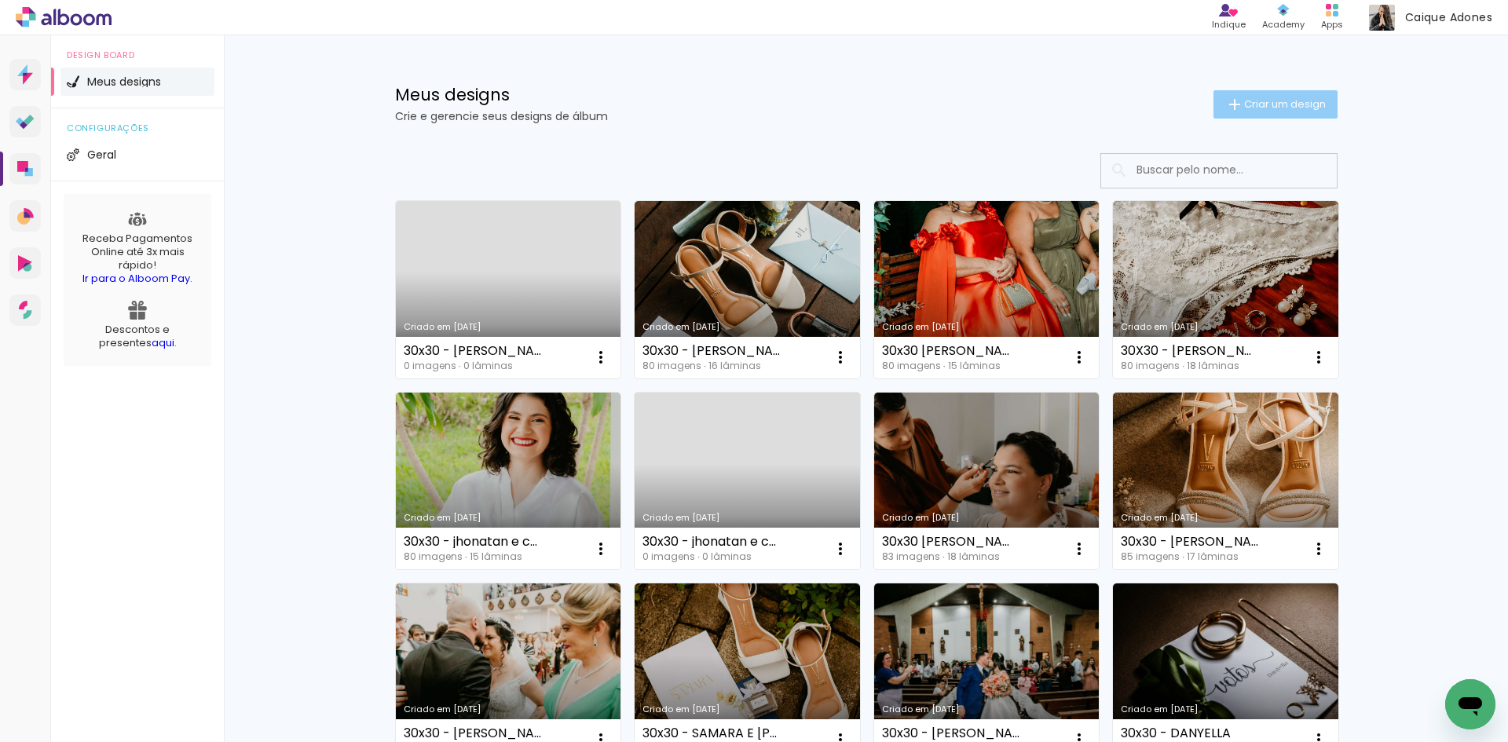
click at [1234, 106] on iron-icon at bounding box center [1234, 104] width 19 height 19
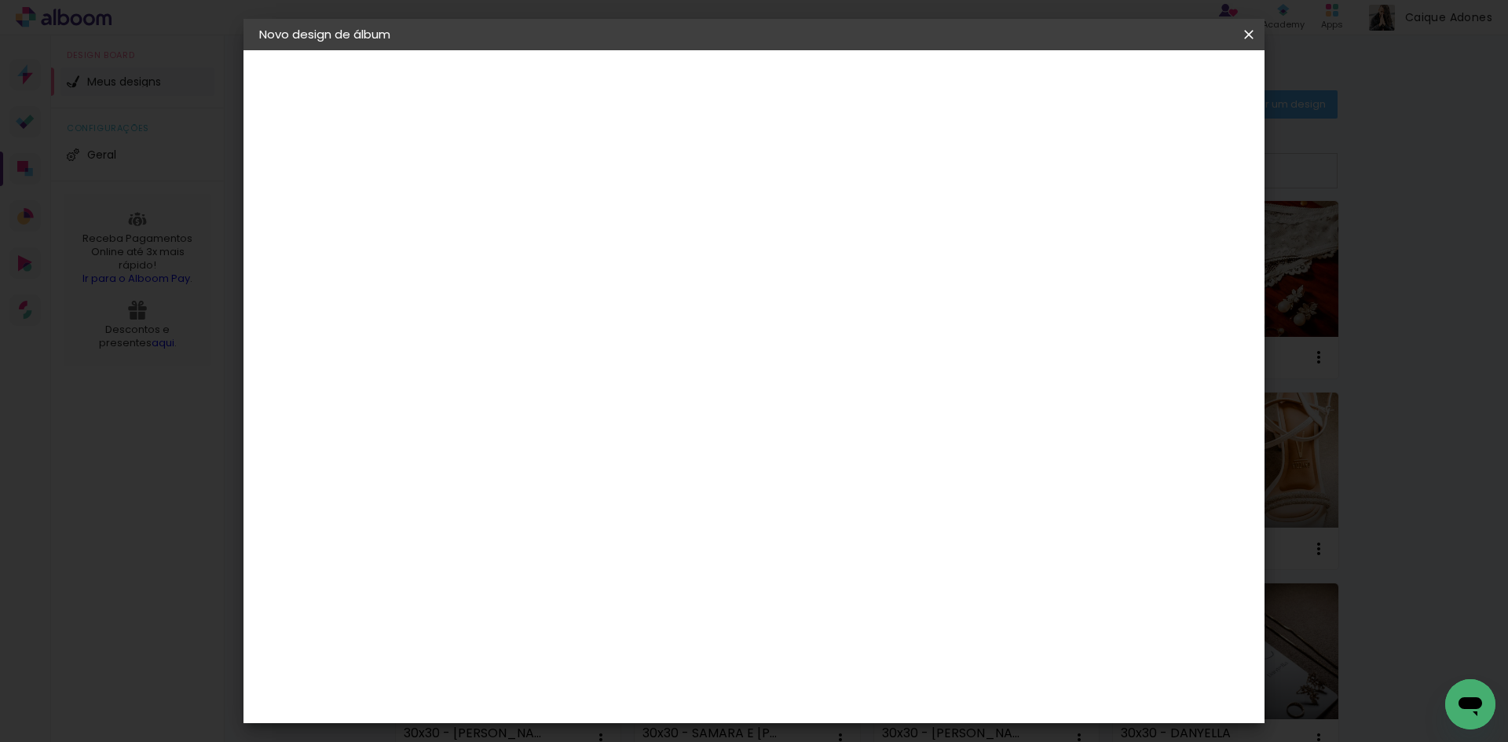
click at [516, 219] on input at bounding box center [516, 211] width 0 height 24
type input "20x25 - [PERSON_NAME]"
type paper-input "20x25 - [PERSON_NAME]"
drag, startPoint x: 1189, startPoint y: 71, endPoint x: 1190, endPoint y: 84, distance: 12.7
click at [677, 71] on paper-button "Avançar" at bounding box center [638, 83] width 77 height 27
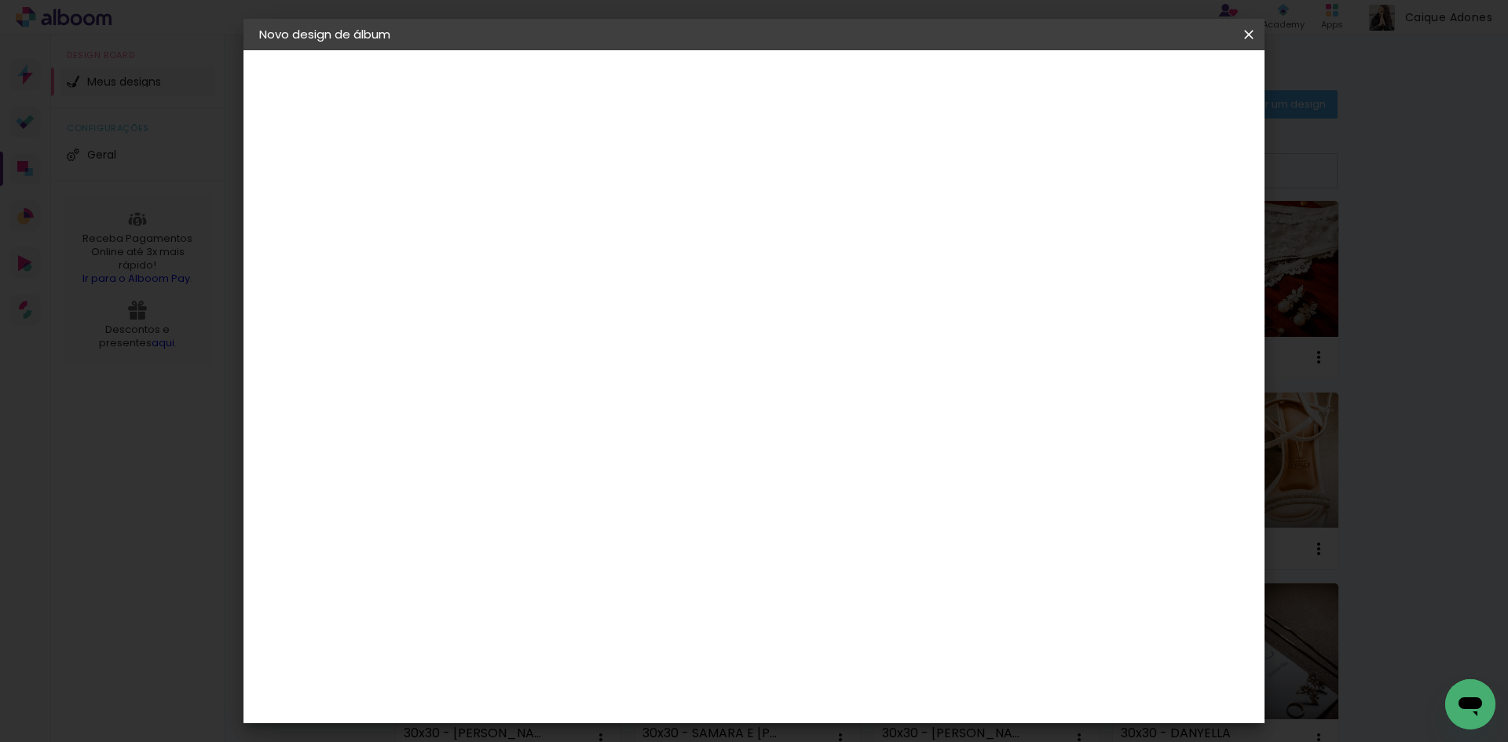
scroll to position [1492, 0]
click at [544, 517] on div "Go image" at bounding box center [525, 529] width 38 height 25
click at [810, 94] on paper-button "Avançar" at bounding box center [771, 83] width 77 height 27
click at [577, 261] on input "text" at bounding box center [546, 273] width 61 height 24
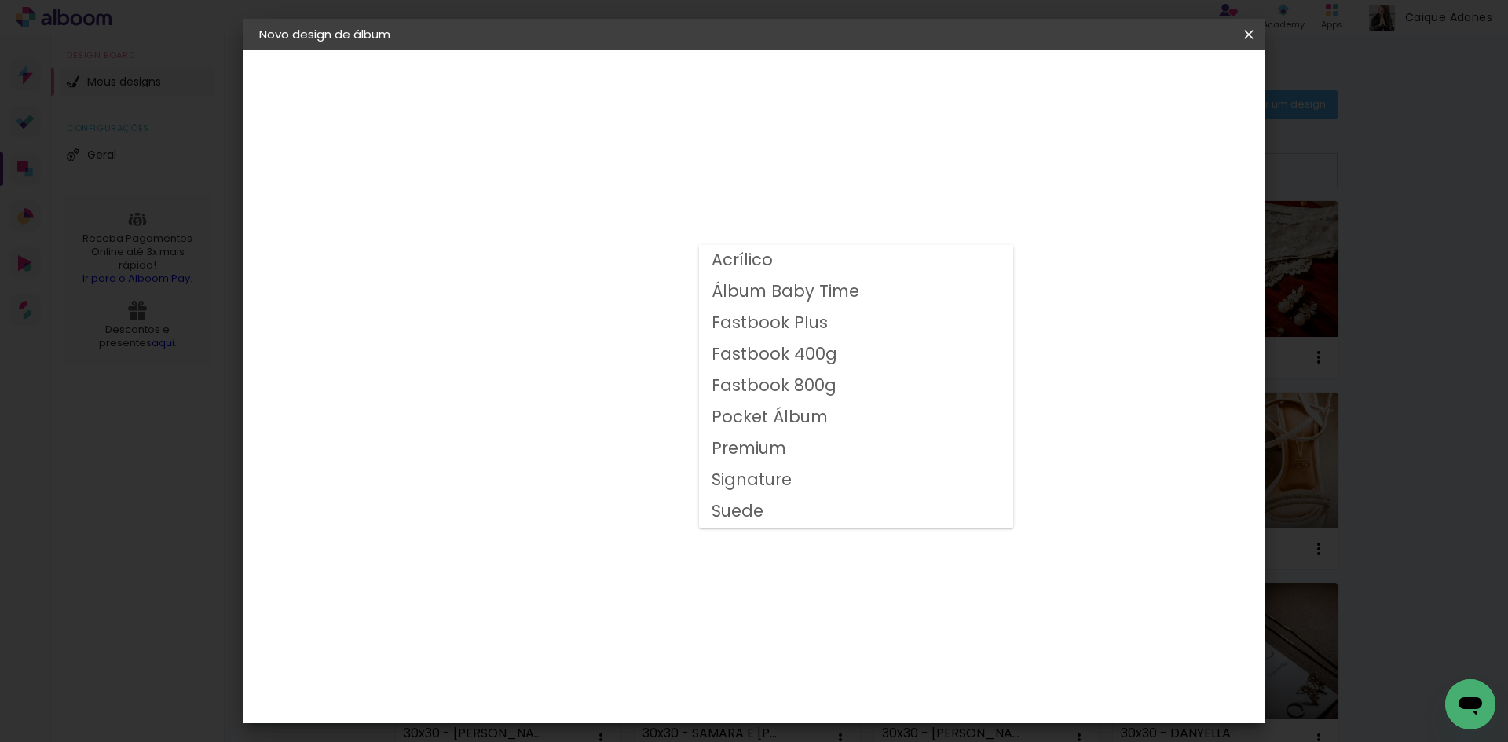
click at [0, 0] on slot "Fastbook 800g" at bounding box center [0, 0] width 0 height 0
type input "Fastbook 800g"
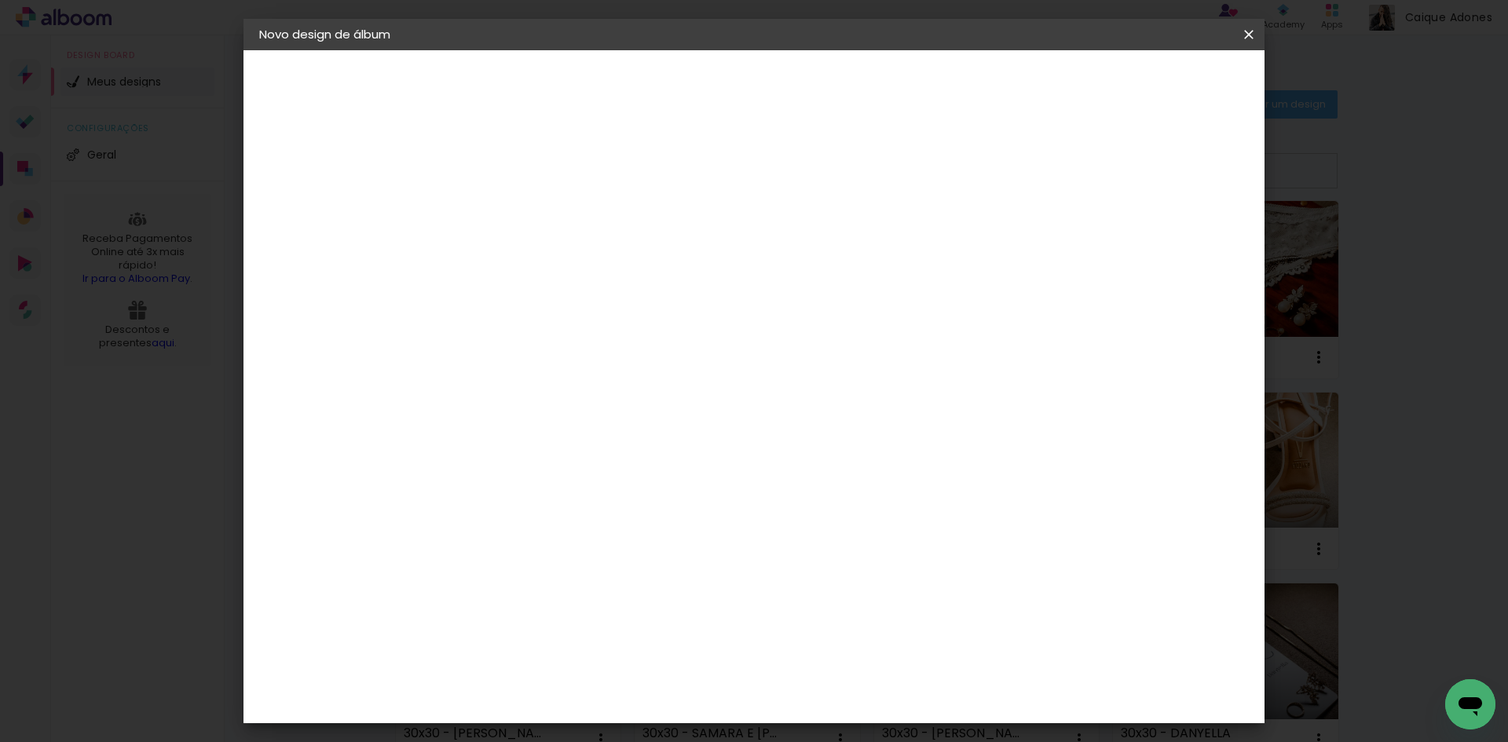
scroll to position [169, 0]
click at [622, 238] on span "25 × 20" at bounding box center [585, 257] width 73 height 42
click at [795, 96] on header "Modelo Escolha o modelo do álbum. Voltar Avançar" at bounding box center [622, 96] width 348 height 93
click at [0, 0] on slot "Avançar" at bounding box center [0, 0] width 0 height 0
click at [1150, 79] on span "Iniciar design" at bounding box center [1114, 83] width 71 height 11
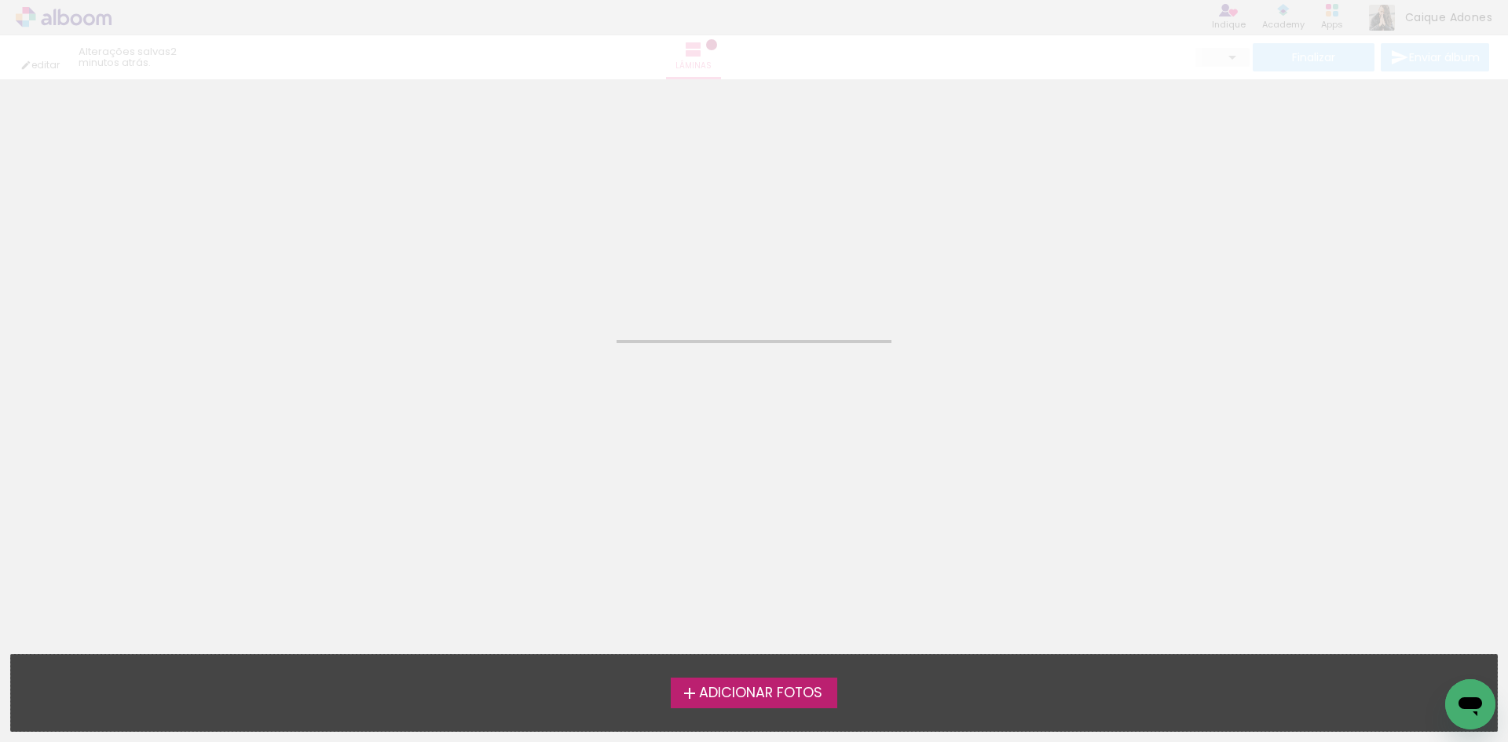
click at [739, 699] on span "Adicionar Fotos" at bounding box center [760, 693] width 123 height 14
click at [0, 0] on input "file" at bounding box center [0, 0] width 0 height 0
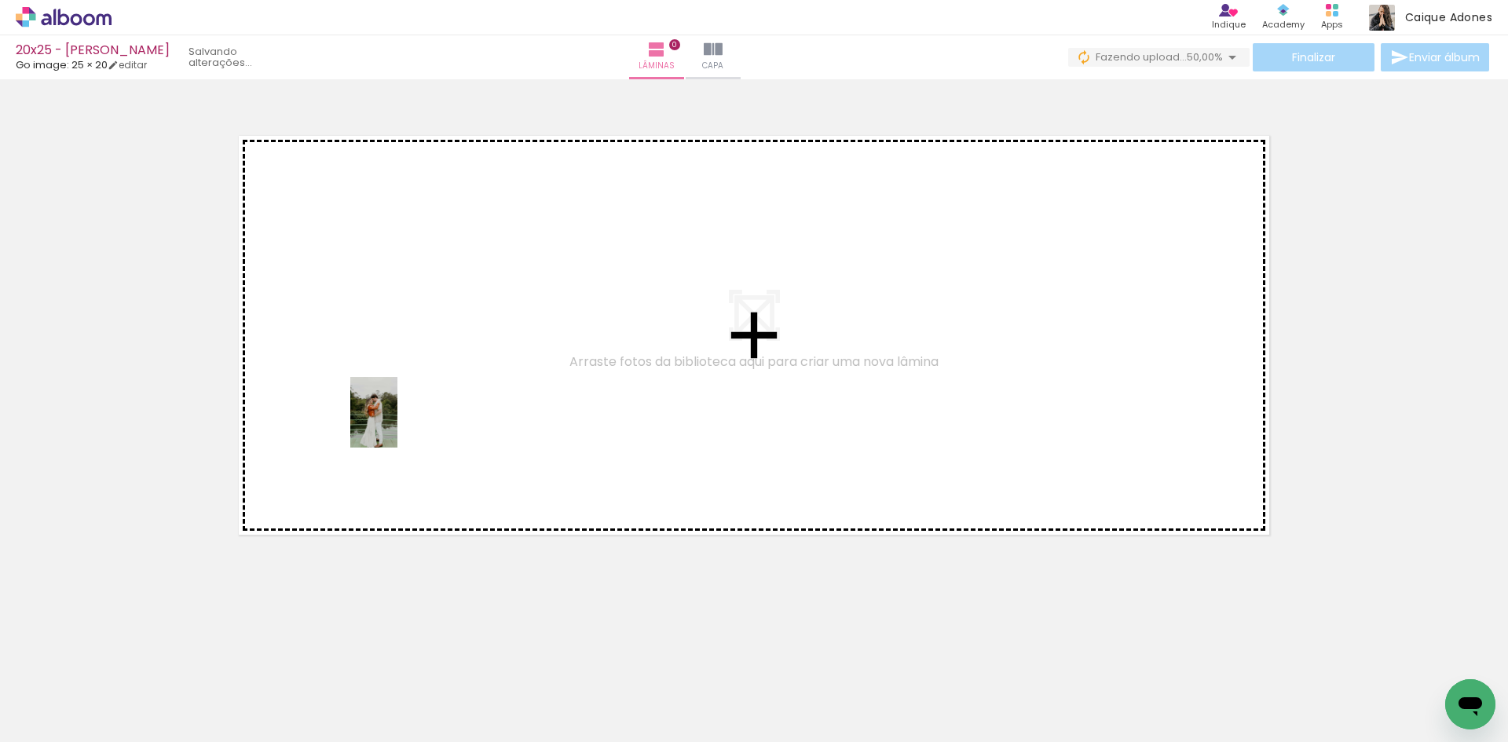
drag, startPoint x: 169, startPoint y: 675, endPoint x: 397, endPoint y: 424, distance: 339.6
click at [397, 424] on quentale-workspace at bounding box center [754, 371] width 1508 height 742
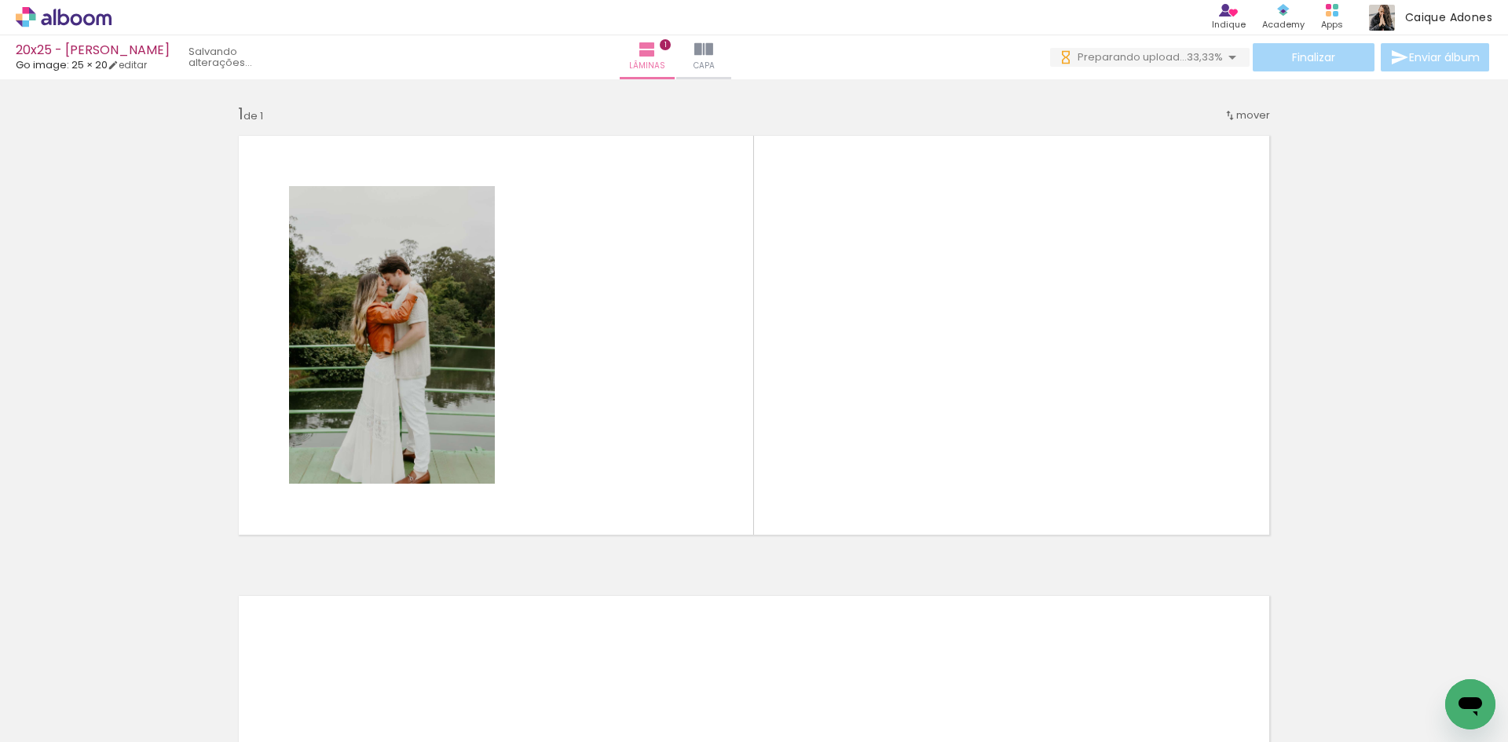
drag, startPoint x: 281, startPoint y: 646, endPoint x: 348, endPoint y: 592, distance: 86.0
click at [579, 306] on quentale-workspace at bounding box center [754, 371] width 1508 height 742
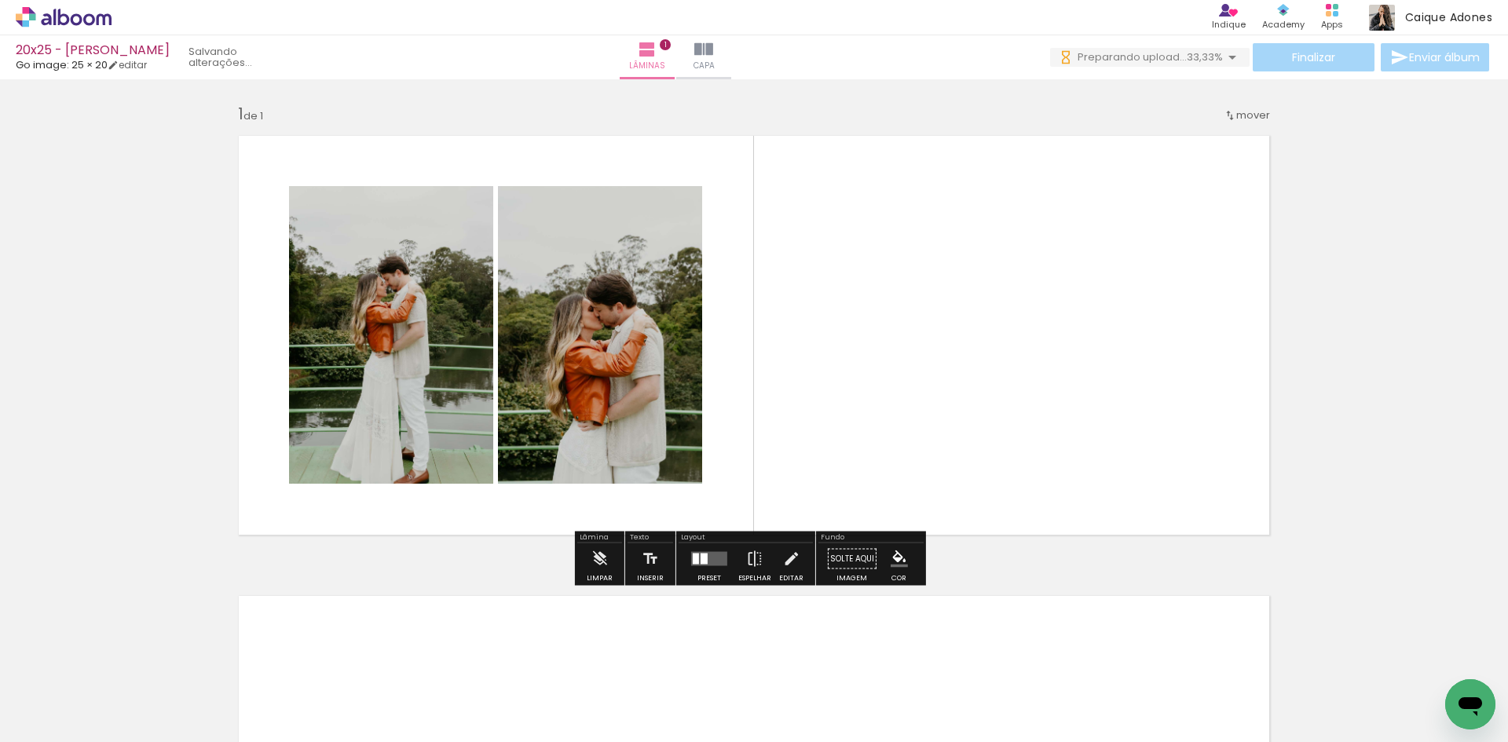
drag, startPoint x: 678, startPoint y: 386, endPoint x: 716, endPoint y: 370, distance: 41.9
click at [710, 363] on quentale-workspace at bounding box center [754, 371] width 1508 height 742
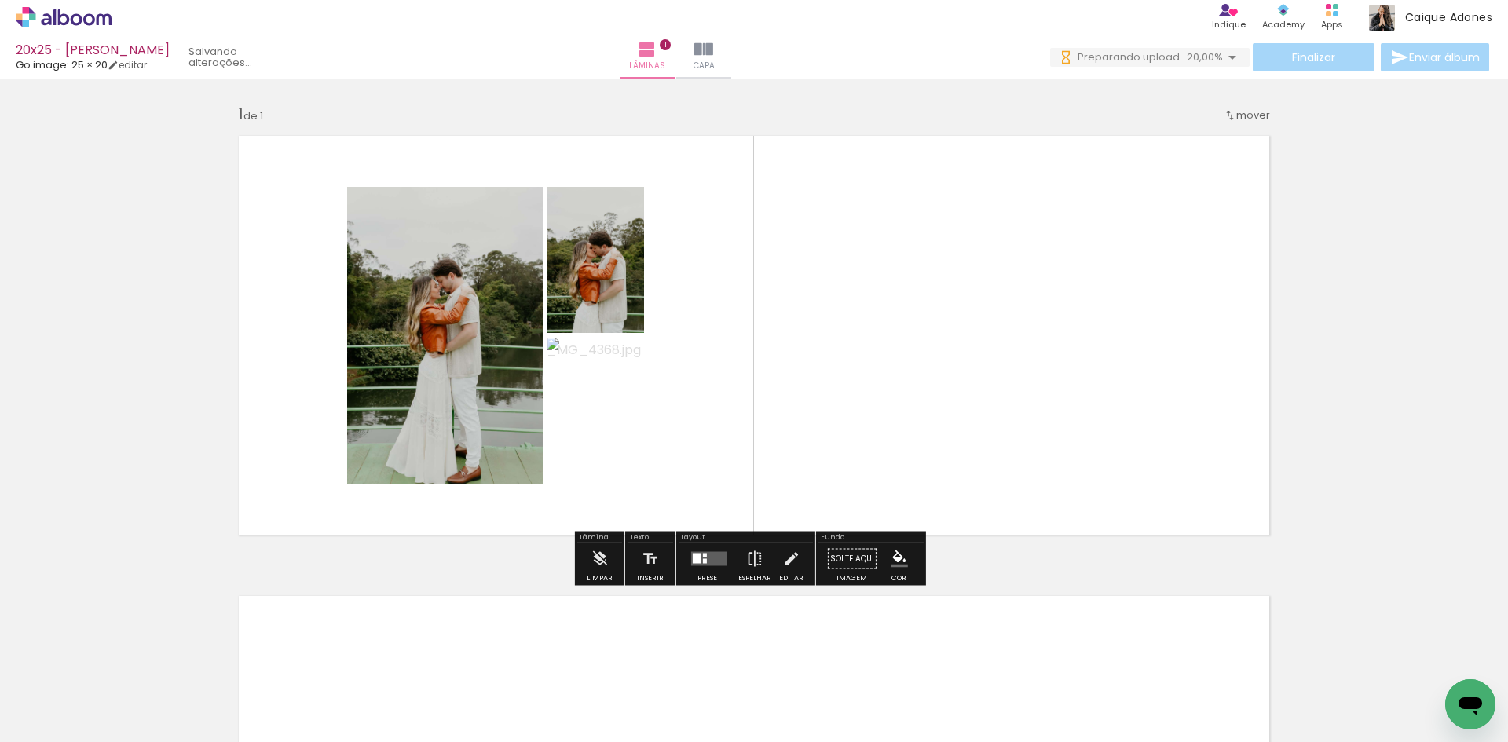
click at [707, 561] on quentale-layouter at bounding box center [709, 559] width 36 height 14
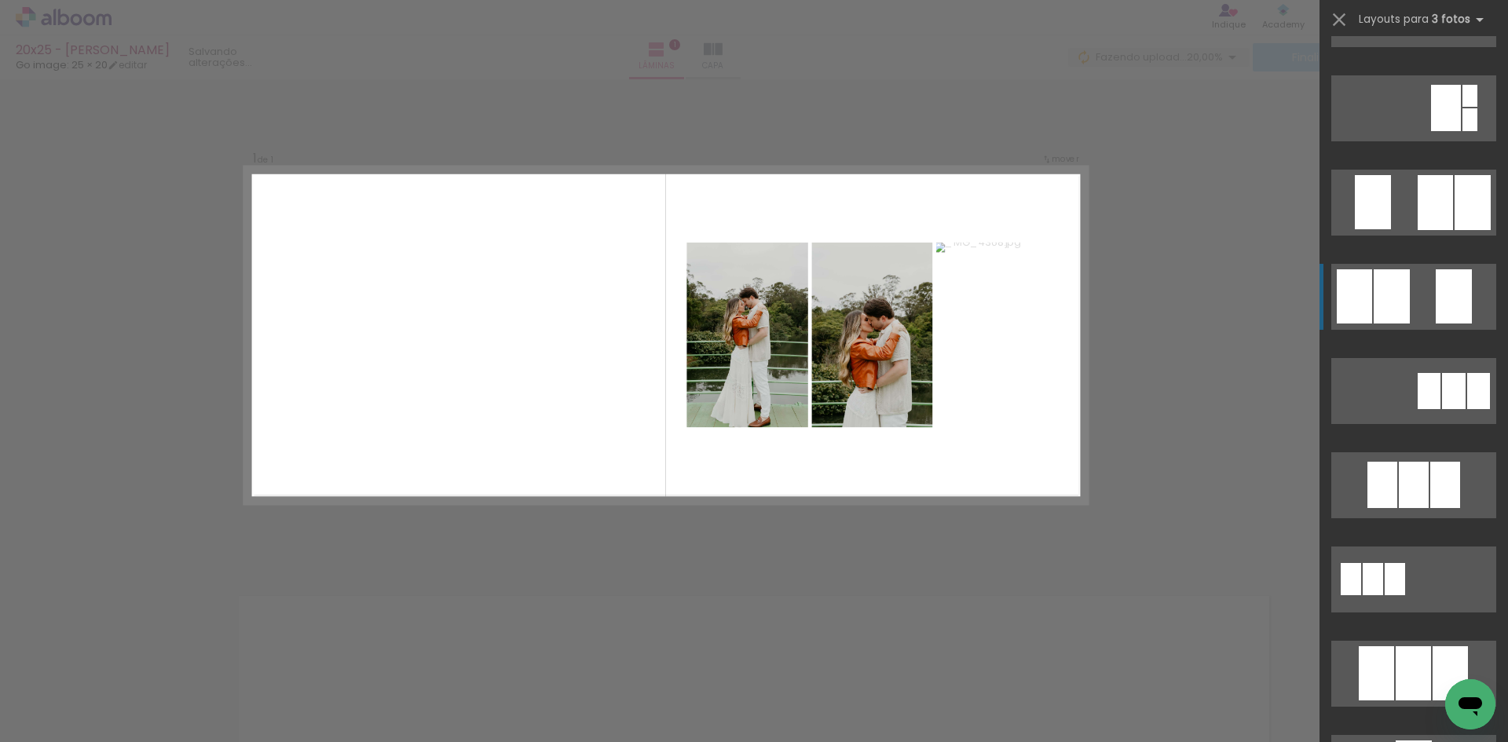
scroll to position [471, 0]
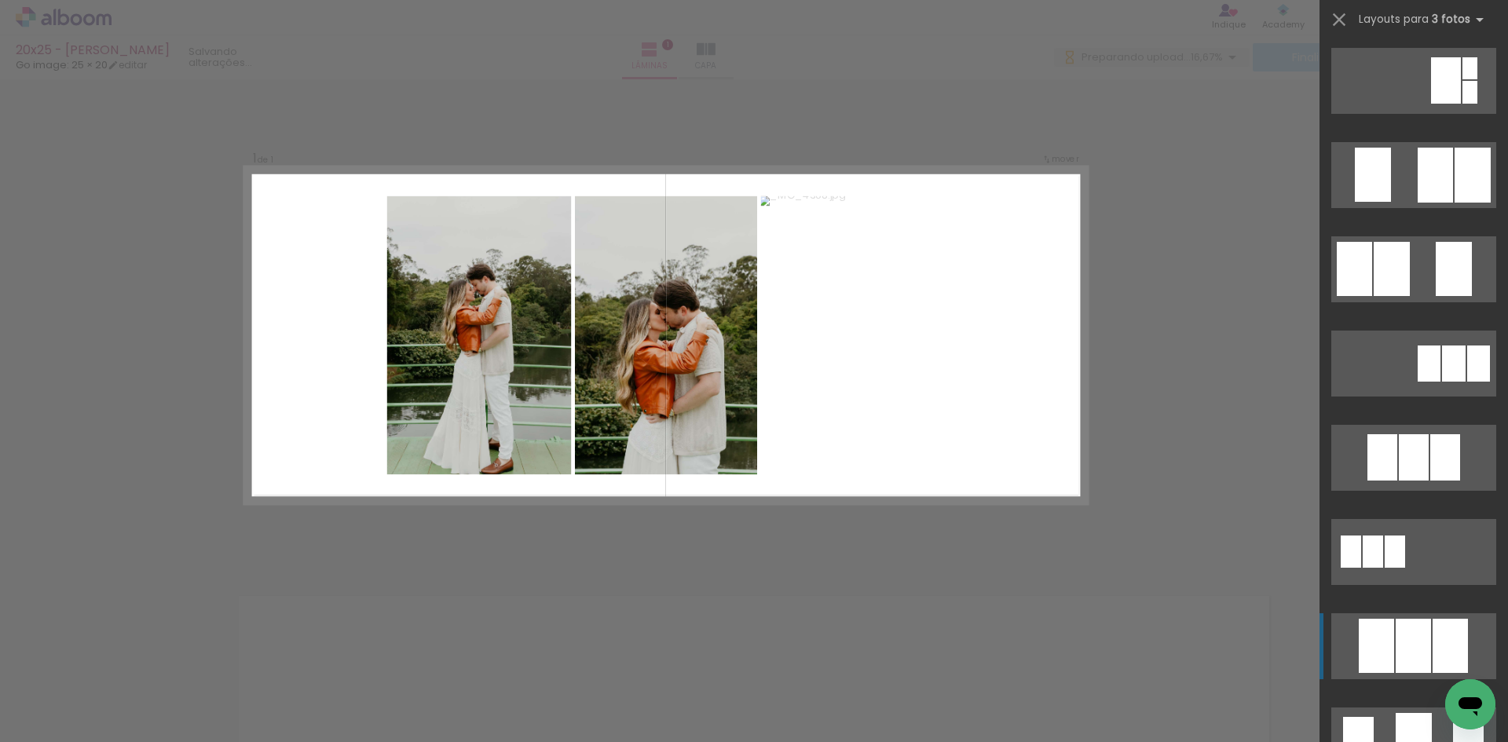
click at [1405, 481] on div at bounding box center [1413, 457] width 30 height 46
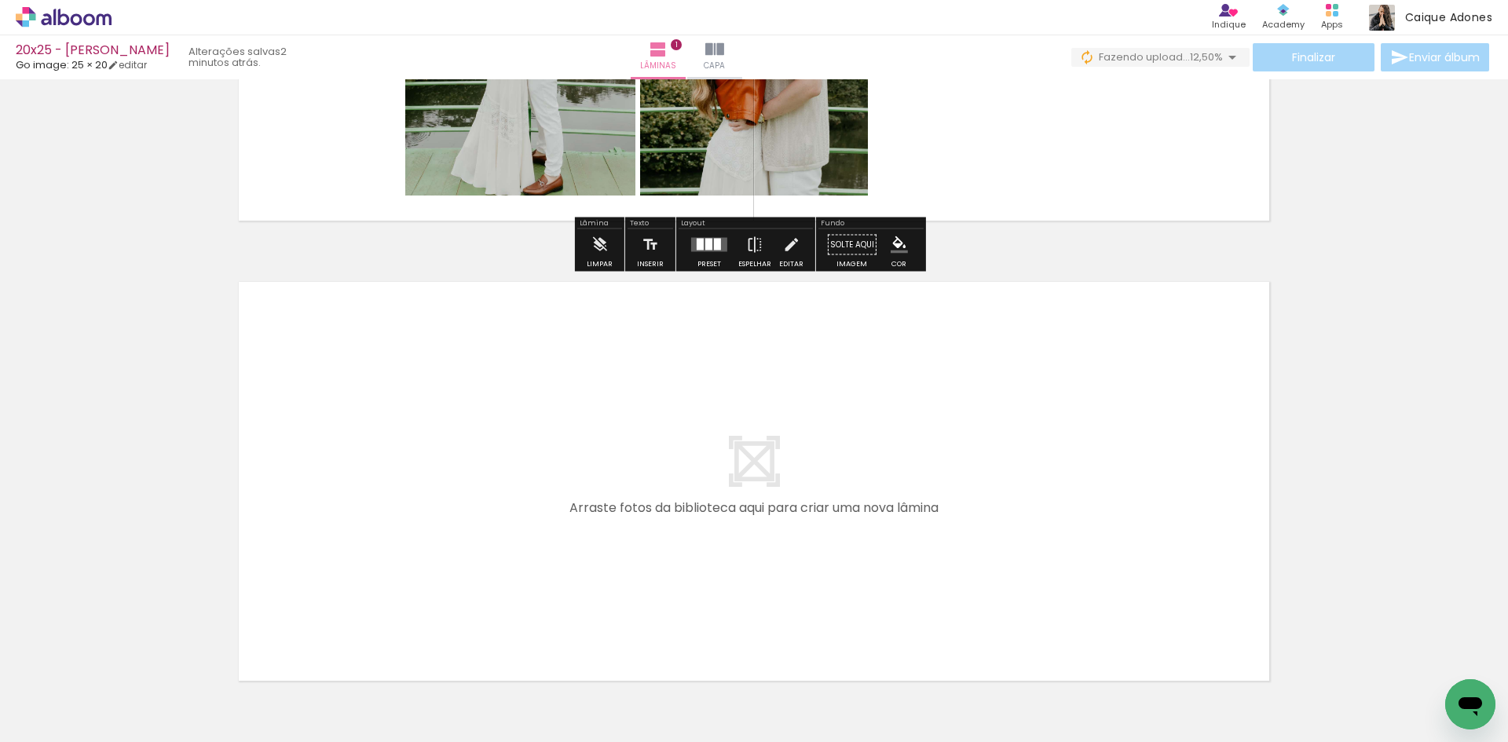
scroll to position [0, 0]
drag, startPoint x: 419, startPoint y: 689, endPoint x: 449, endPoint y: 562, distance: 130.1
click at [449, 562] on quentale-workspace at bounding box center [754, 371] width 1508 height 742
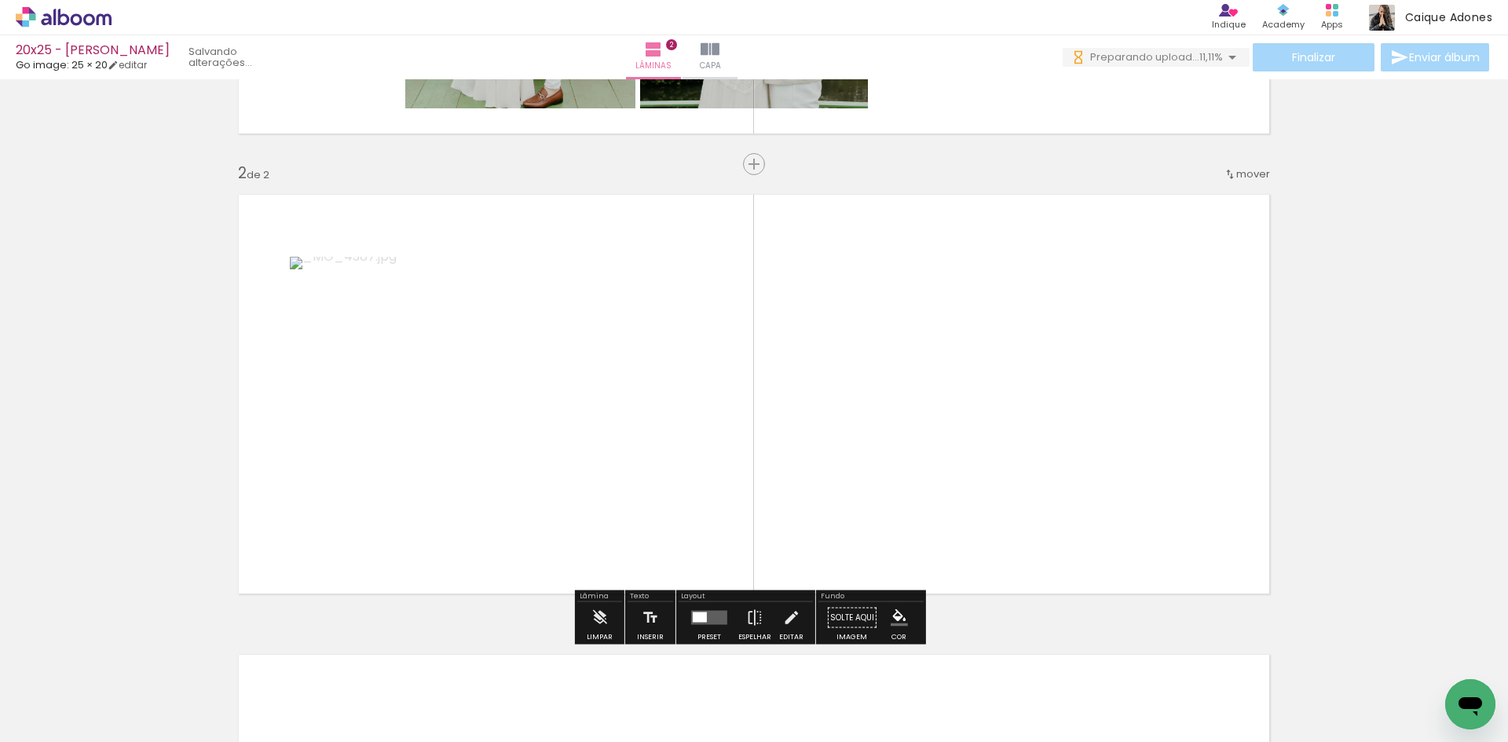
scroll to position [434, 0]
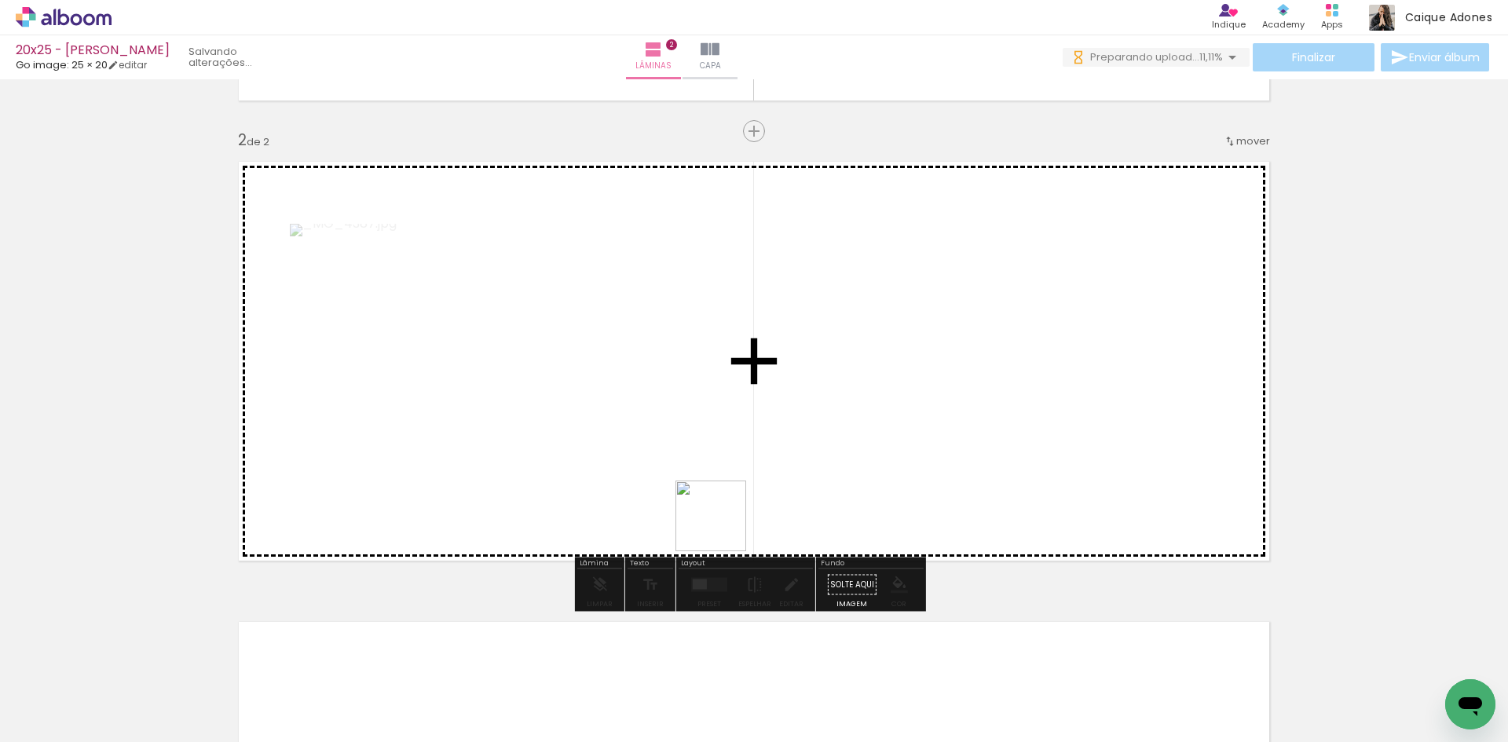
drag, startPoint x: 712, startPoint y: 536, endPoint x: 826, endPoint y: 433, distance: 153.4
click at [826, 433] on quentale-workspace at bounding box center [754, 371] width 1508 height 742
drag, startPoint x: 616, startPoint y: 692, endPoint x: 815, endPoint y: 472, distance: 296.3
click at [815, 472] on quentale-workspace at bounding box center [754, 371] width 1508 height 742
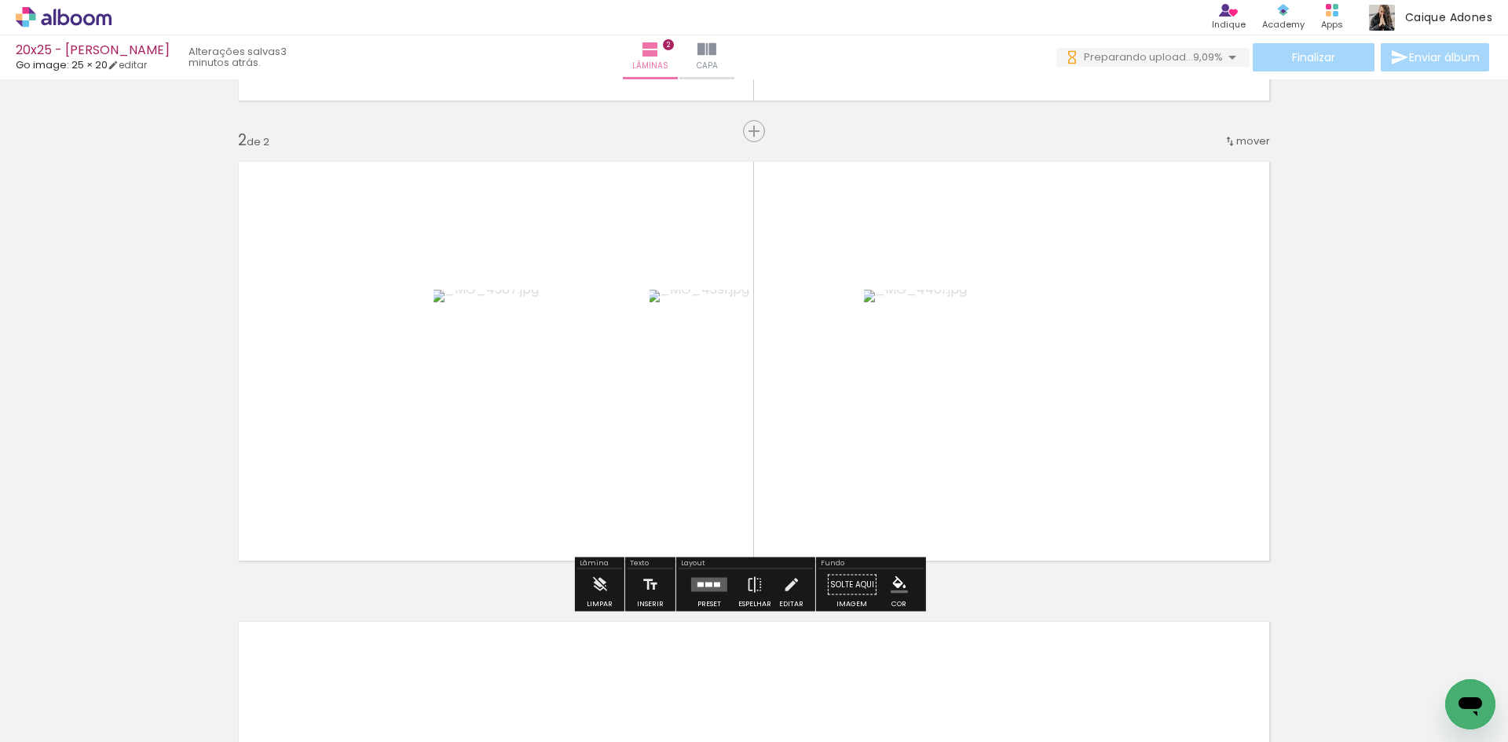
drag, startPoint x: 688, startPoint y: 682, endPoint x: 854, endPoint y: 494, distance: 251.4
click at [848, 488] on quentale-workspace at bounding box center [754, 371] width 1508 height 742
drag, startPoint x: 712, startPoint y: 579, endPoint x: 1195, endPoint y: 553, distance: 483.6
click at [712, 578] on quentale-layouter at bounding box center [709, 585] width 36 height 14
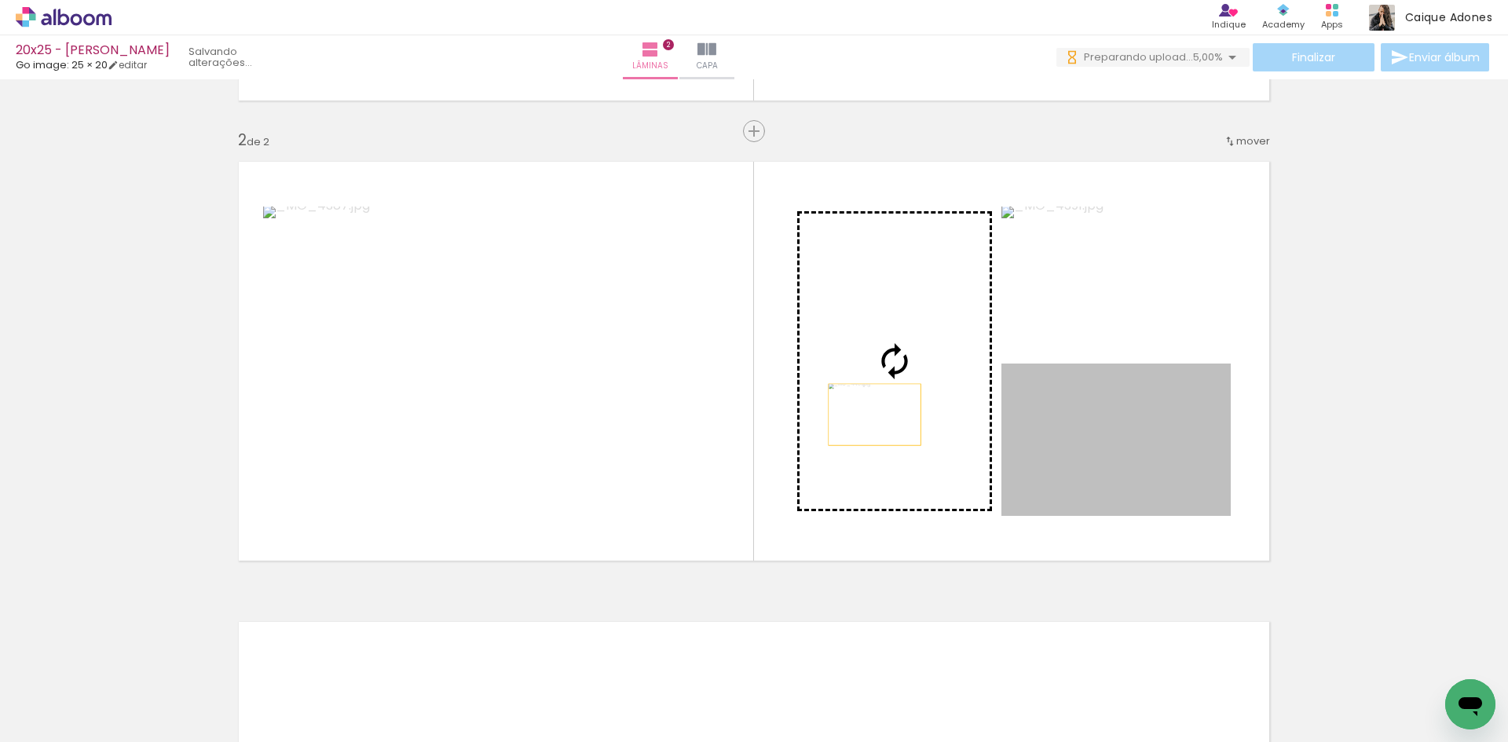
drag, startPoint x: 890, startPoint y: 420, endPoint x: 868, endPoint y: 415, distance: 21.9
click at [0, 0] on slot at bounding box center [0, 0] width 0 height 0
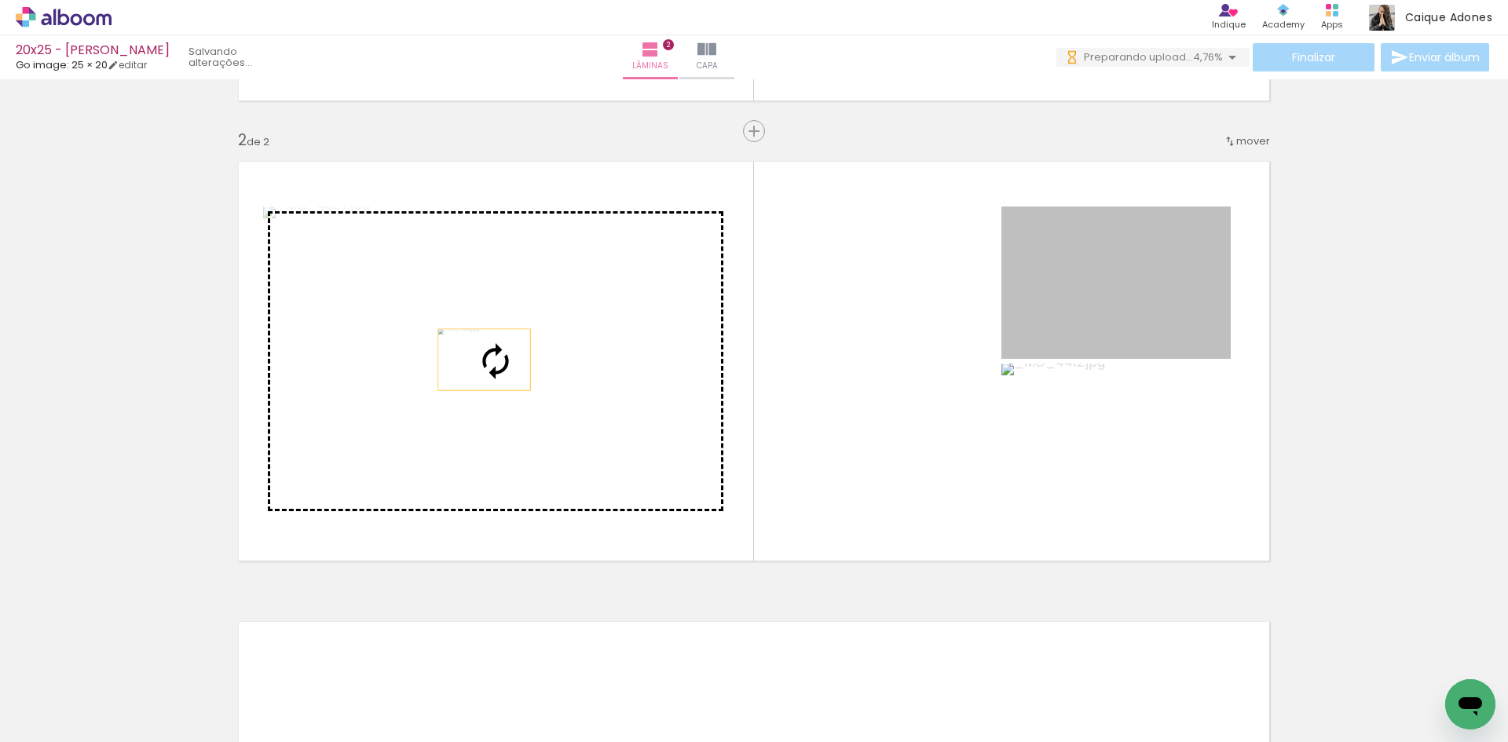
drag, startPoint x: 1085, startPoint y: 327, endPoint x: 473, endPoint y: 360, distance: 613.3
click at [0, 0] on slot at bounding box center [0, 0] width 0 height 0
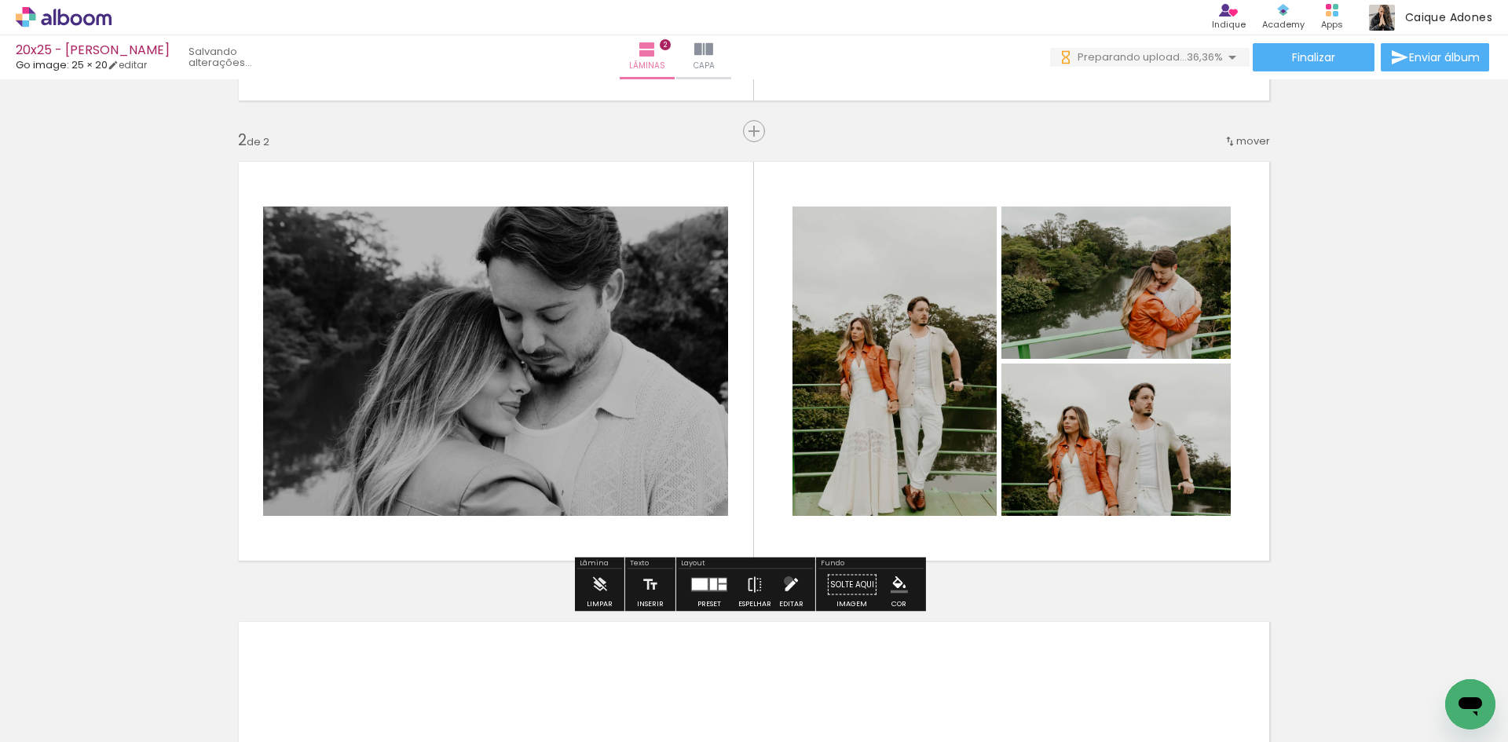
drag, startPoint x: 784, startPoint y: 581, endPoint x: 778, endPoint y: 576, distance: 8.3
click at [784, 580] on iron-icon at bounding box center [790, 584] width 17 height 31
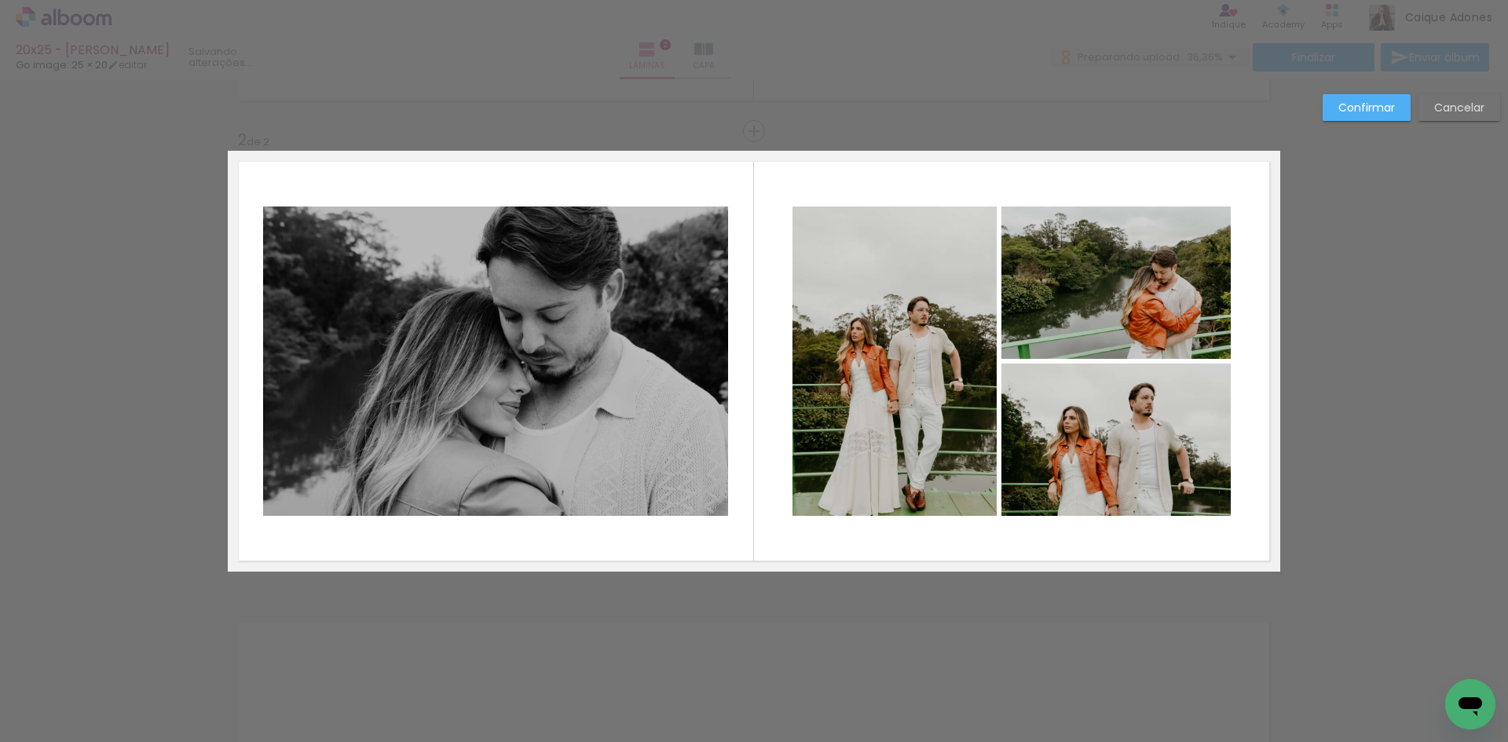
click at [479, 385] on quentale-photo at bounding box center [495, 361] width 465 height 309
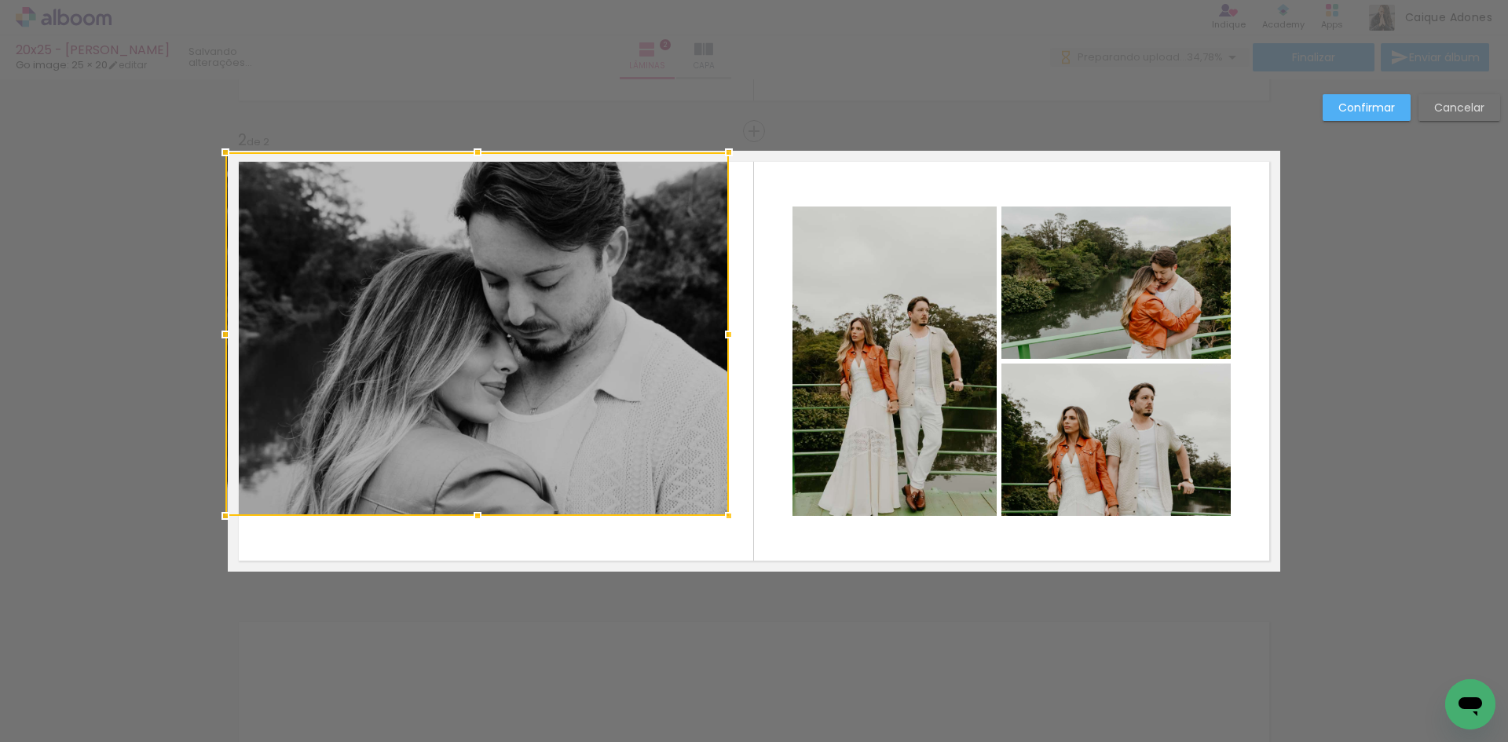
drag, startPoint x: 192, startPoint y: 113, endPoint x: 161, endPoint y: 52, distance: 68.8
click at [161, 0] on div "20x25 - PAULA E ANDERSON Go image: 25 × 20 editar Lâminas 2 Capa Finalizar Envi…" at bounding box center [754, 0] width 1508 height 0
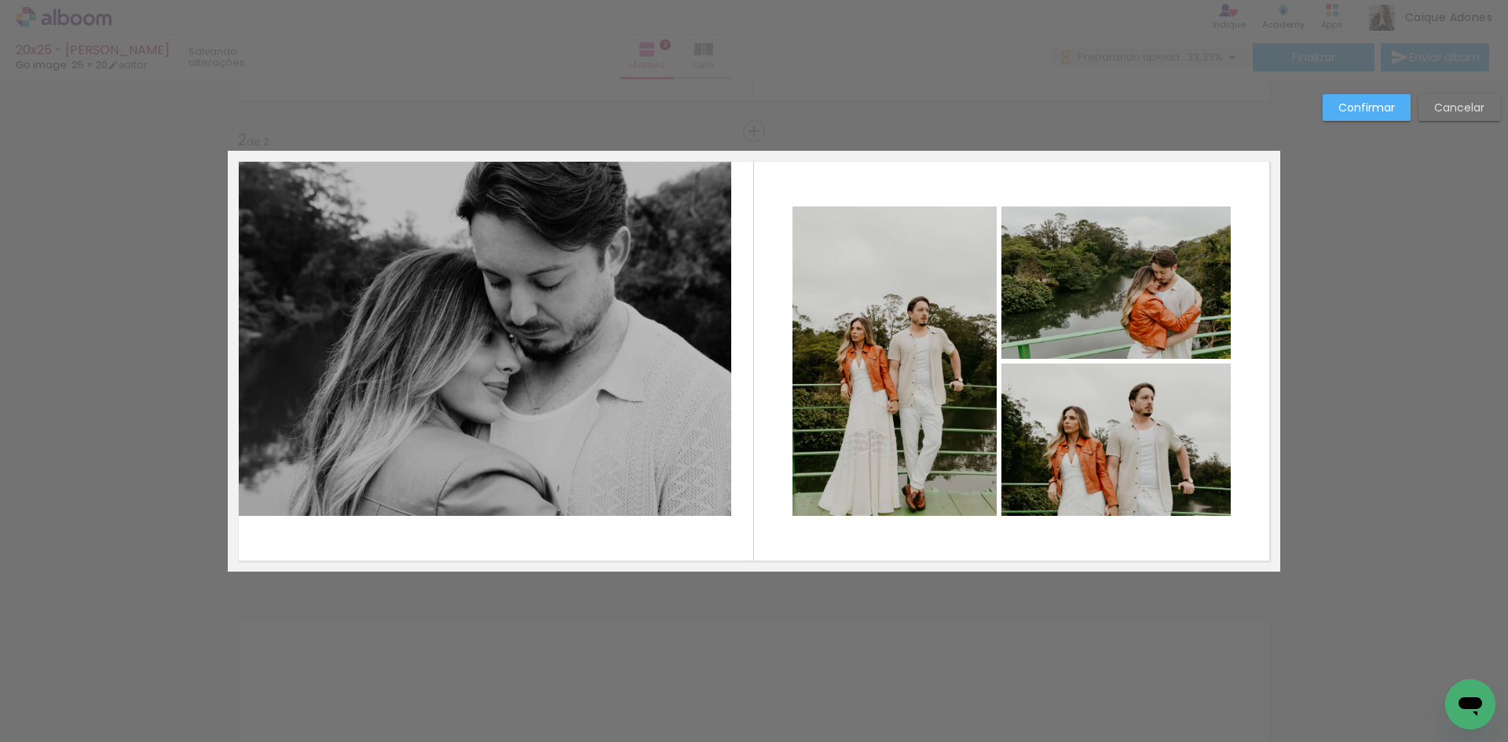
click at [526, 415] on quentale-photo at bounding box center [479, 334] width 503 height 364
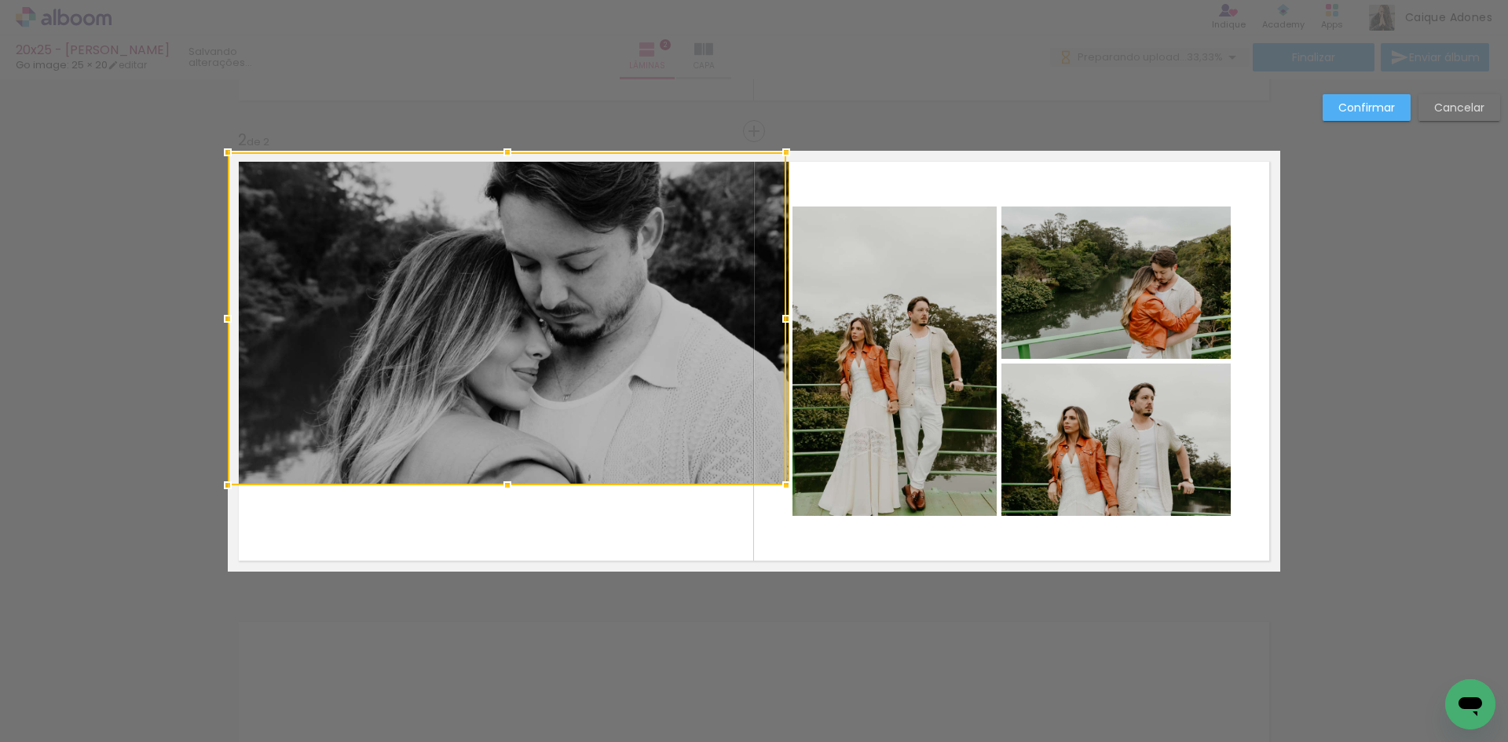
drag, startPoint x: 473, startPoint y: 503, endPoint x: 460, endPoint y: 594, distance: 92.1
click at [460, 594] on div "Inserir lâmina 1 de 2 Inserir lâmina 2 de 2 Confirmar Cancelar" at bounding box center [754, 354] width 1508 height 1418
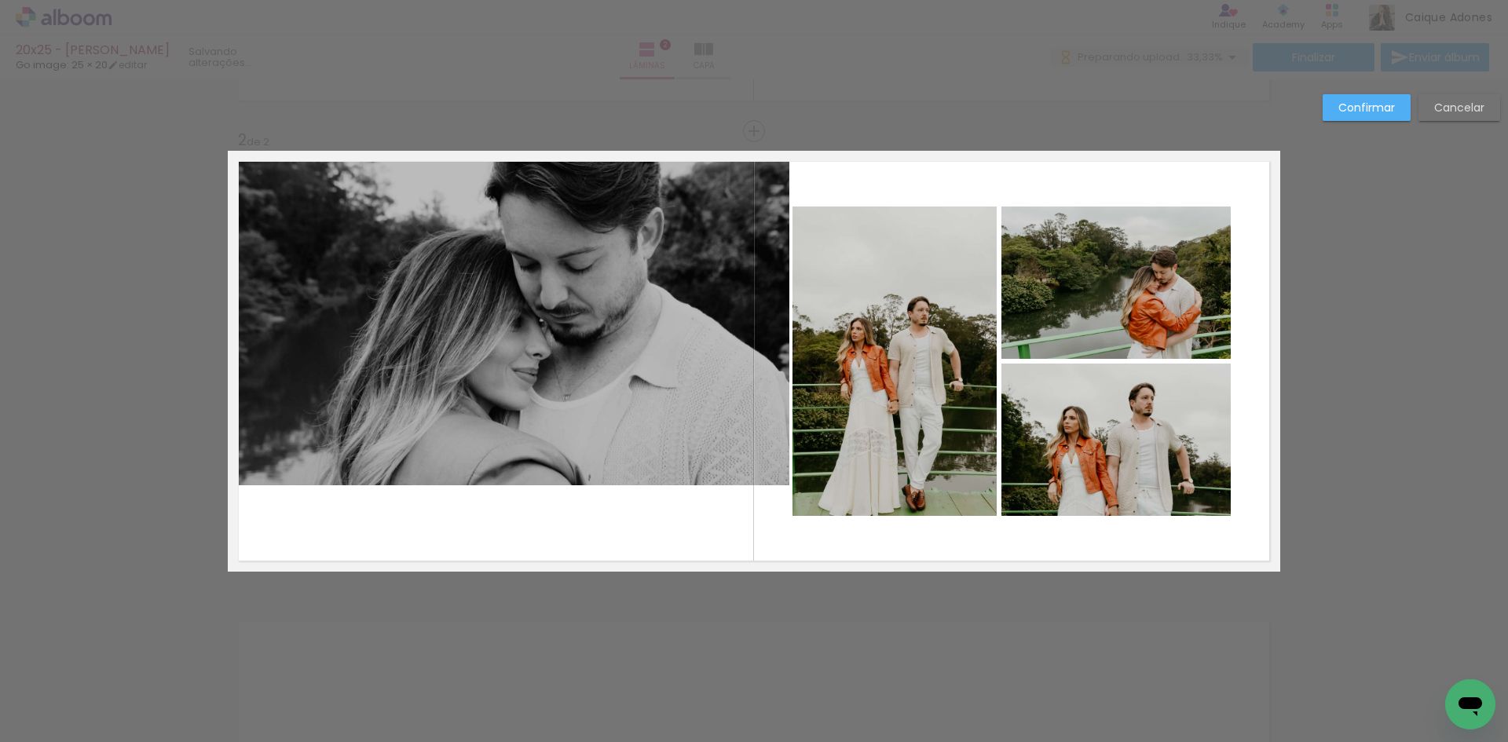
drag, startPoint x: 484, startPoint y: 454, endPoint x: 492, endPoint y: 484, distance: 30.9
click at [484, 454] on quentale-photo at bounding box center [508, 318] width 561 height 333
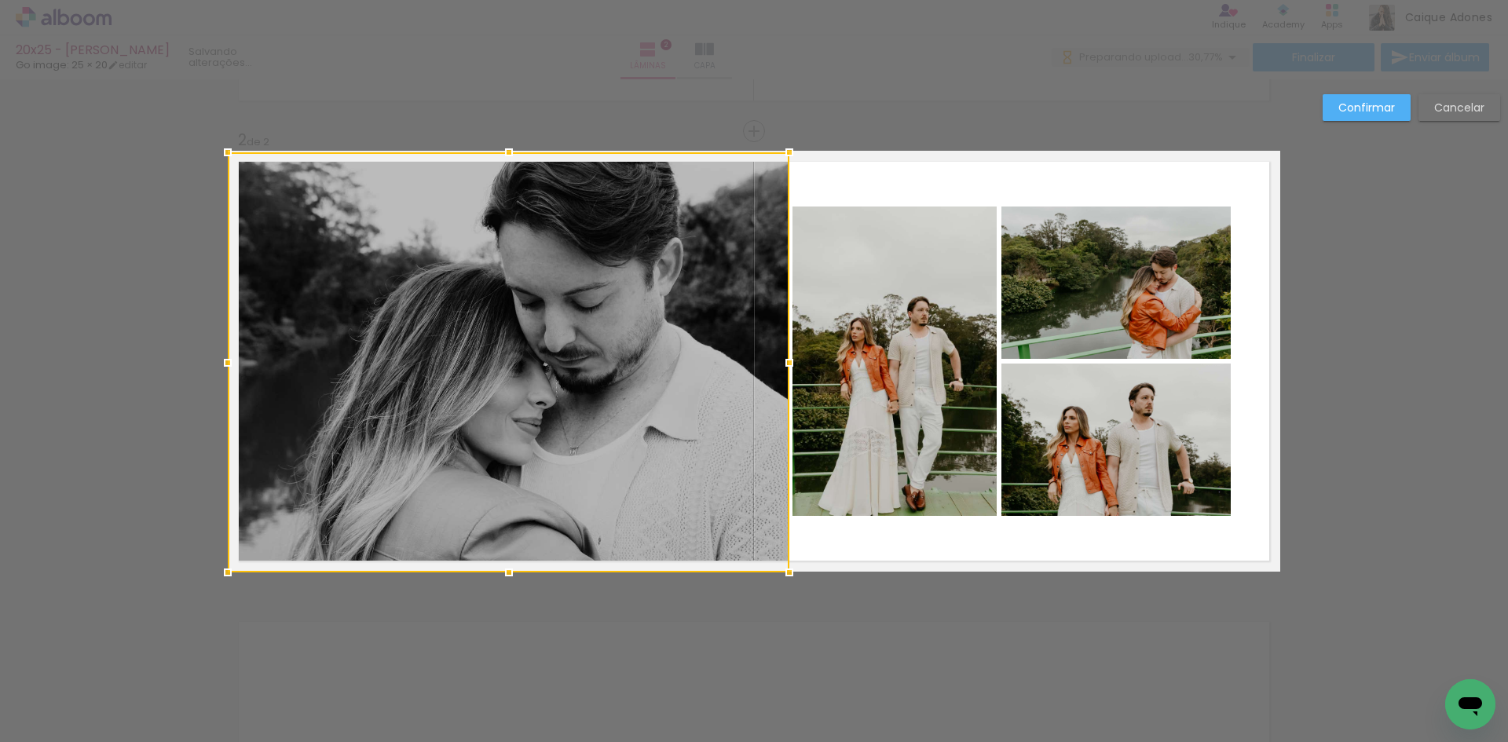
drag, startPoint x: 504, startPoint y: 479, endPoint x: 472, endPoint y: 543, distance: 72.0
click at [472, 543] on div at bounding box center [508, 362] width 561 height 420
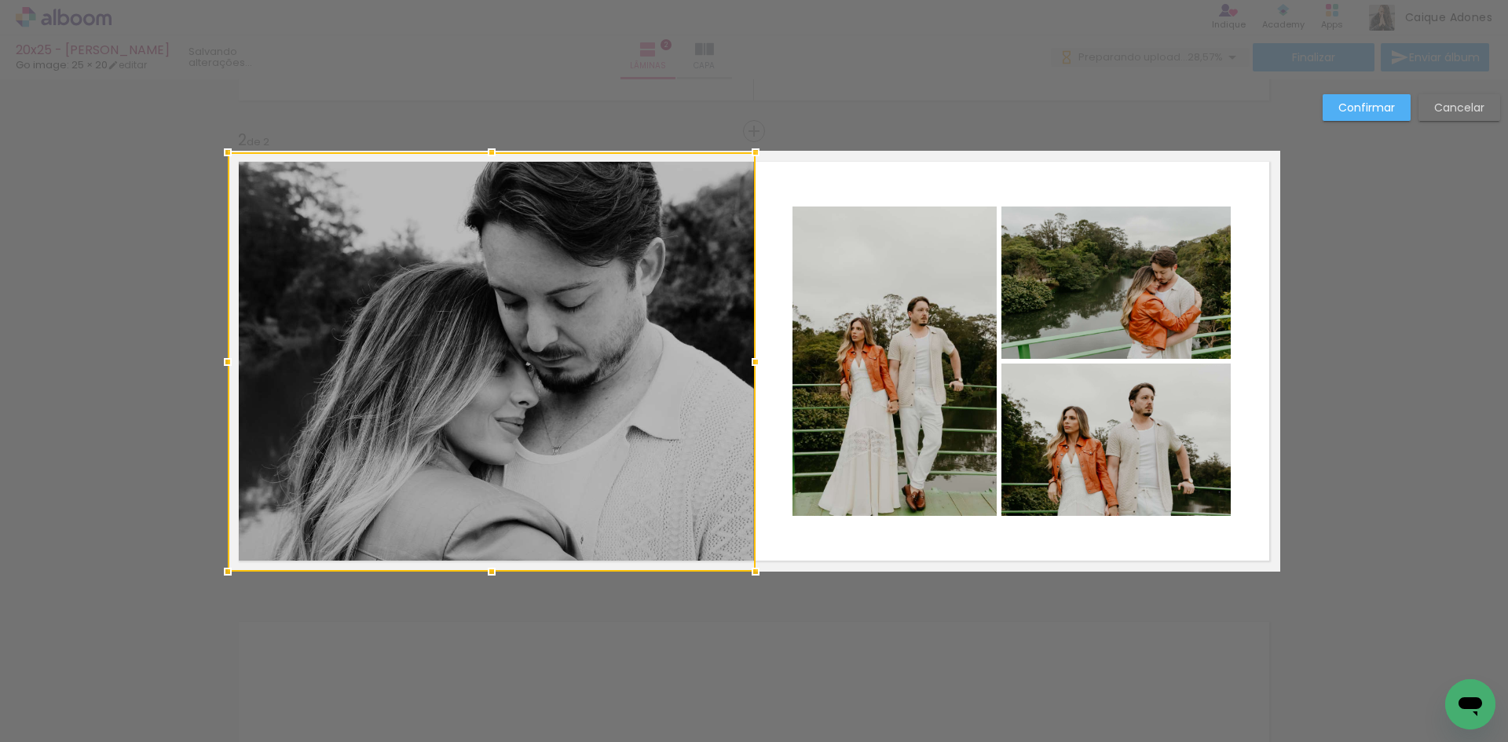
drag, startPoint x: 784, startPoint y: 363, endPoint x: 751, endPoint y: 361, distance: 33.8
click at [751, 361] on div at bounding box center [755, 361] width 31 height 31
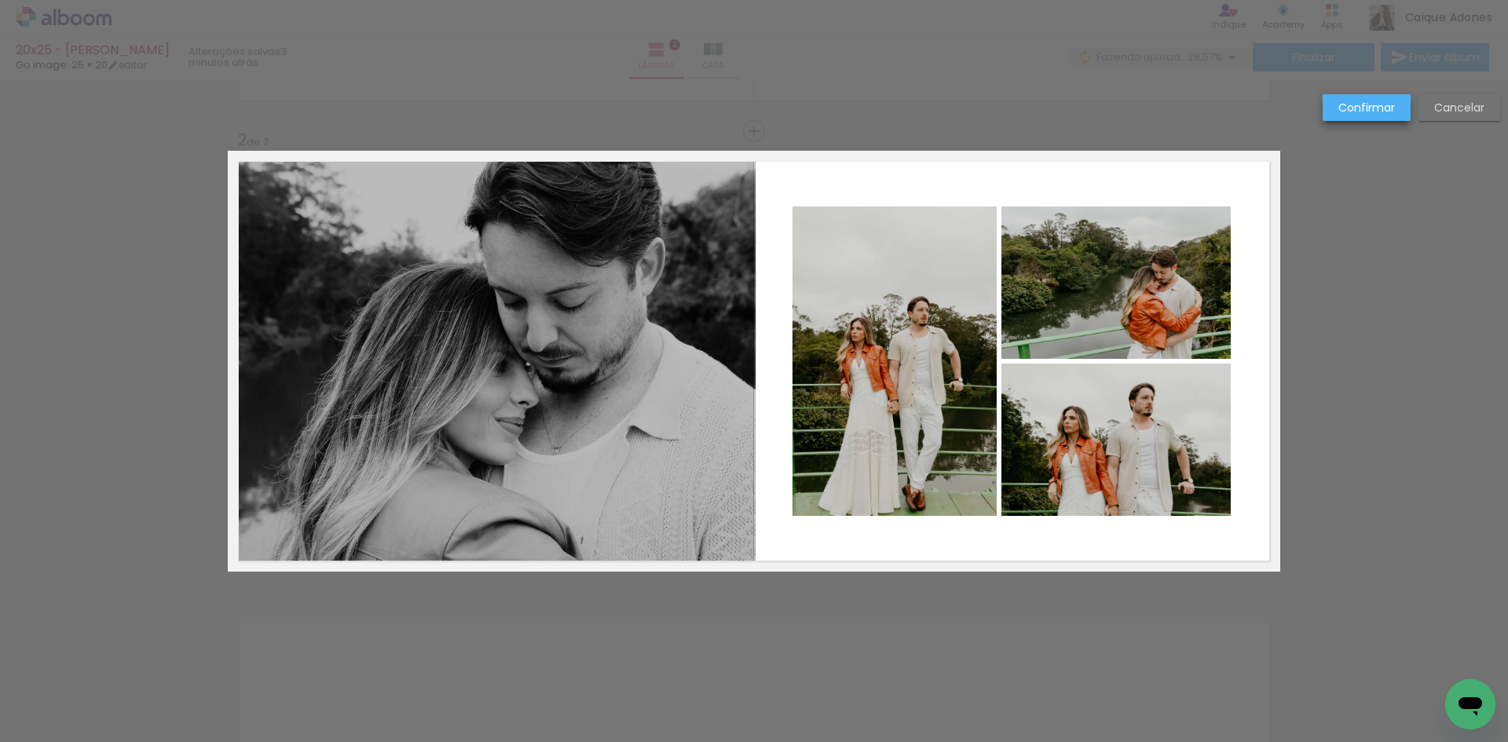
click at [0, 0] on slot "Confirmar" at bounding box center [0, 0] width 0 height 0
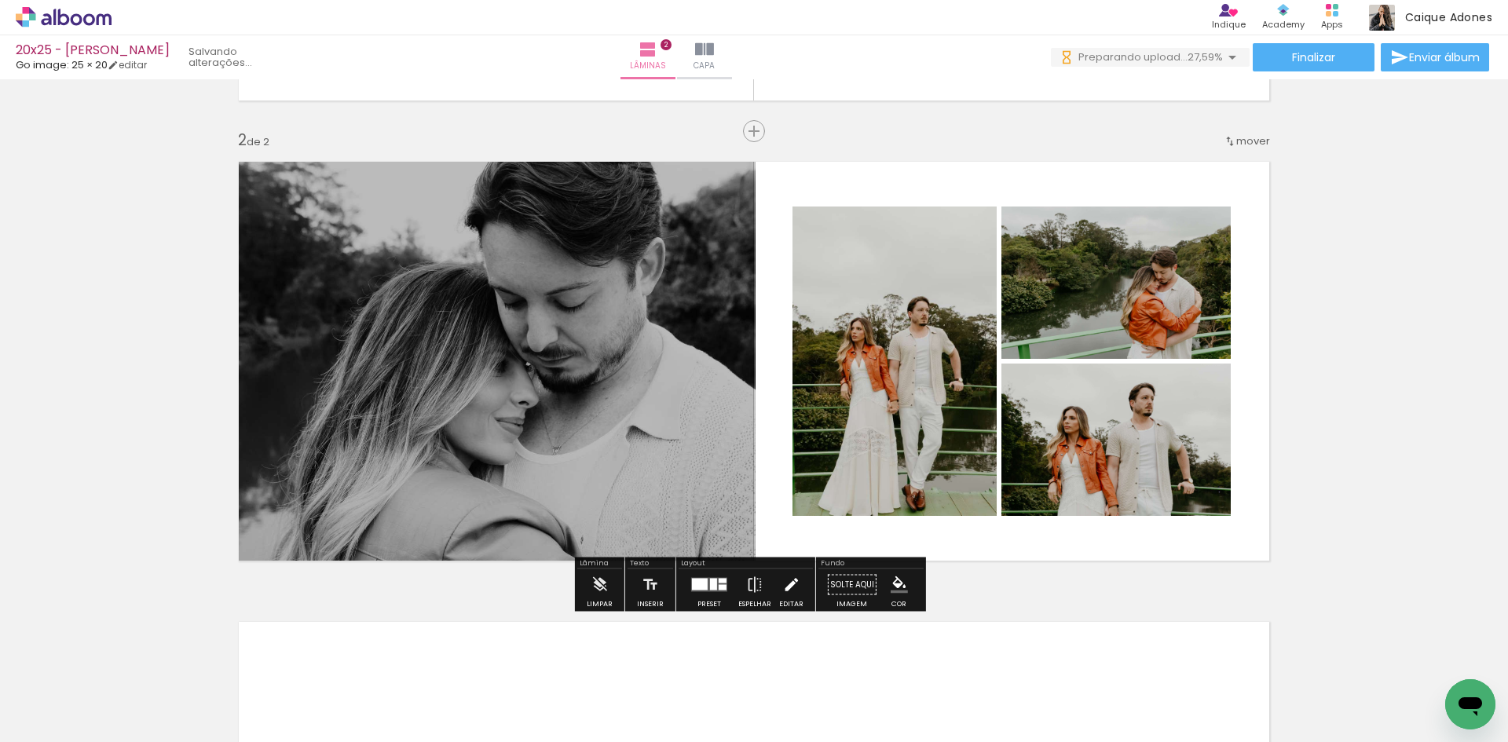
click at [787, 582] on iron-icon at bounding box center [790, 584] width 17 height 31
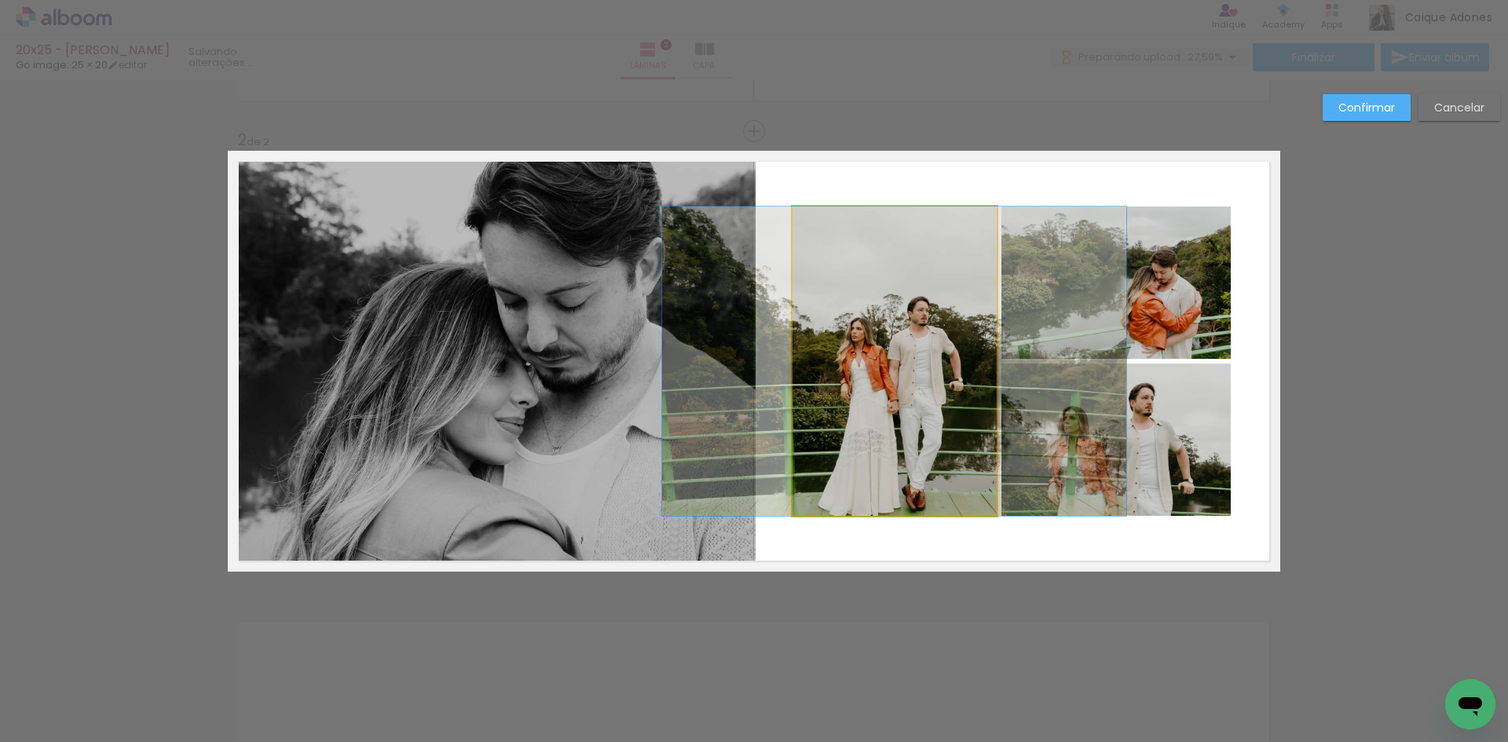
click at [905, 358] on quentale-photo at bounding box center [894, 361] width 204 height 309
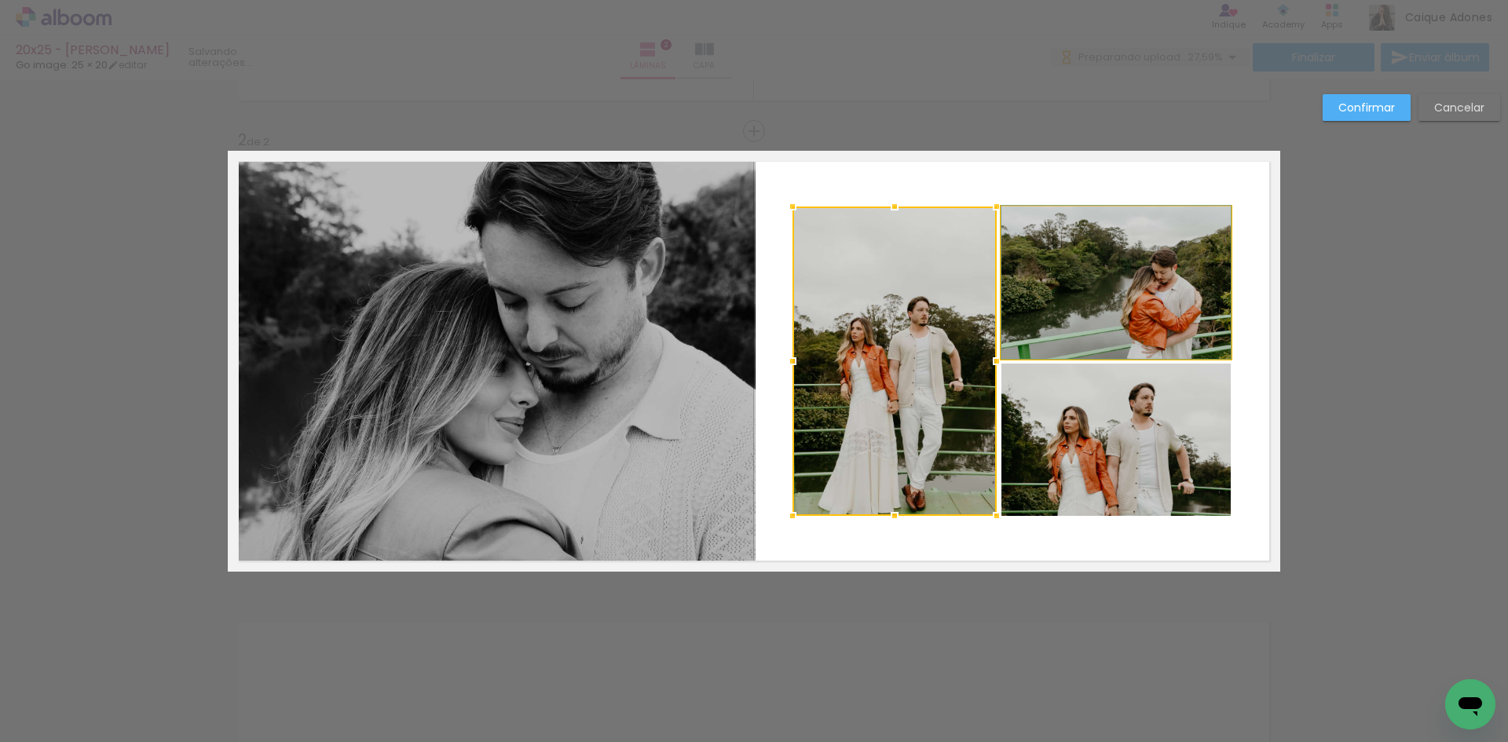
click at [1061, 323] on quentale-photo at bounding box center [1115, 283] width 229 height 152
click at [996, 420] on div at bounding box center [894, 361] width 204 height 309
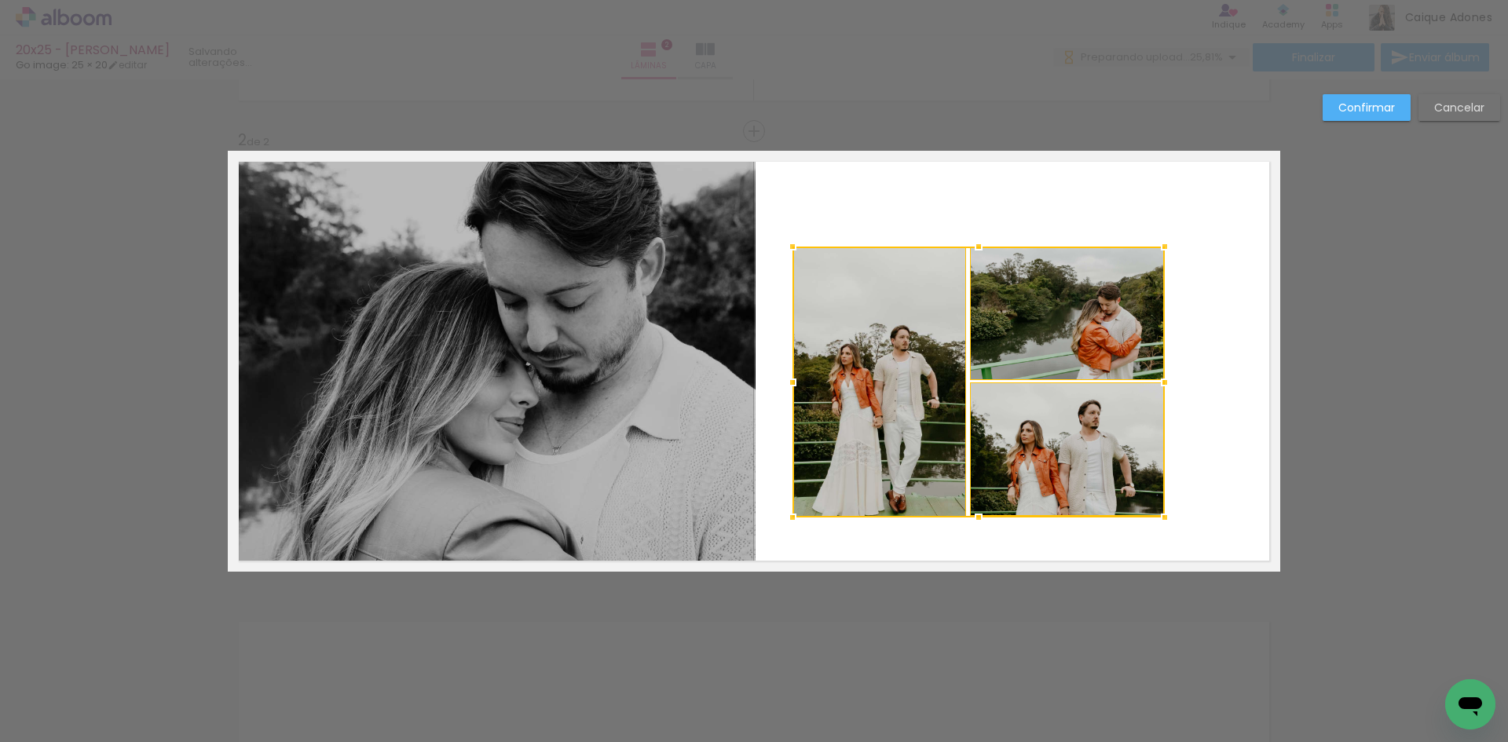
drag, startPoint x: 1225, startPoint y: 210, endPoint x: 1159, endPoint y: 248, distance: 76.4
click at [1159, 248] on div at bounding box center [1164, 246] width 31 height 31
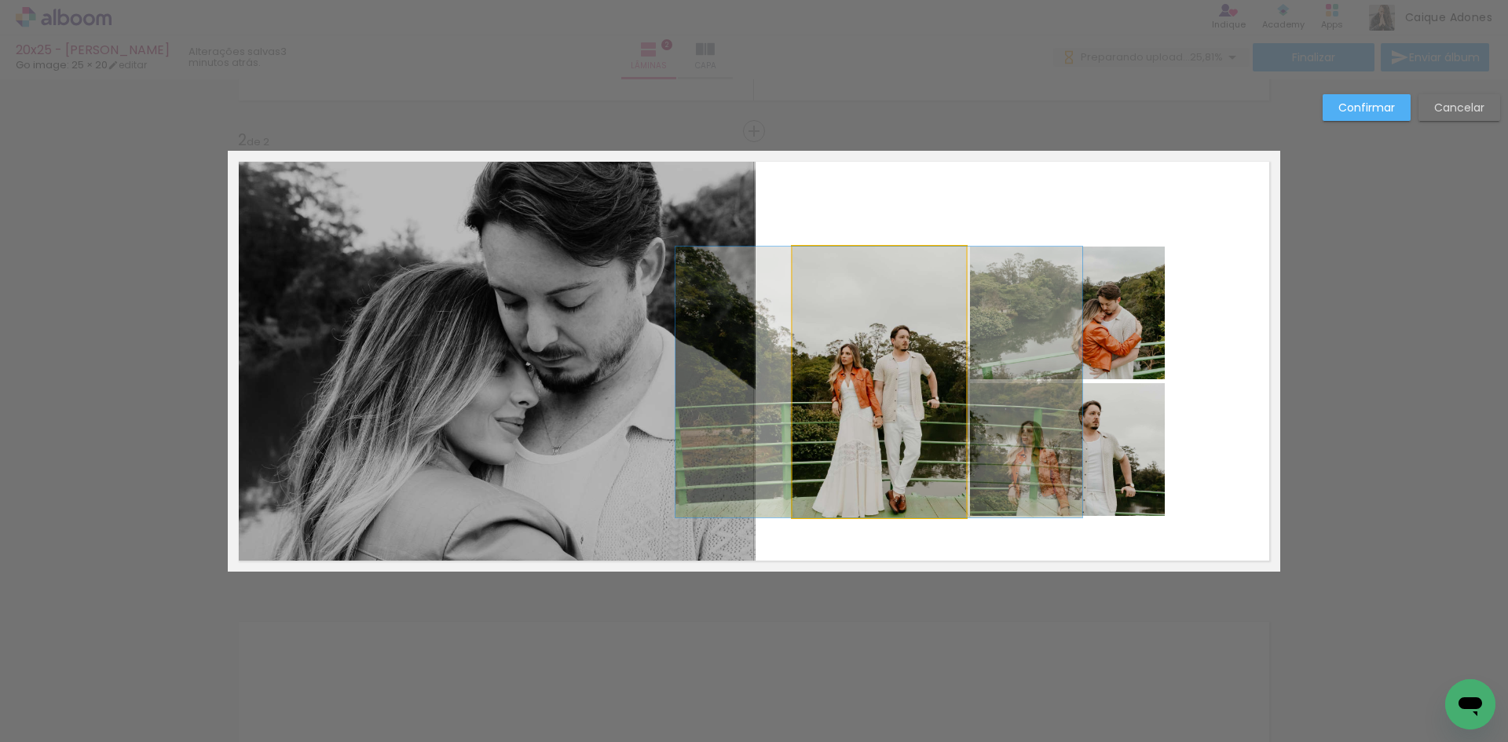
click at [912, 371] on quentale-photo at bounding box center [878, 382] width 173 height 271
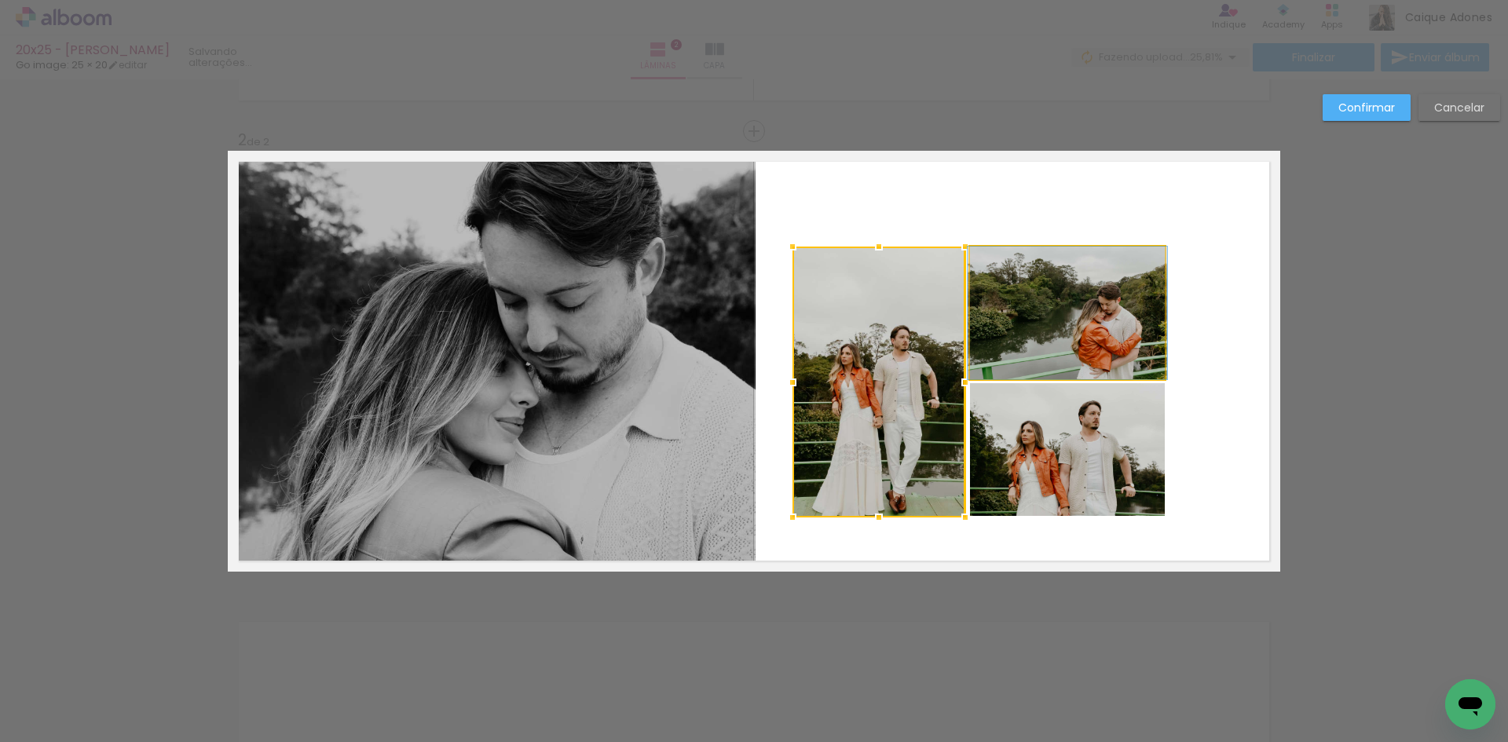
click at [1050, 334] on quentale-photo at bounding box center [1067, 313] width 195 height 133
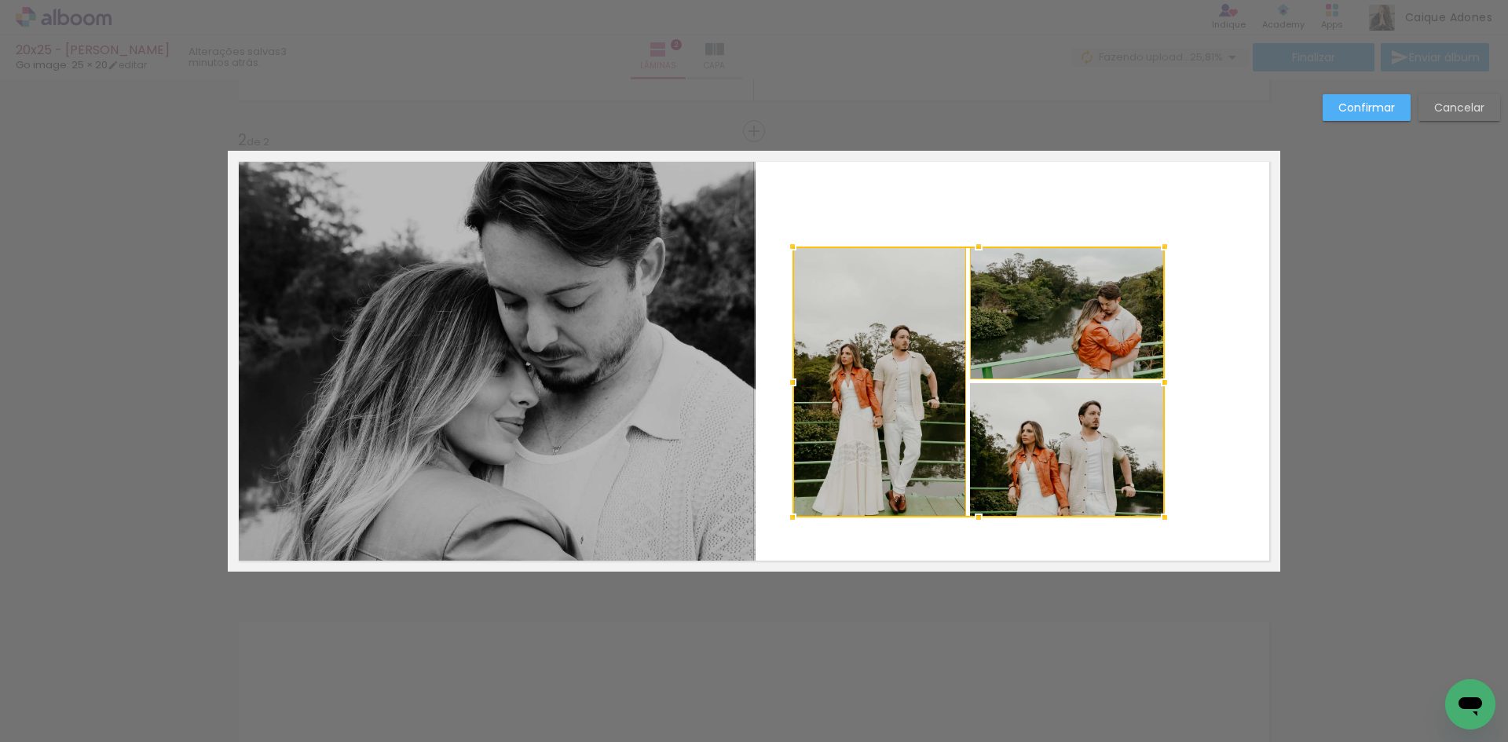
click at [1023, 414] on div at bounding box center [978, 382] width 372 height 271
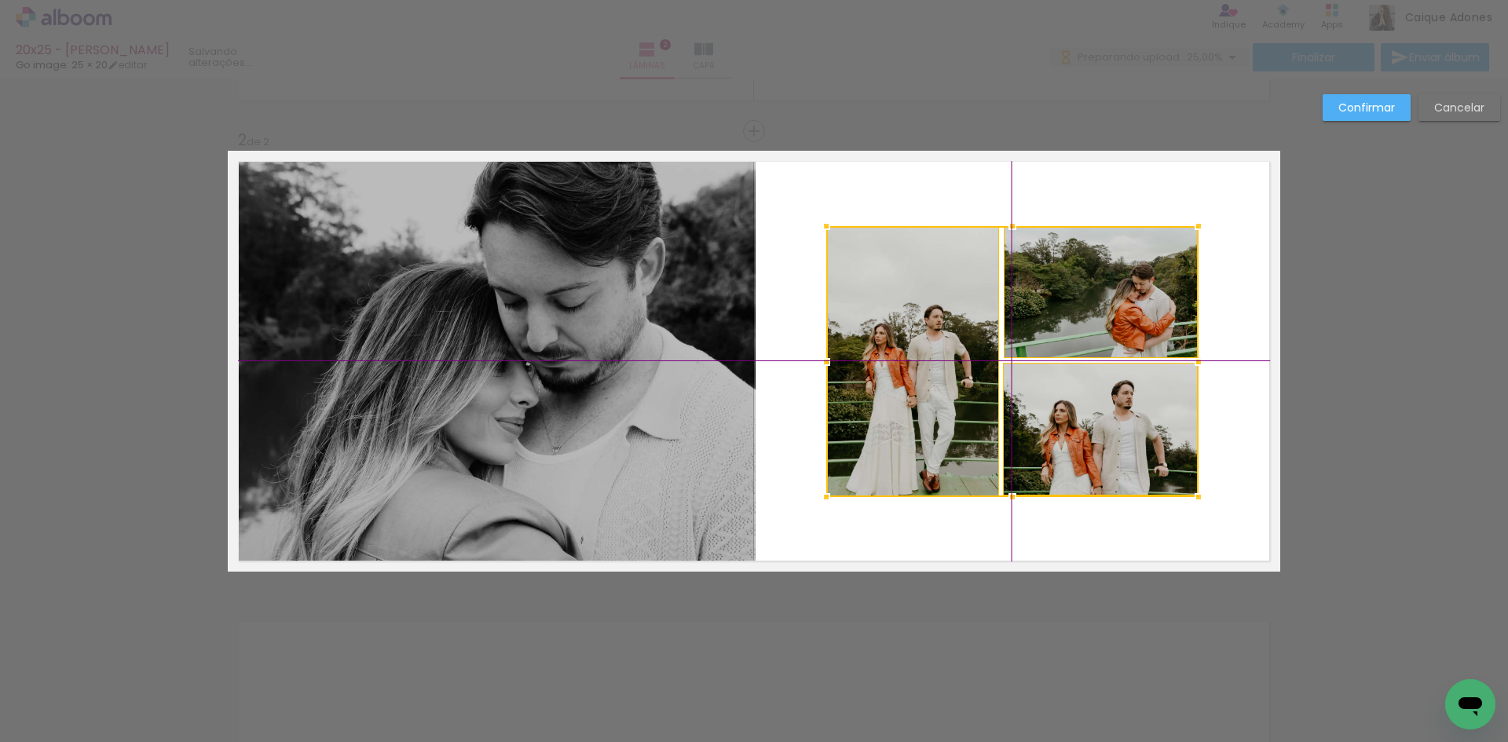
drag, startPoint x: 1044, startPoint y: 358, endPoint x: 1067, endPoint y: 346, distance: 26.3
click at [1067, 346] on div at bounding box center [1012, 361] width 372 height 271
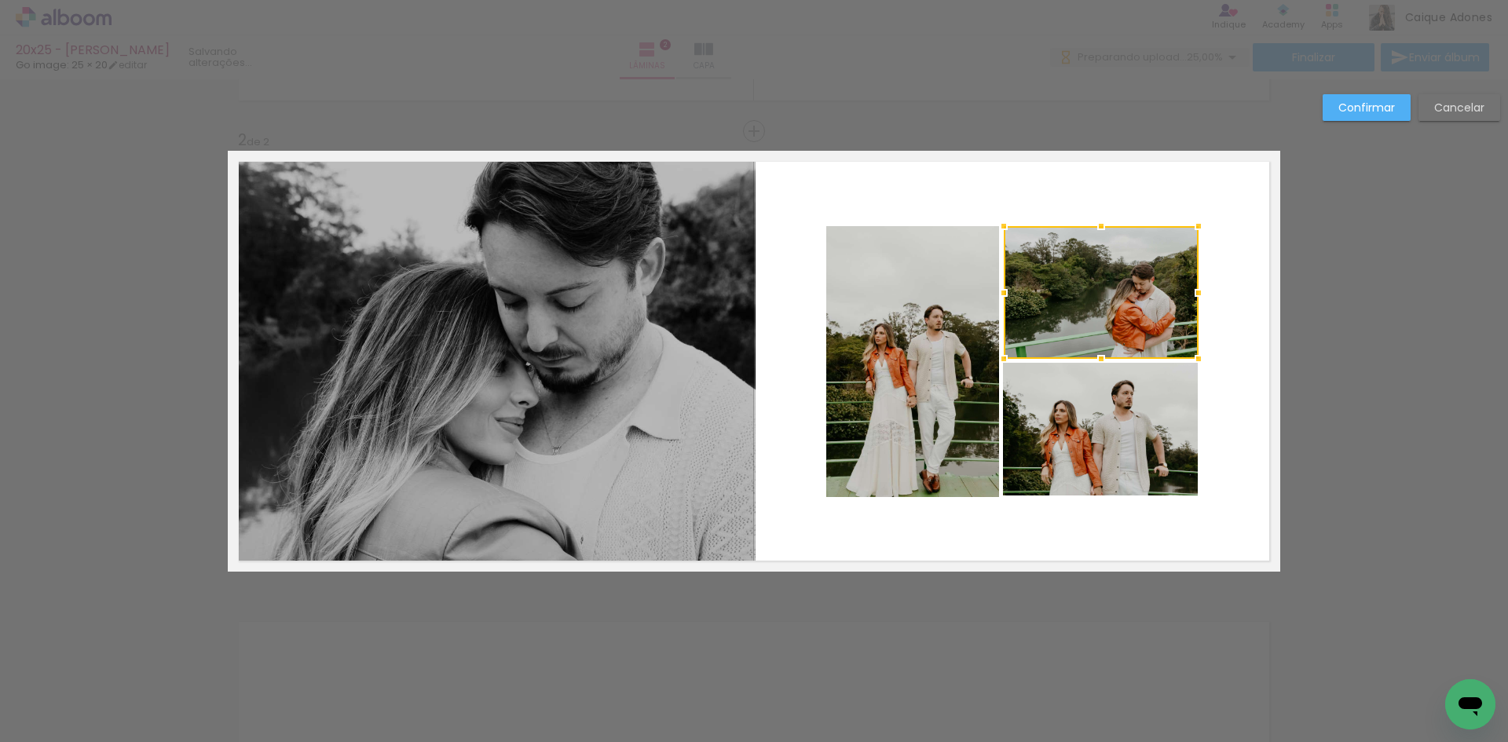
click at [0, 0] on slot "Confirmar" at bounding box center [0, 0] width 0 height 0
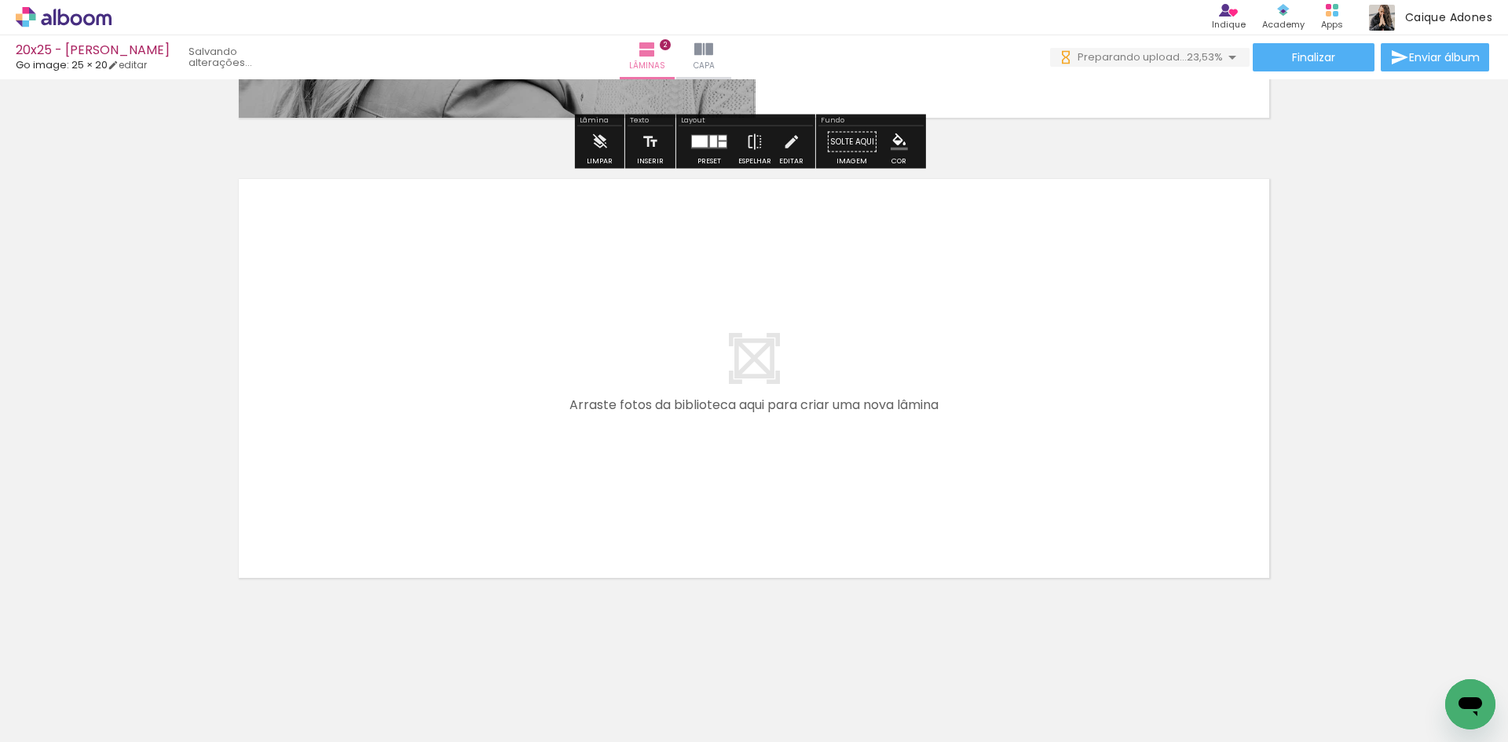
drag, startPoint x: 762, startPoint y: 684, endPoint x: 670, endPoint y: 481, distance: 222.8
click at [670, 481] on quentale-workspace at bounding box center [754, 371] width 1508 height 742
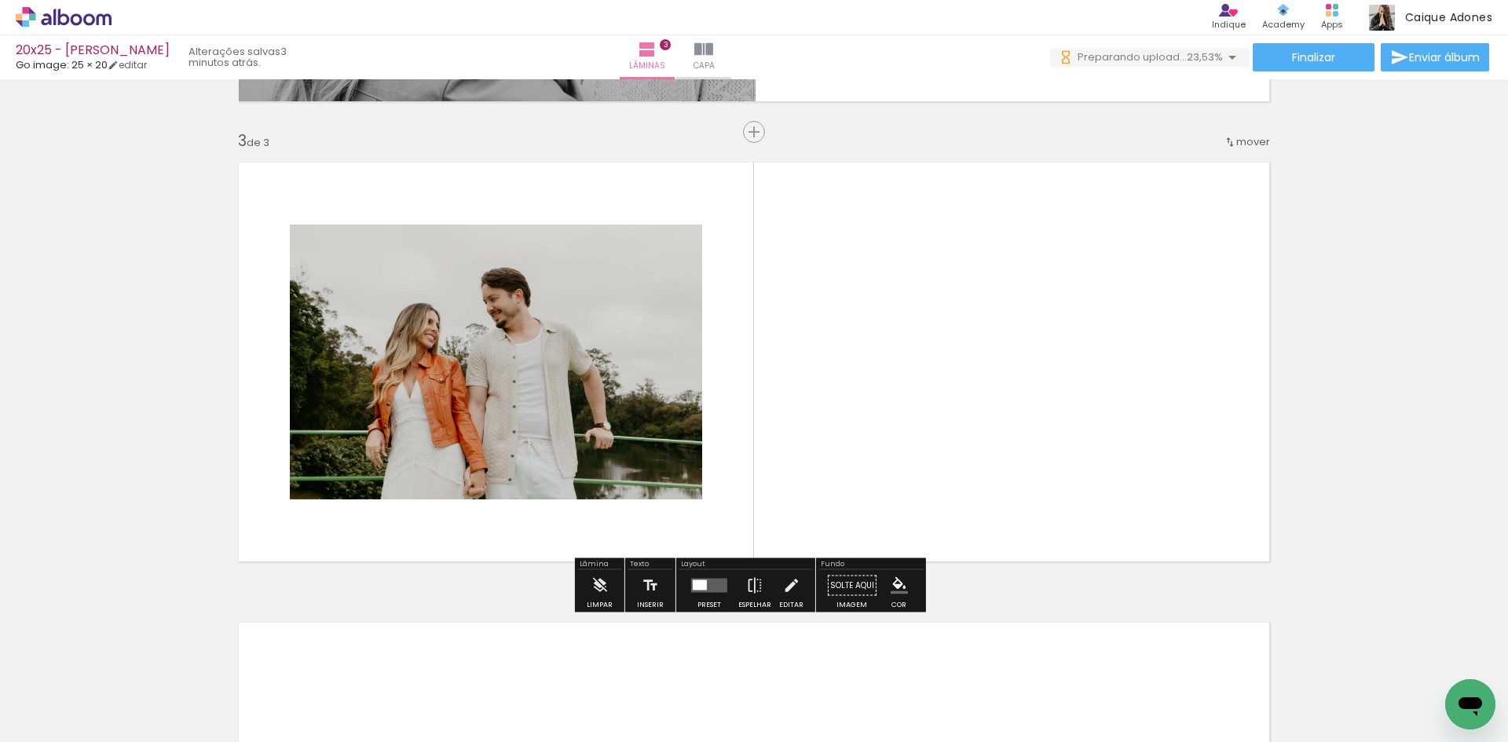
scroll to position [894, 0]
drag, startPoint x: 857, startPoint y: 670, endPoint x: 812, endPoint y: 467, distance: 207.5
click at [812, 467] on quentale-workspace at bounding box center [754, 371] width 1508 height 742
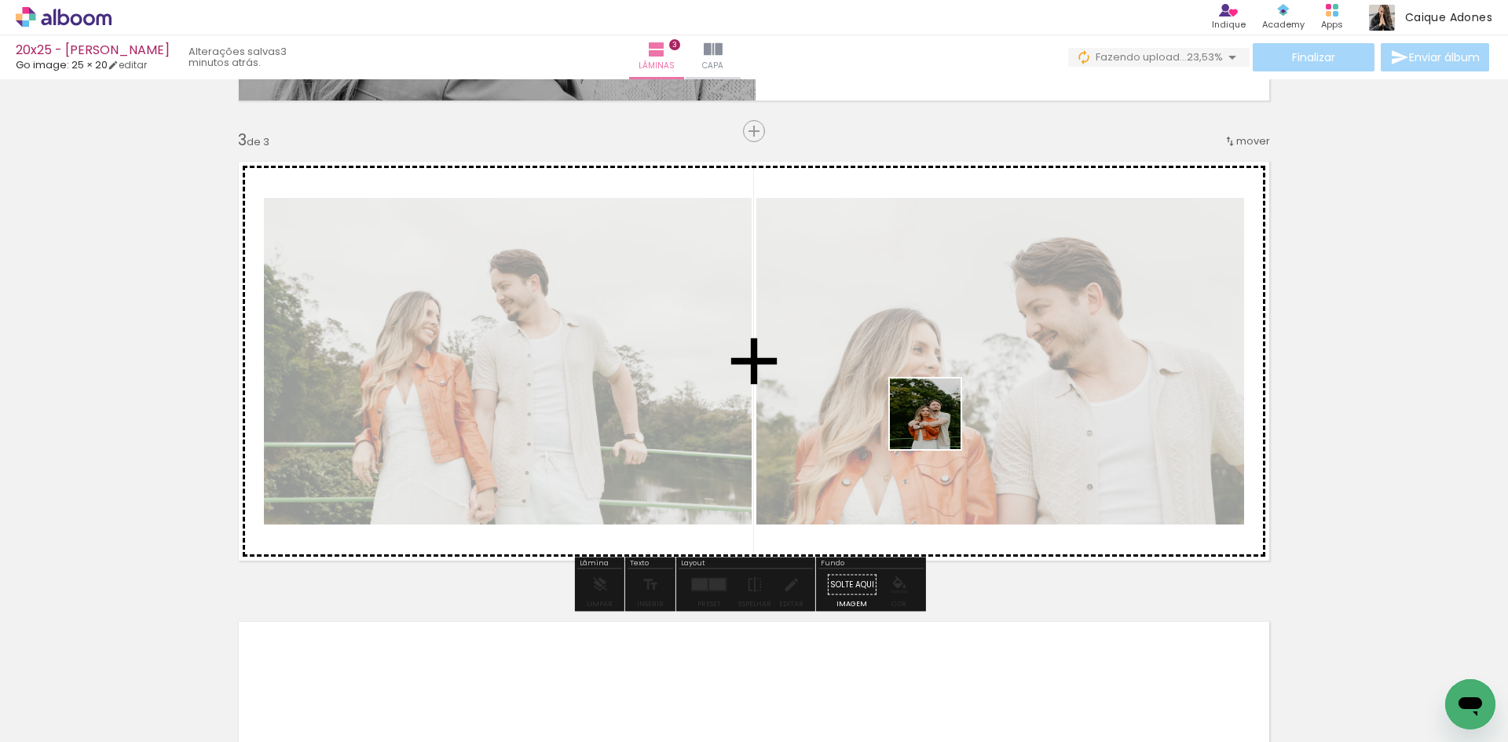
scroll to position [0, 0]
drag, startPoint x: 969, startPoint y: 674, endPoint x: 1055, endPoint y: 585, distance: 123.8
click at [937, 412] on quentale-workspace at bounding box center [754, 371] width 1508 height 742
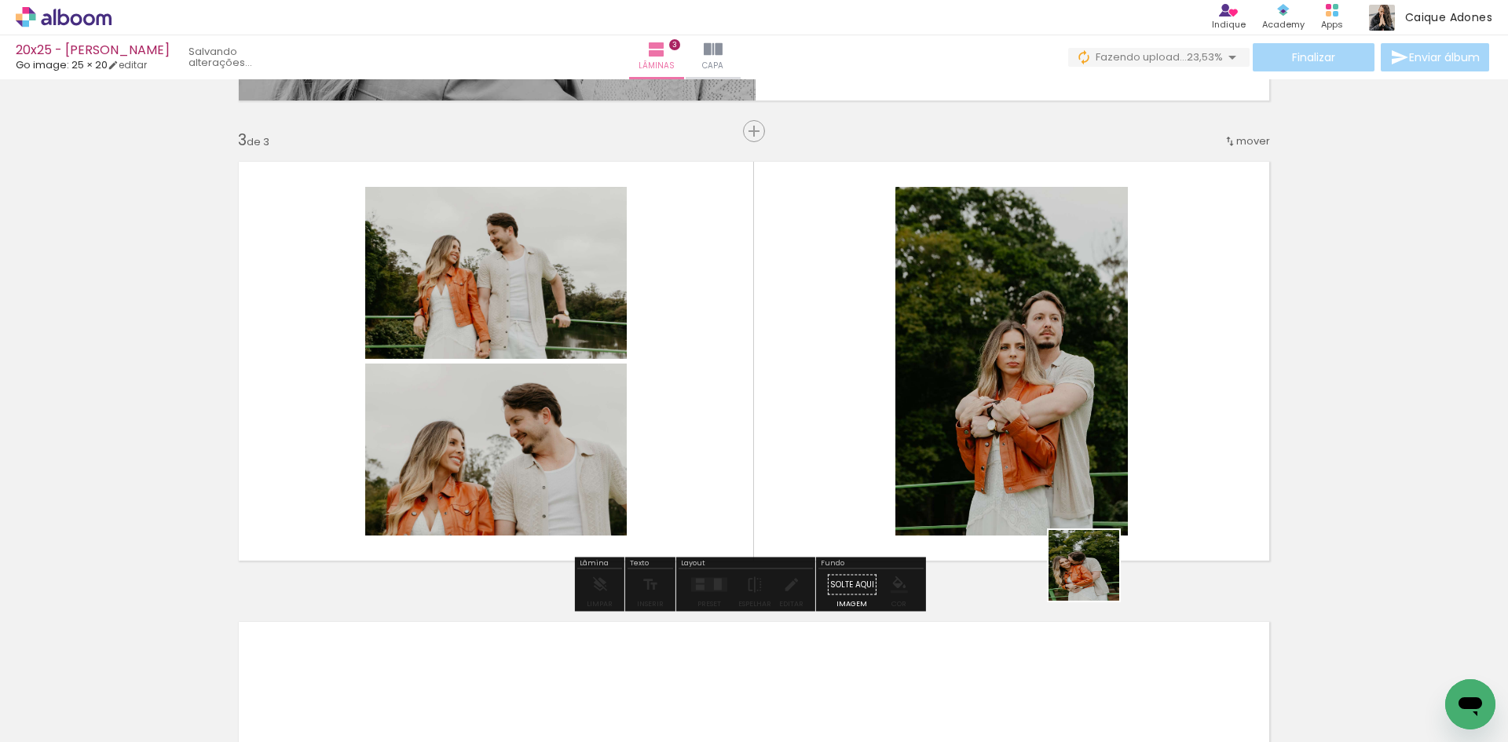
drag, startPoint x: 1139, startPoint y: 689, endPoint x: 900, endPoint y: 423, distance: 357.5
click at [912, 432] on quentale-workspace at bounding box center [754, 371] width 1508 height 742
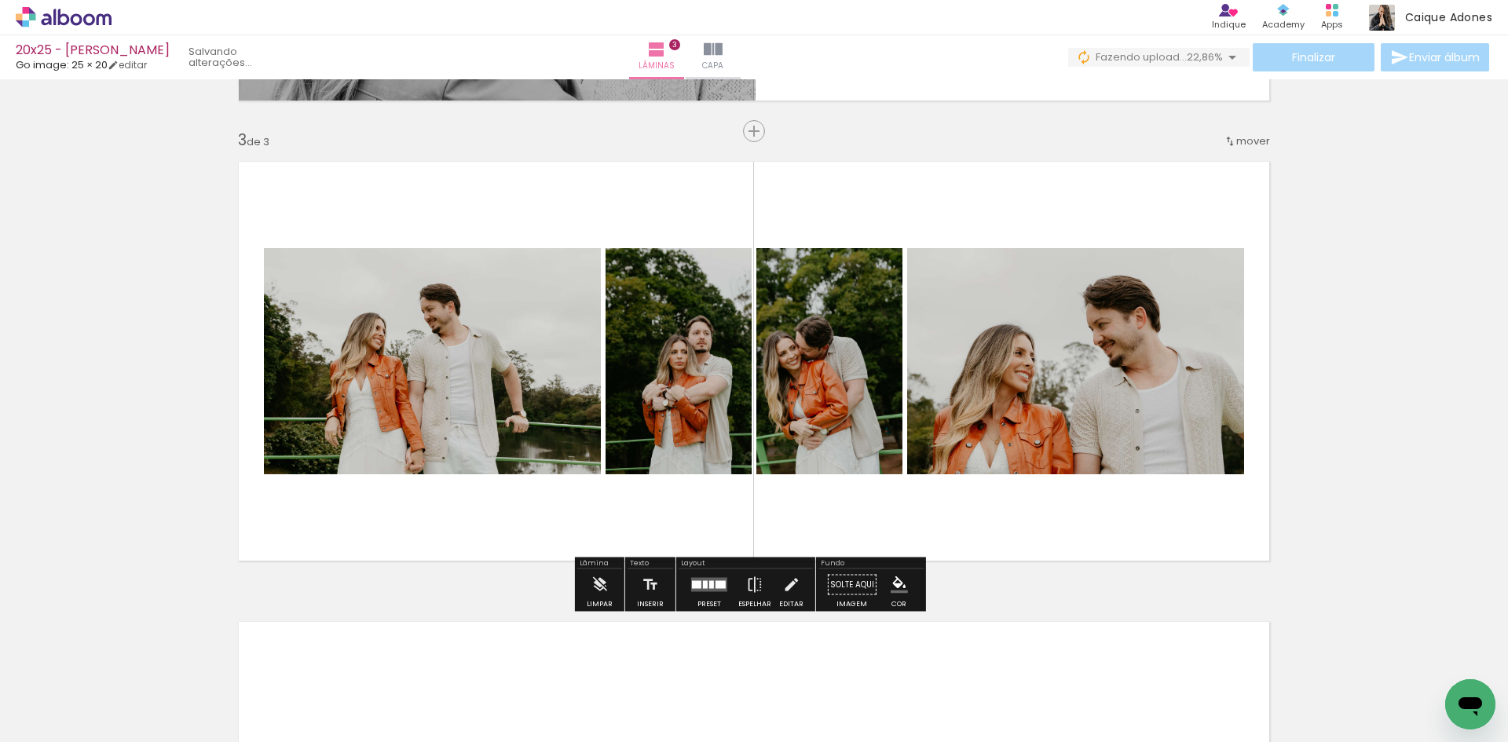
click at [709, 586] on div at bounding box center [711, 585] width 5 height 8
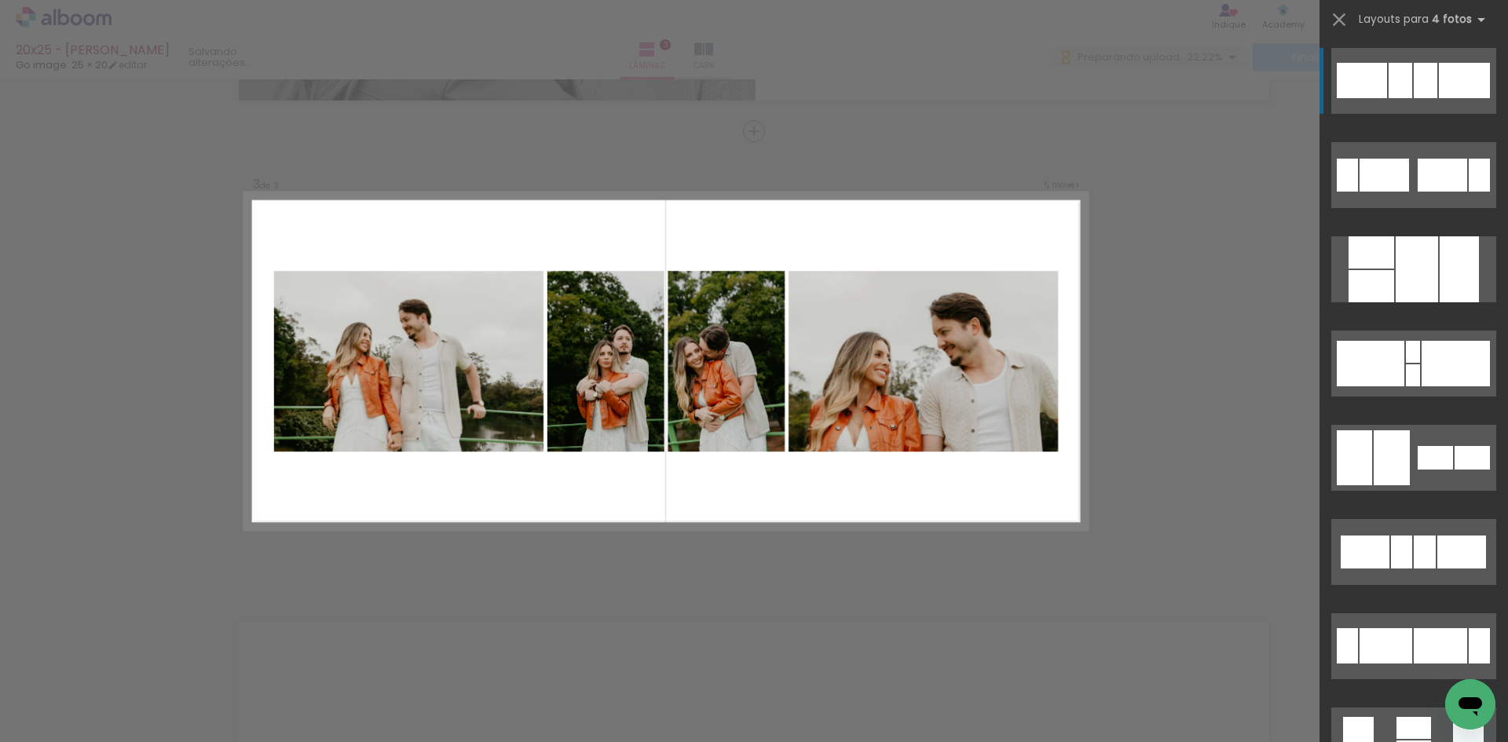
click at [1212, 426] on div "Confirmar Cancelar" at bounding box center [754, 124] width 1508 height 1878
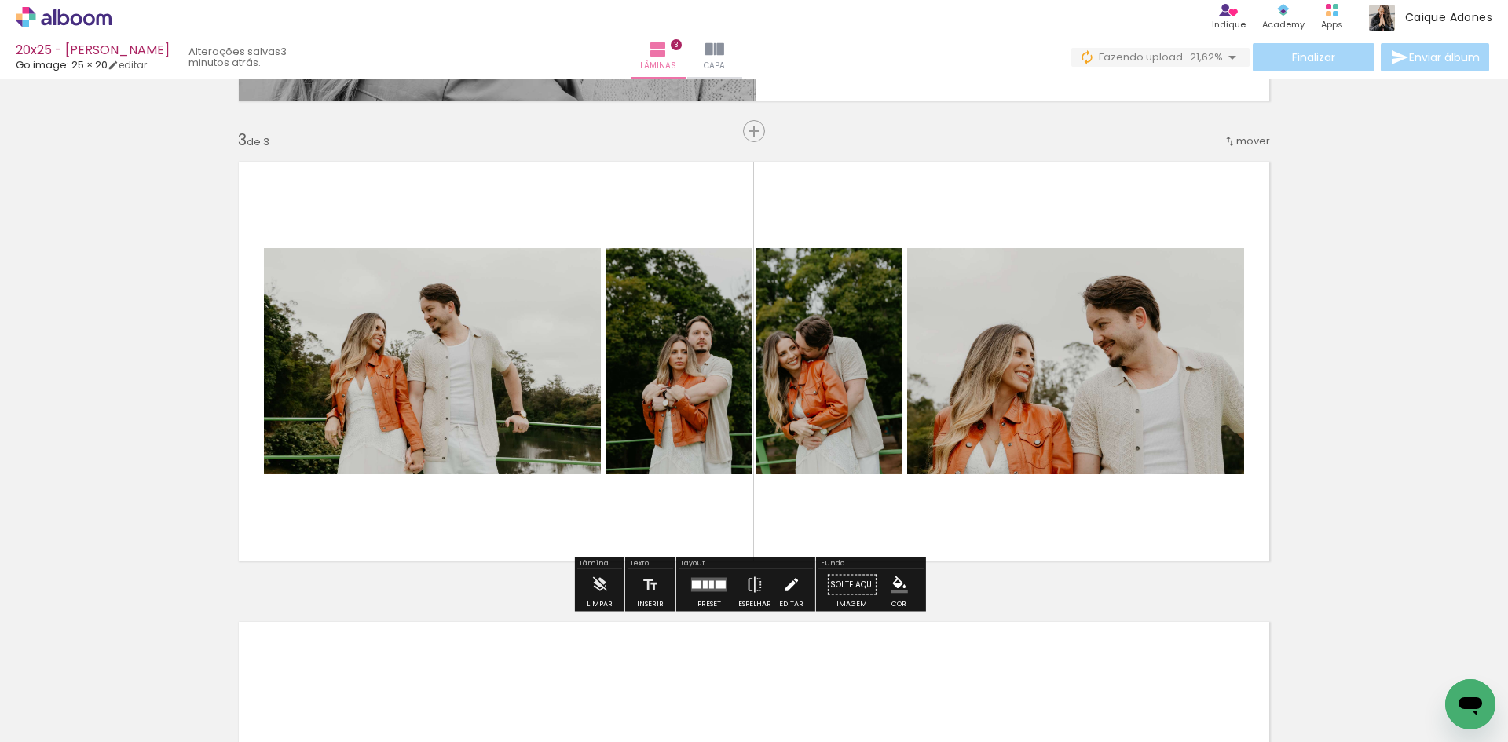
click at [786, 579] on iron-icon at bounding box center [790, 584] width 17 height 31
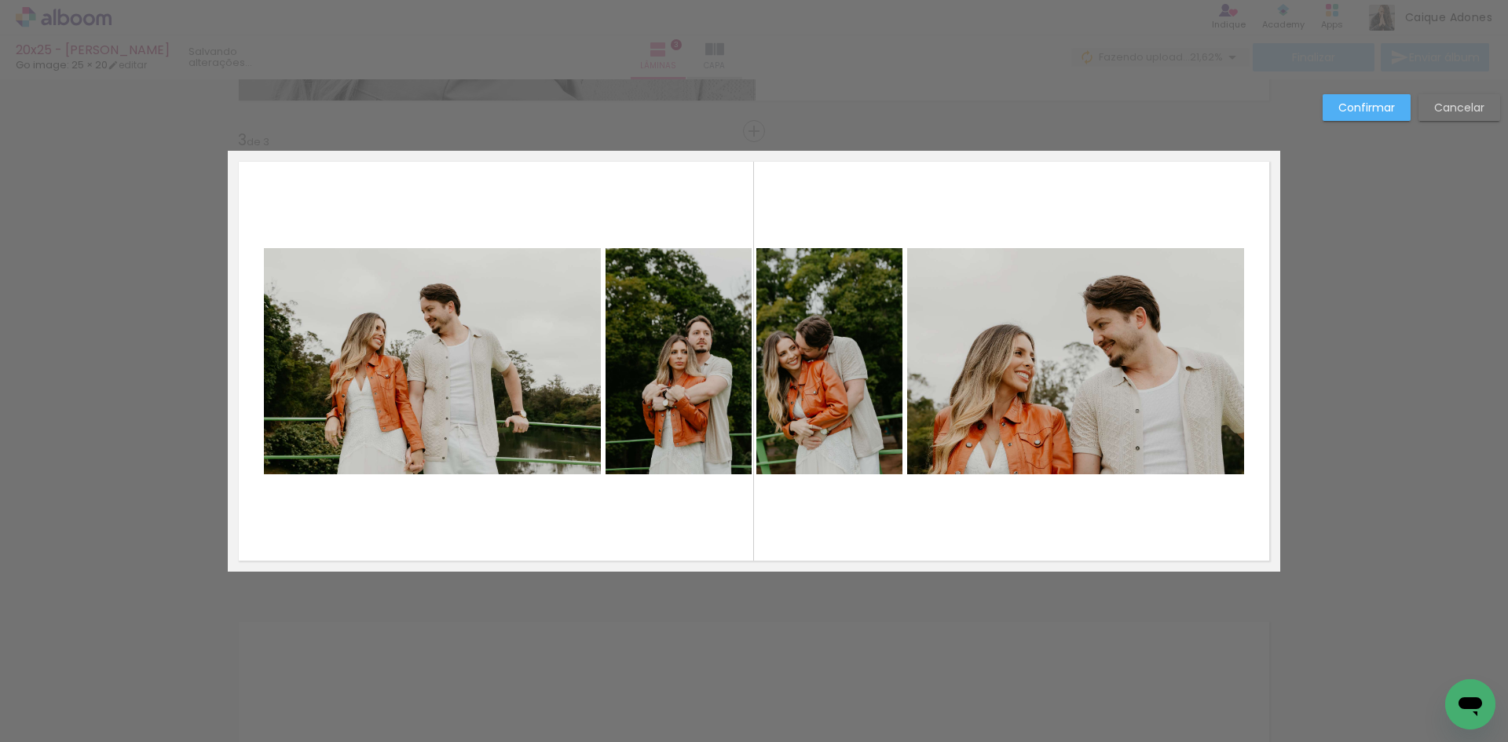
click at [404, 351] on quentale-photo at bounding box center [432, 361] width 337 height 226
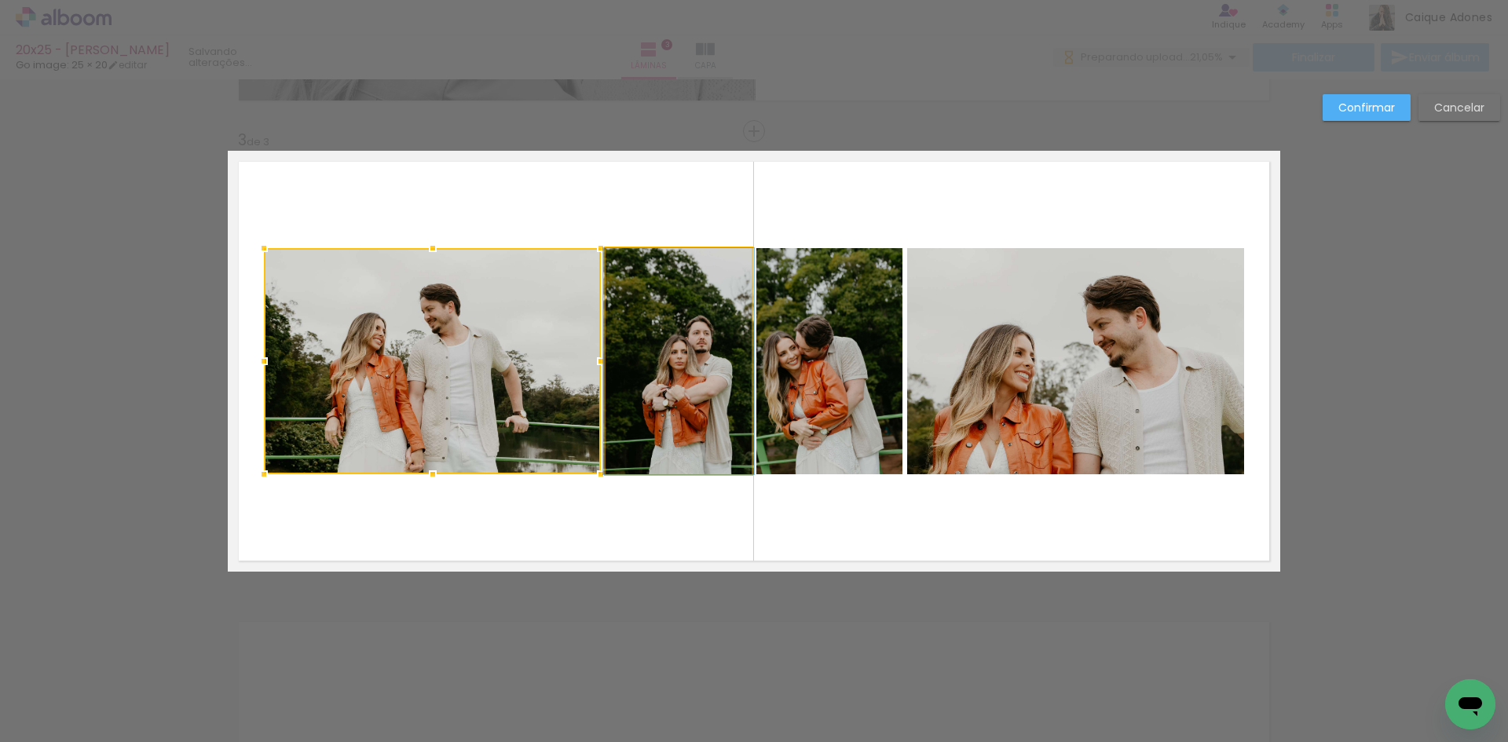
click at [655, 342] on quentale-photo at bounding box center [678, 361] width 146 height 226
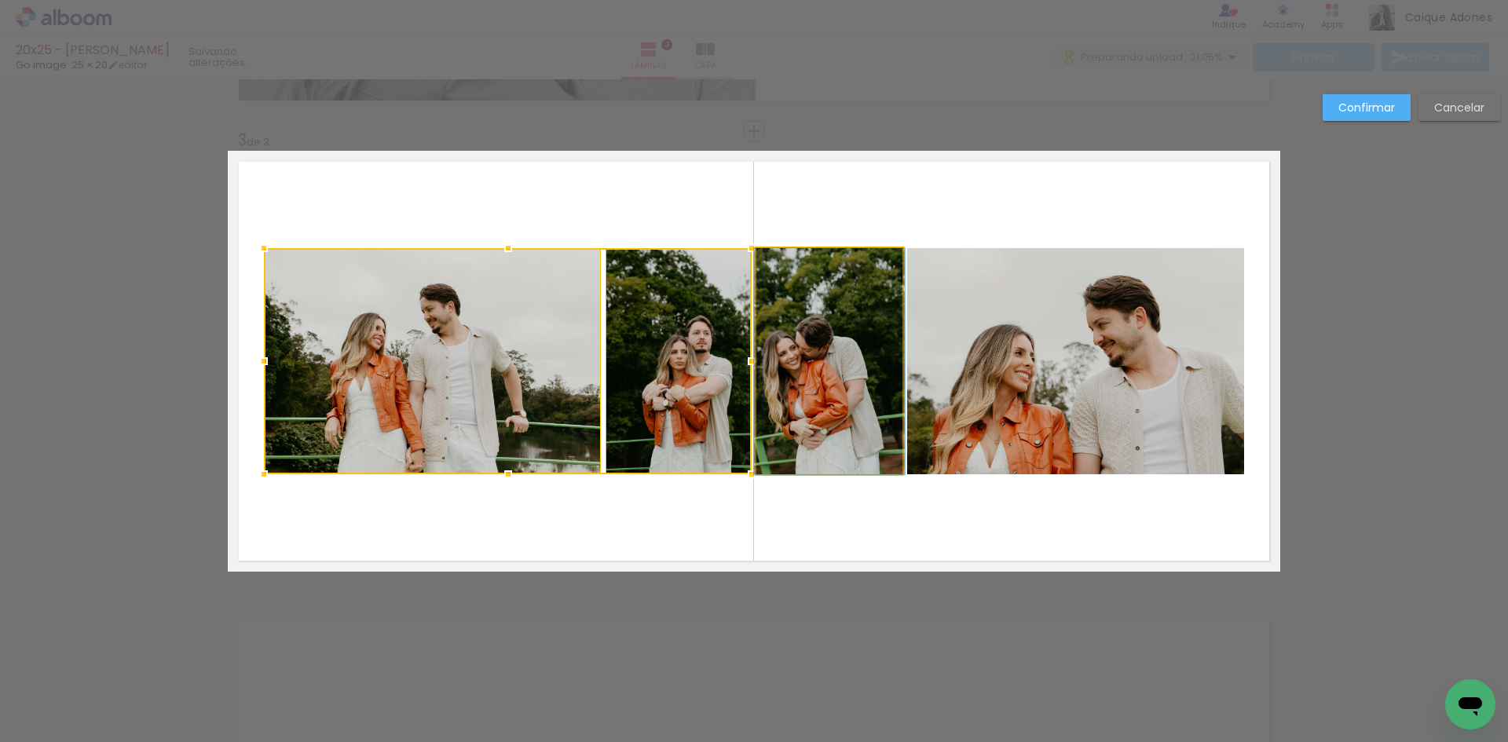
click at [785, 326] on quentale-photo at bounding box center [829, 361] width 146 height 226
click at [1073, 305] on quentale-photo at bounding box center [1075, 361] width 337 height 226
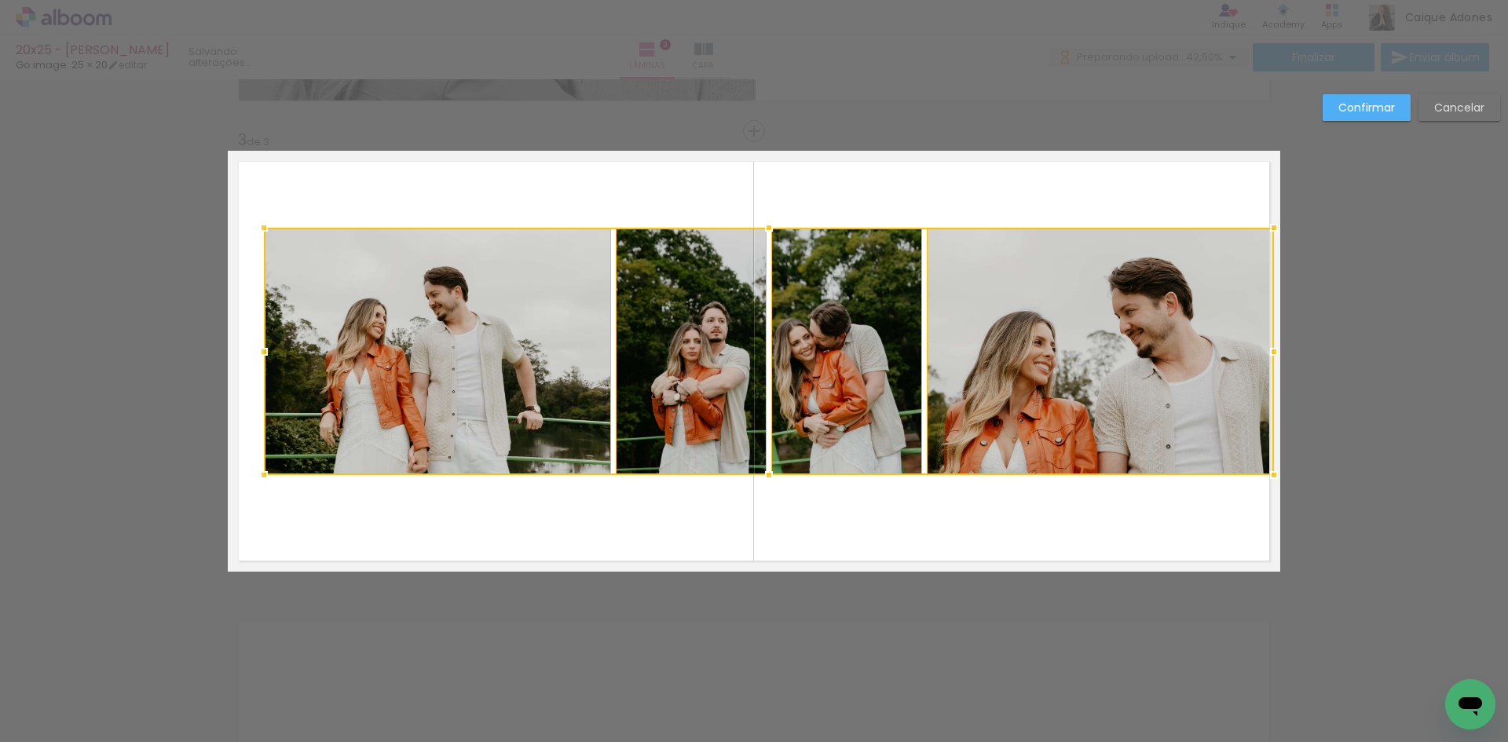
drag, startPoint x: 1237, startPoint y: 246, endPoint x: 1277, endPoint y: 217, distance: 48.8
click at [1277, 217] on div at bounding box center [1273, 227] width 31 height 31
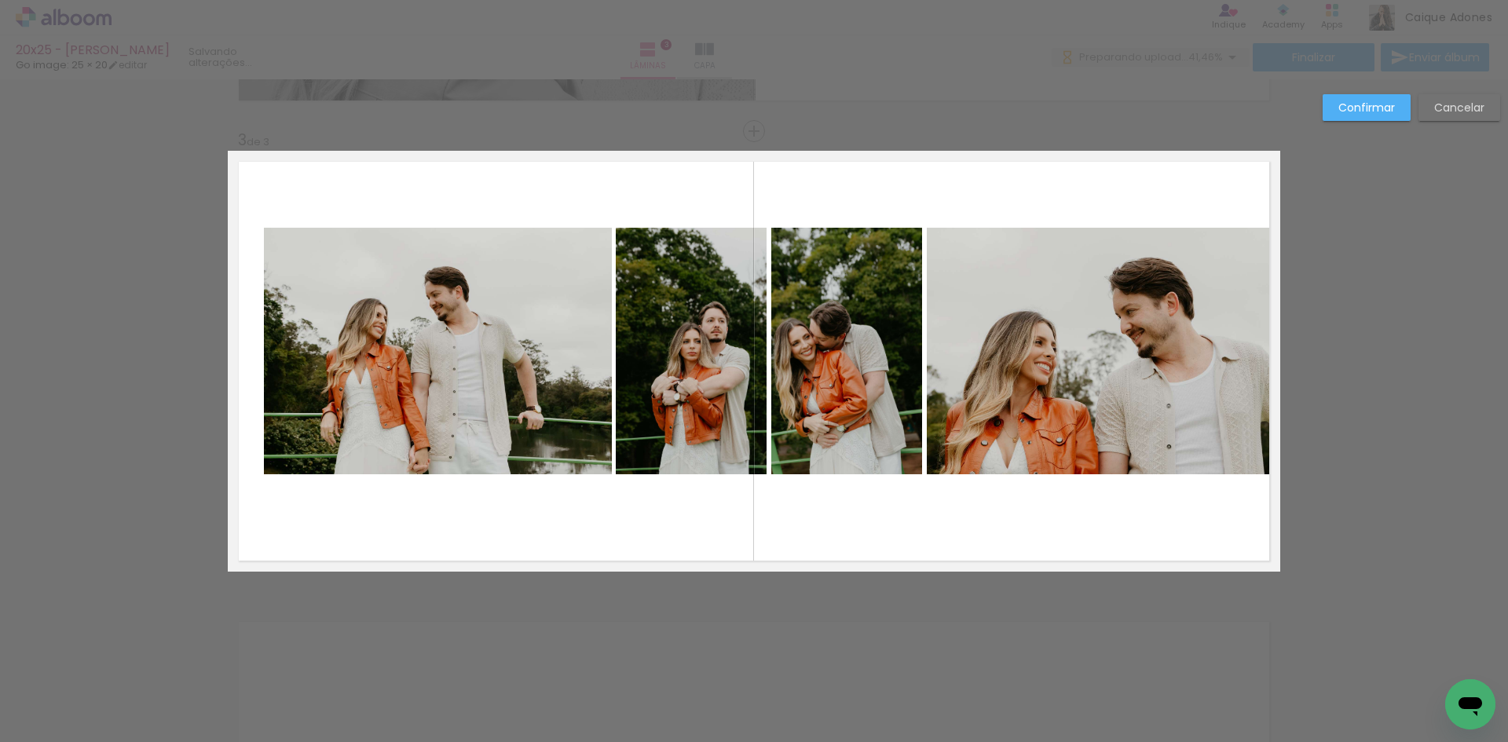
click at [490, 301] on quentale-photo at bounding box center [438, 351] width 348 height 247
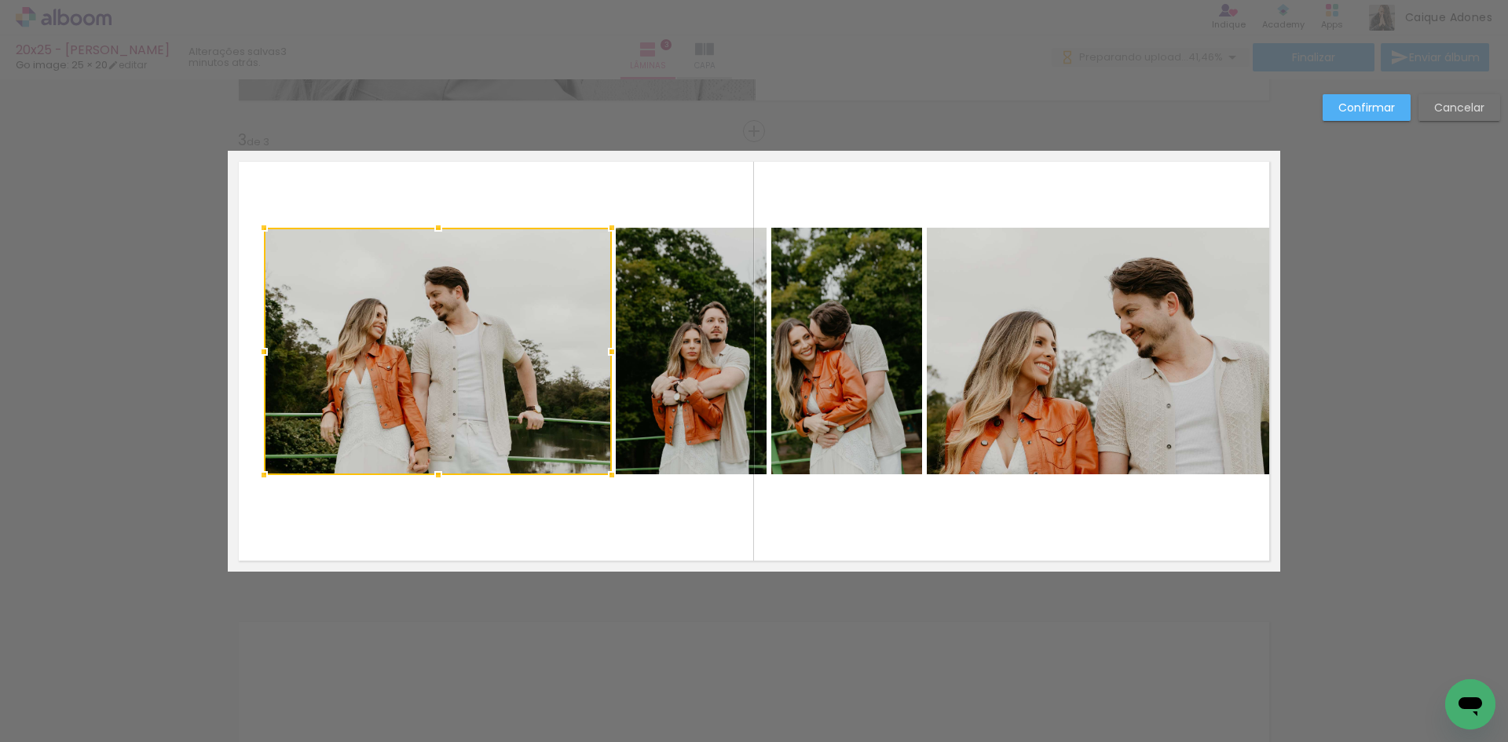
click at [693, 311] on quentale-photo at bounding box center [692, 351] width 152 height 247
click at [897, 290] on quentale-photo at bounding box center [847, 351] width 152 height 247
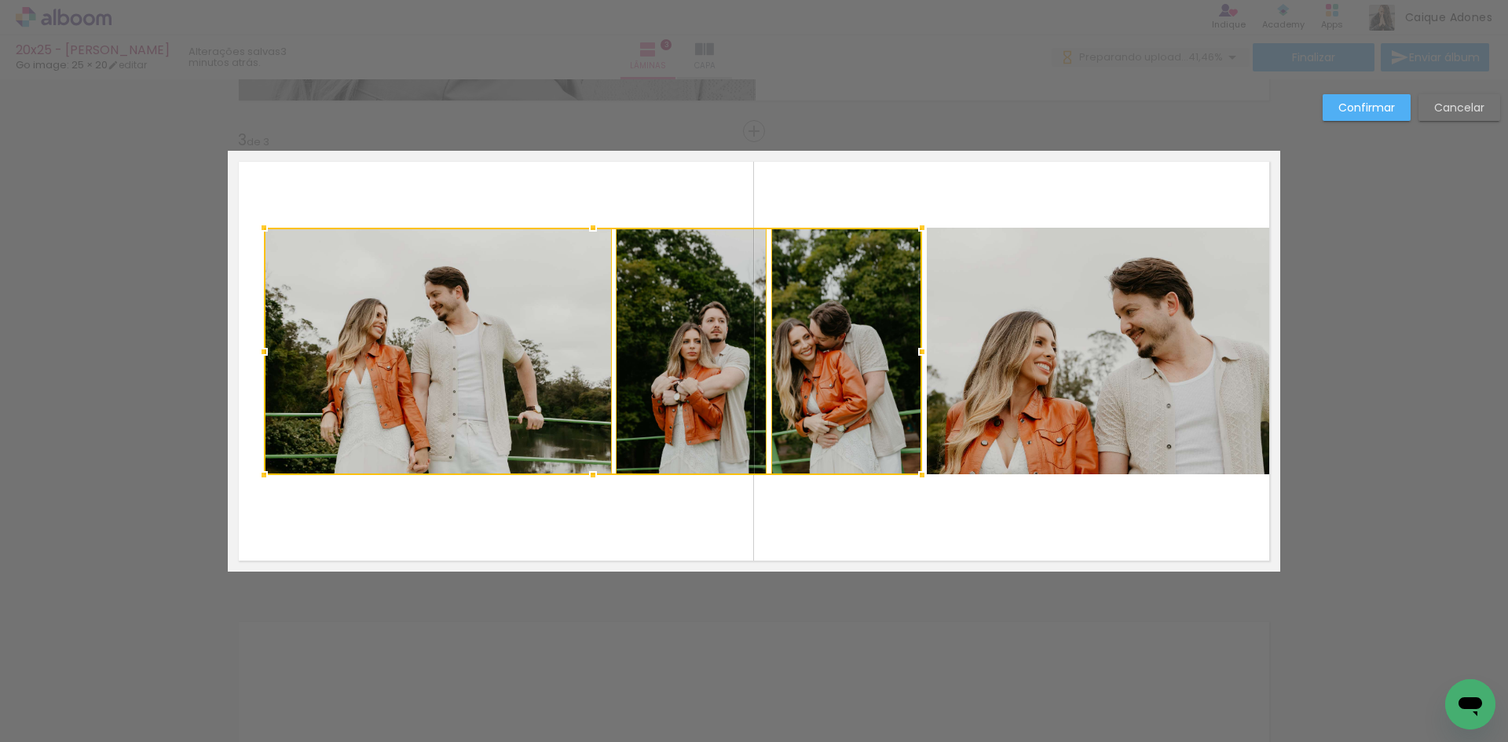
click at [1058, 287] on quentale-photo at bounding box center [1101, 351] width 348 height 247
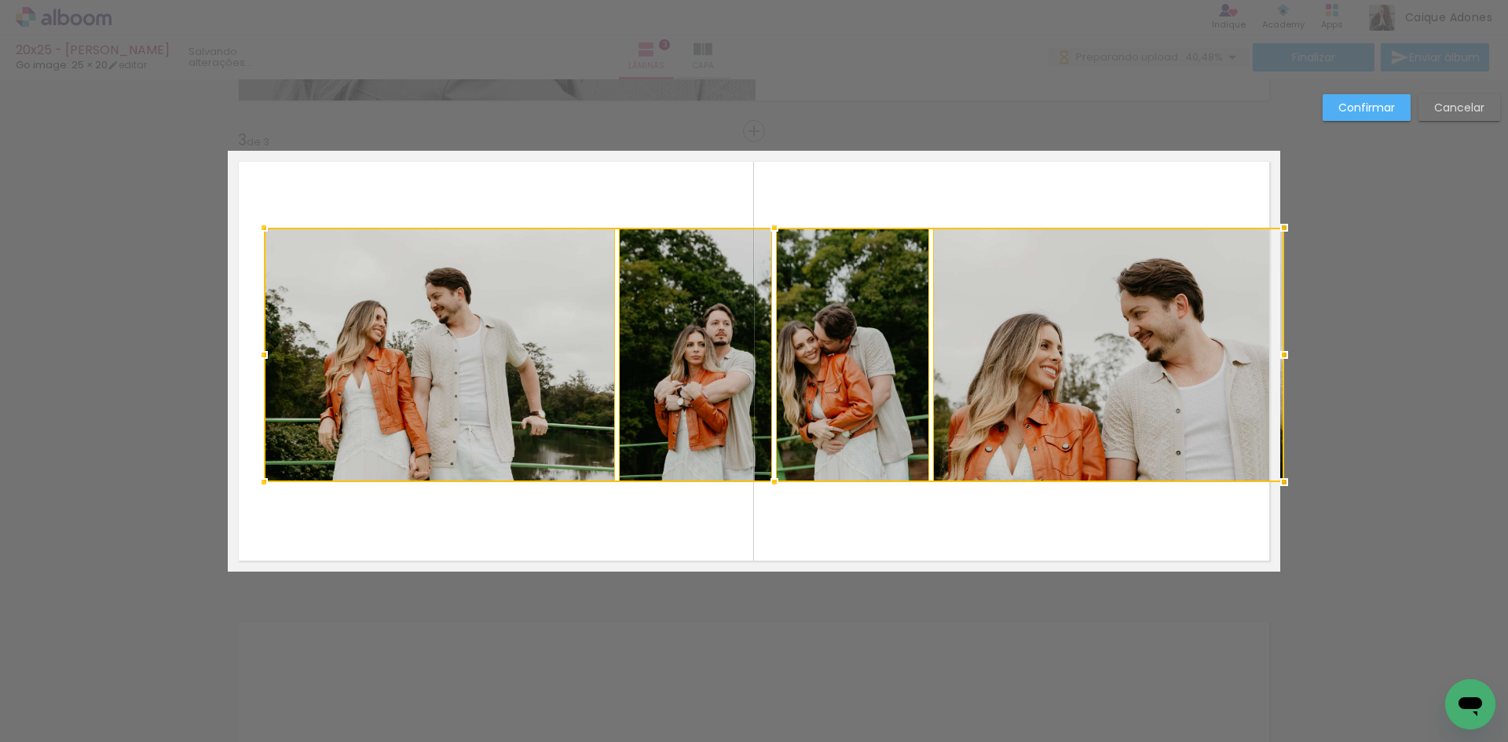
drag, startPoint x: 1267, startPoint y: 473, endPoint x: 1284, endPoint y: 481, distance: 17.9
click at [1284, 481] on div at bounding box center [1283, 481] width 31 height 31
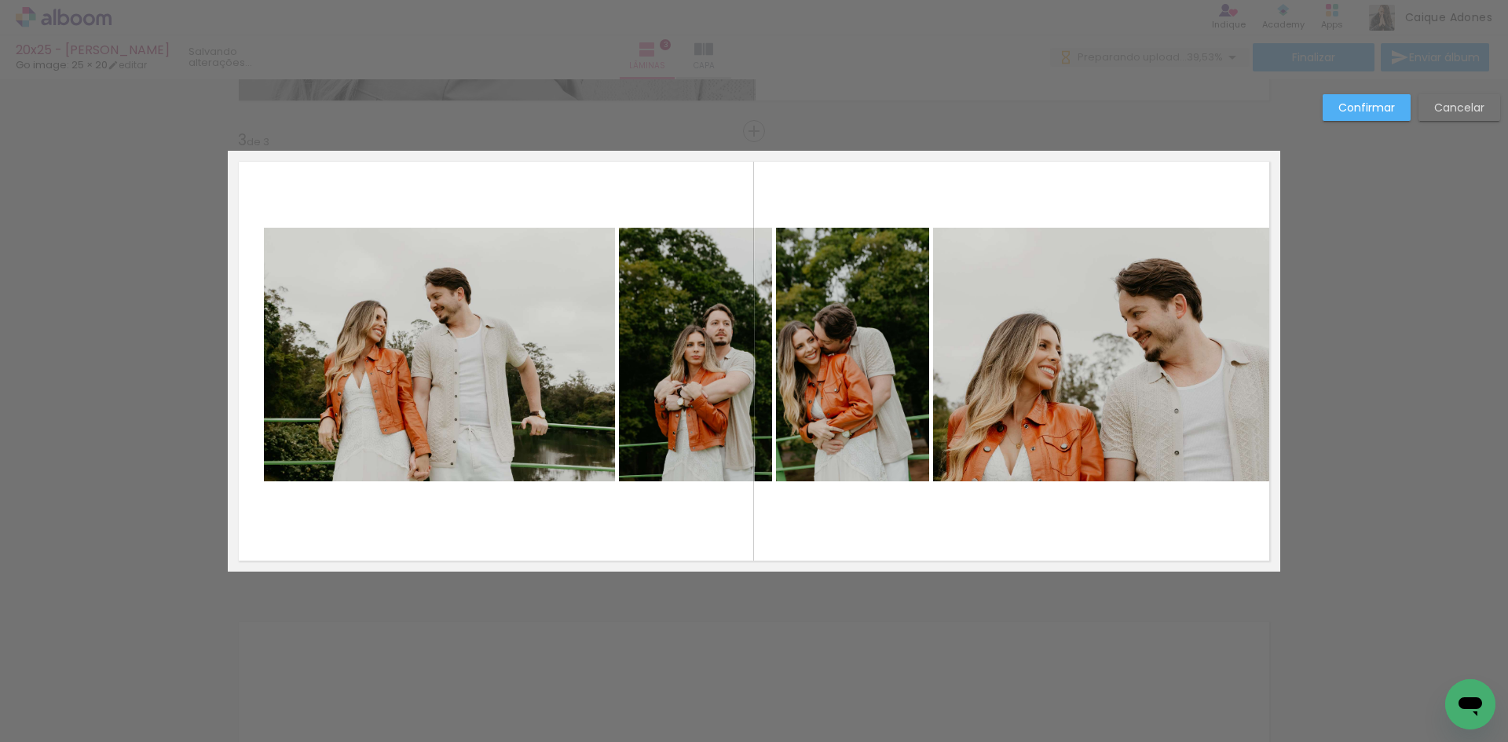
click at [973, 354] on quentale-photo at bounding box center [1106, 355] width 347 height 254
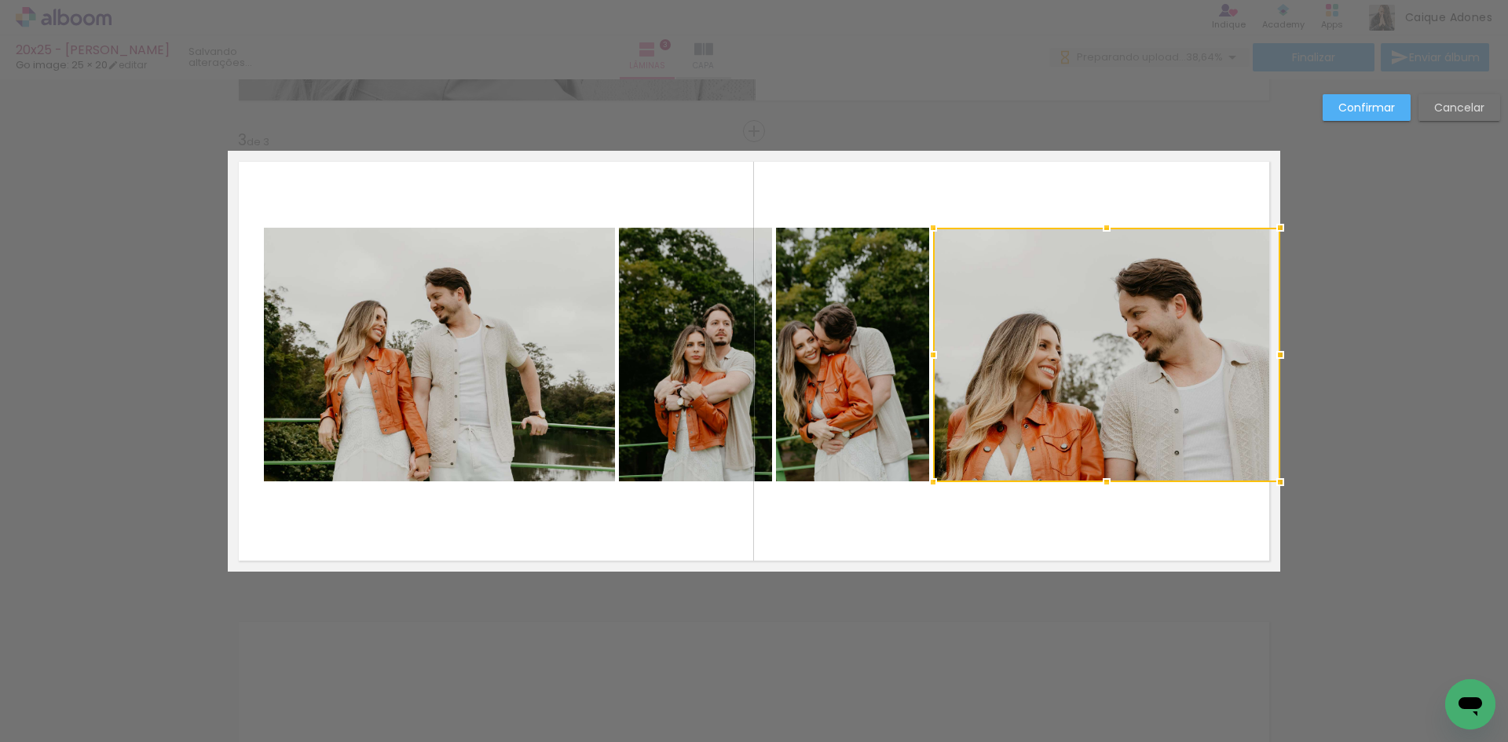
click at [864, 354] on quentale-photo at bounding box center [852, 355] width 153 height 254
click at [642, 336] on quentale-photo at bounding box center [695, 355] width 153 height 254
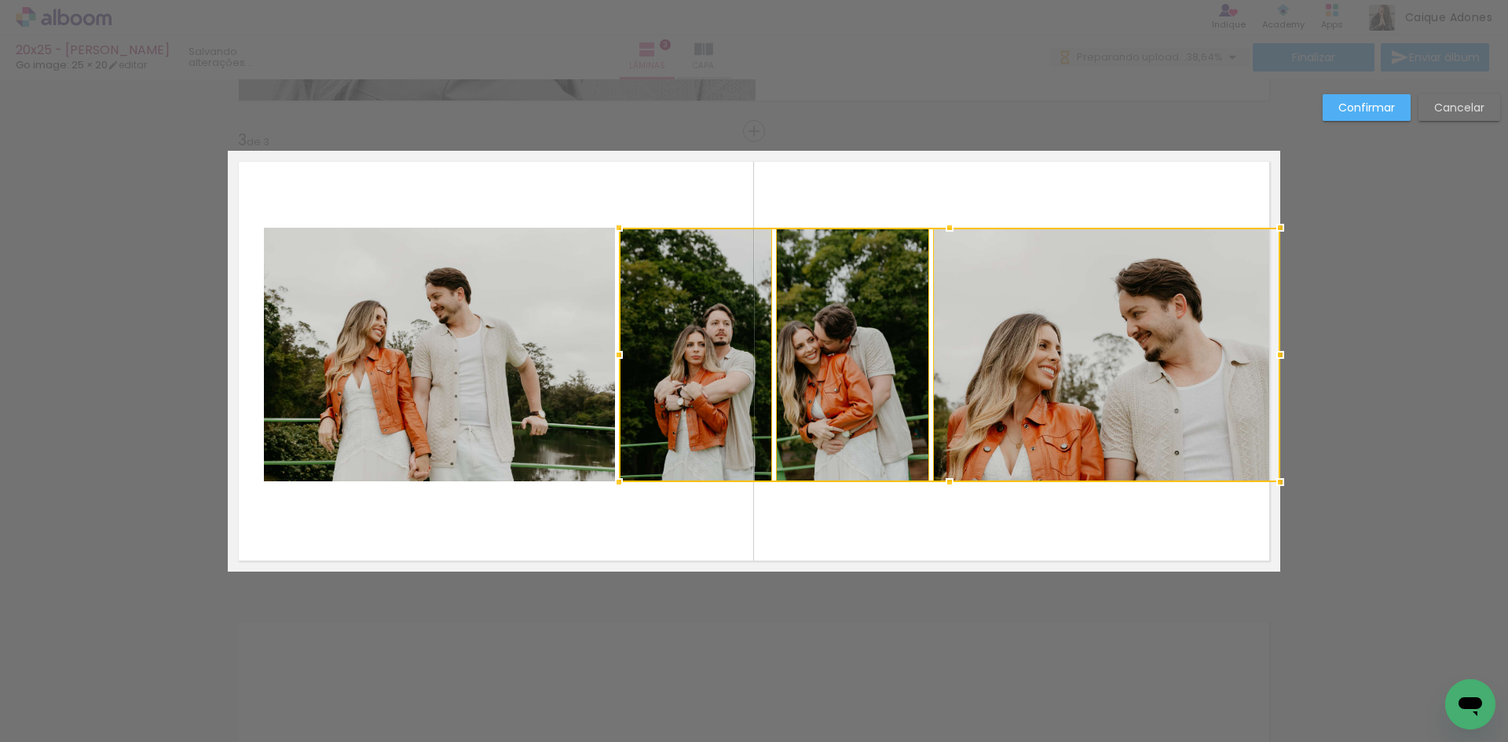
click at [503, 323] on quentale-photo at bounding box center [439, 355] width 351 height 254
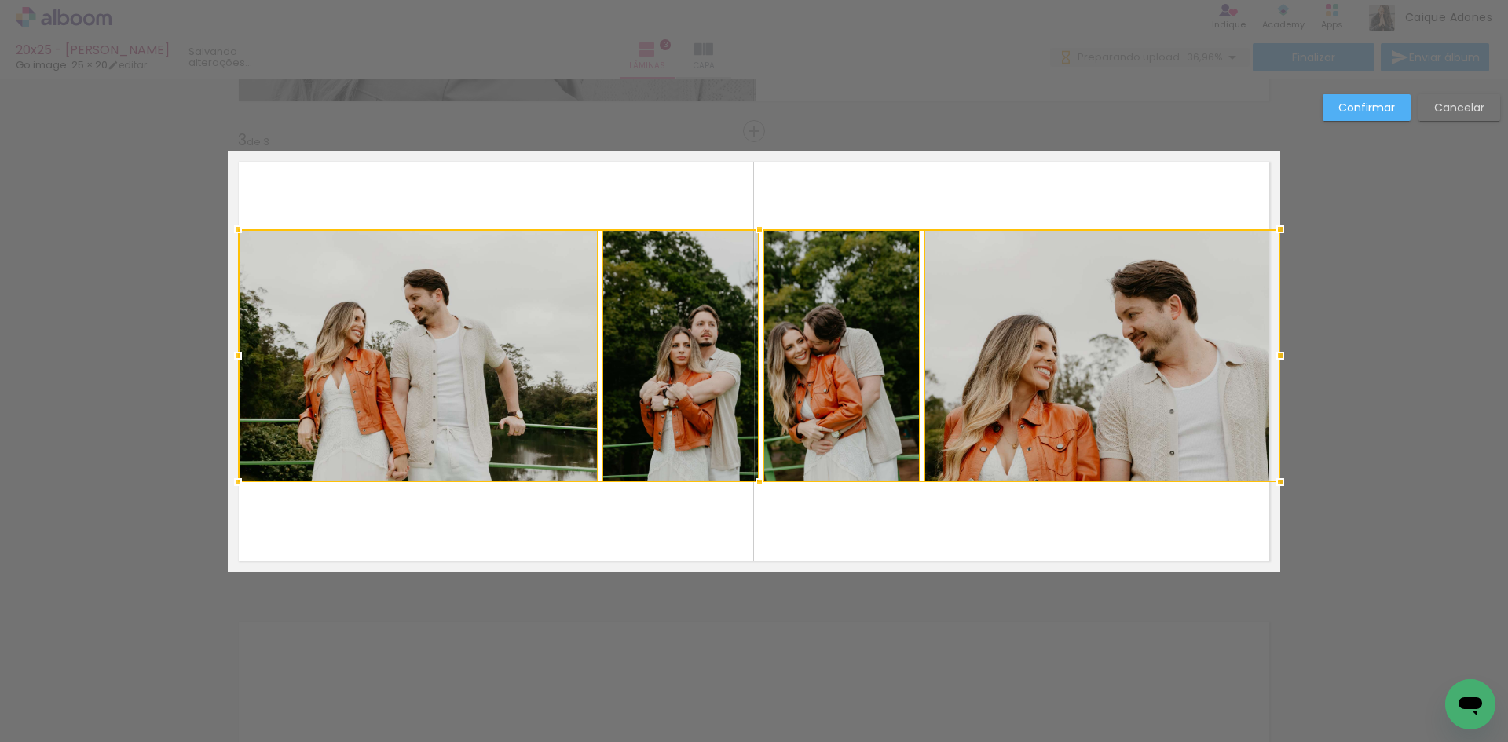
drag, startPoint x: 258, startPoint y: 226, endPoint x: 100, endPoint y: 228, distance: 157.8
click at [100, 228] on div "Inserir lâmina 1 de 3 Inserir lâmina 2 de 3 Inserir lâmina 3 de 3 Confirmar Can…" at bounding box center [754, 124] width 1508 height 1878
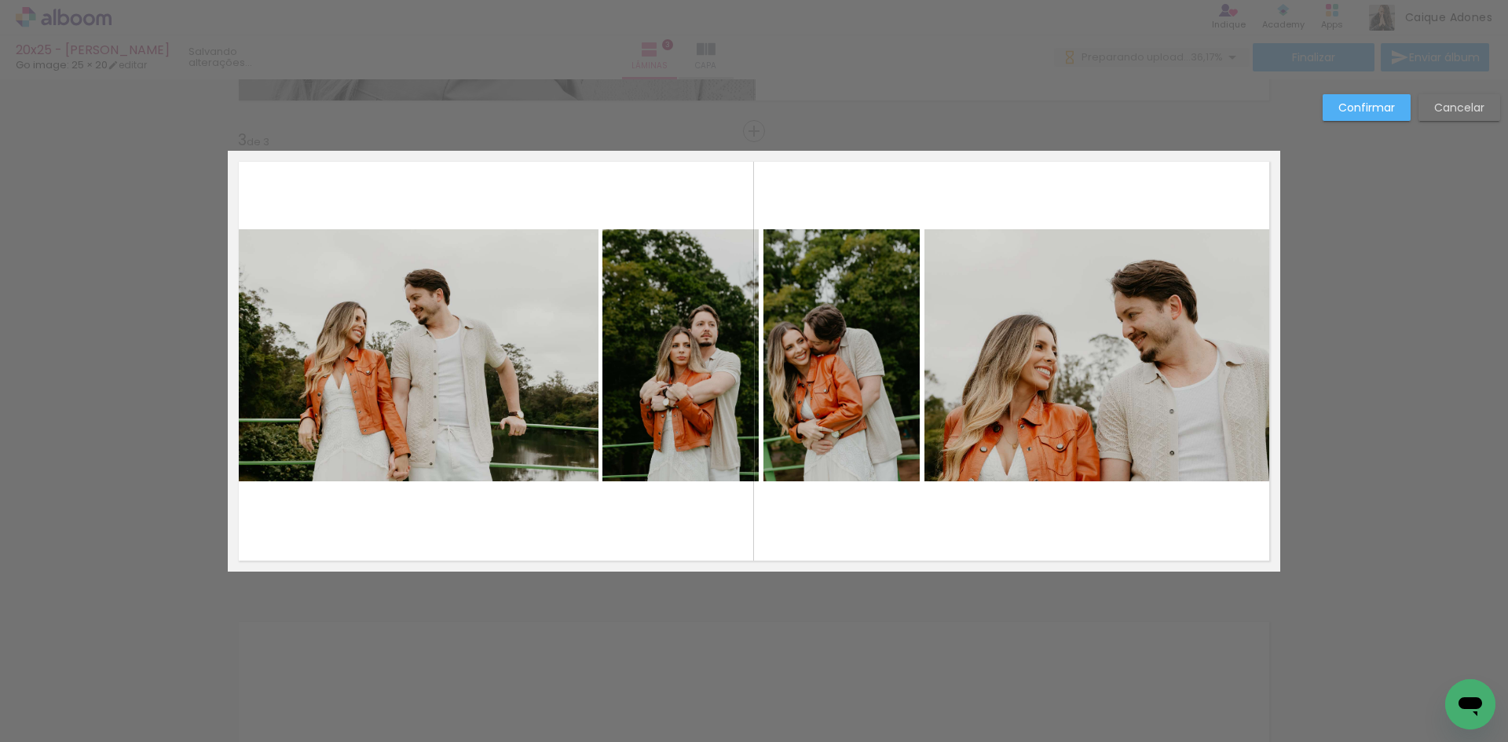
click at [1003, 349] on quentale-photo at bounding box center [1102, 355] width 356 height 253
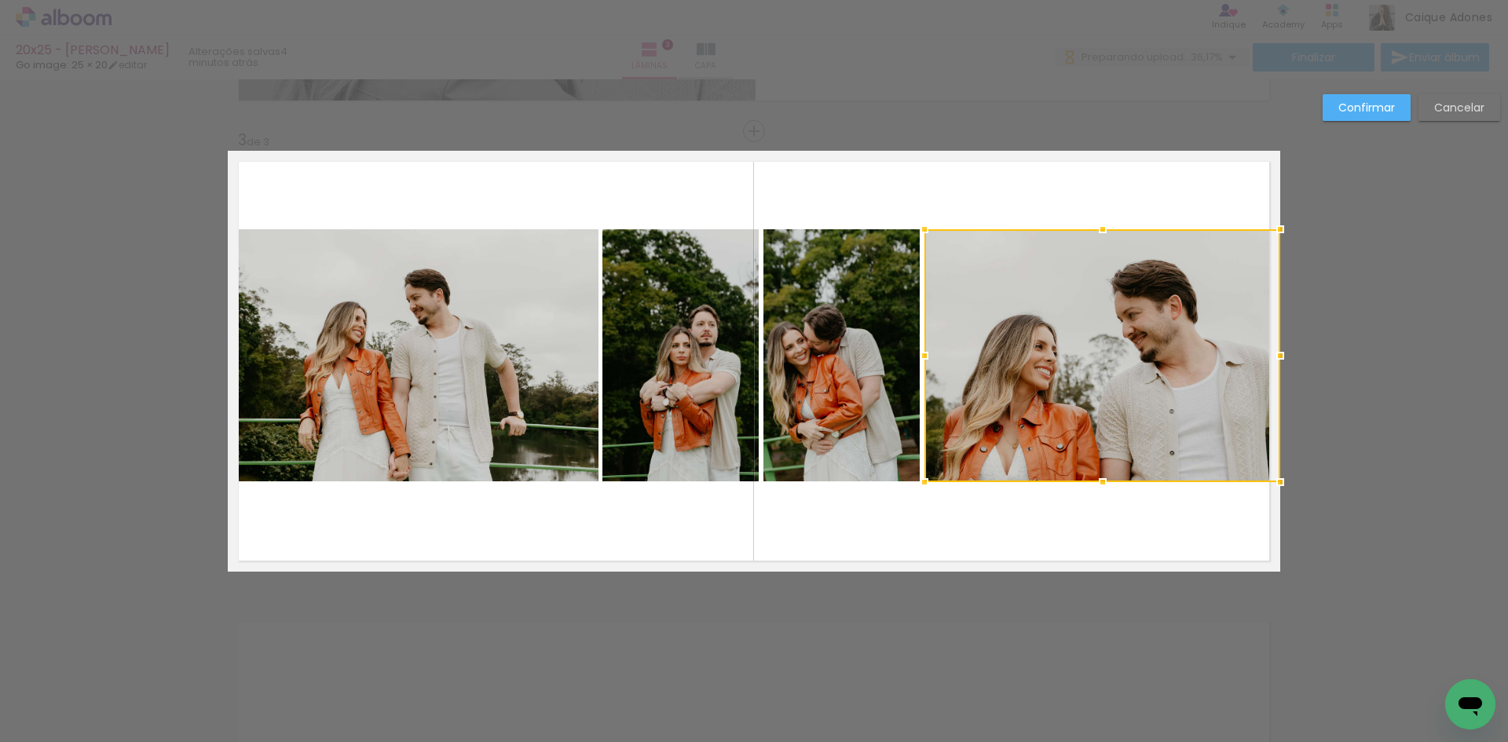
click at [870, 354] on quentale-photo at bounding box center [841, 355] width 157 height 253
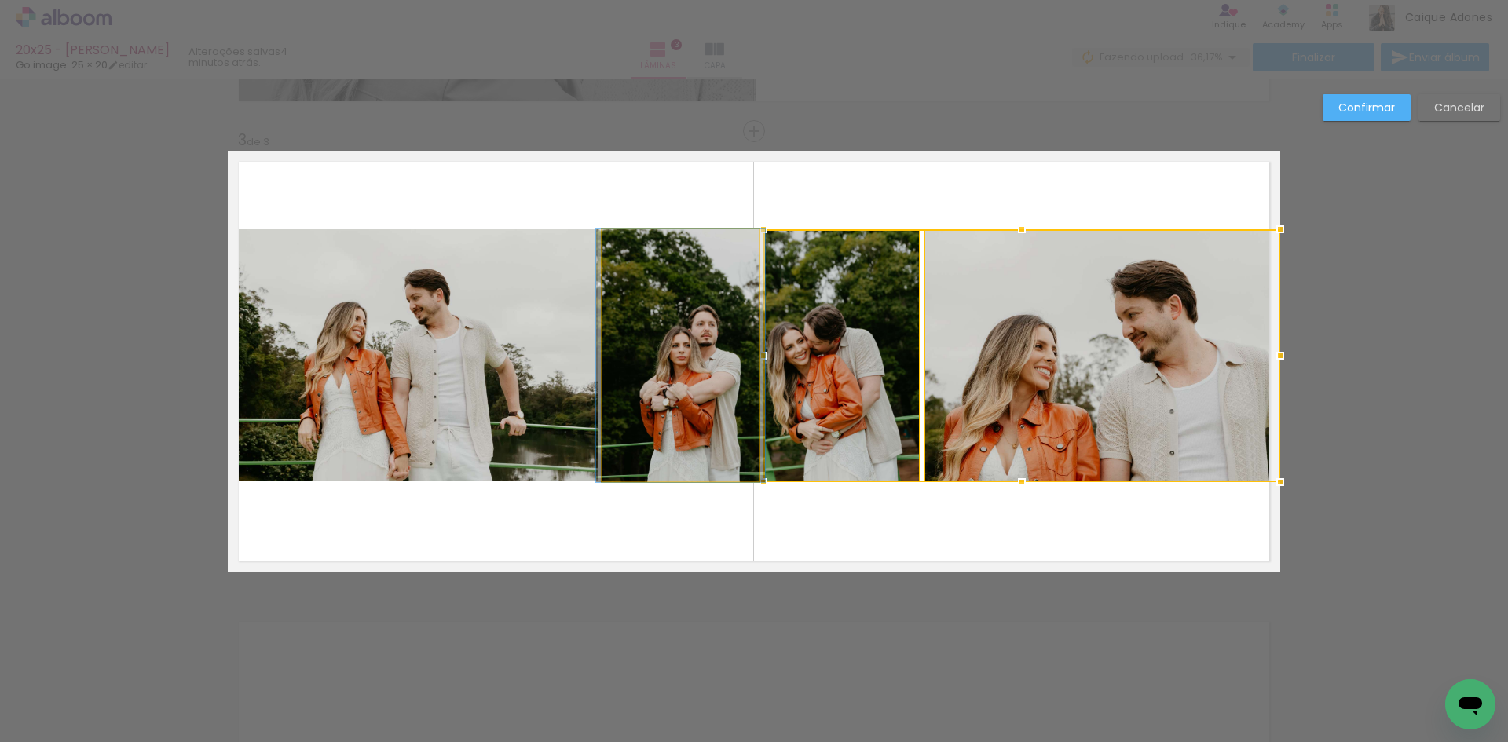
click at [668, 364] on quentale-photo at bounding box center [680, 355] width 157 height 253
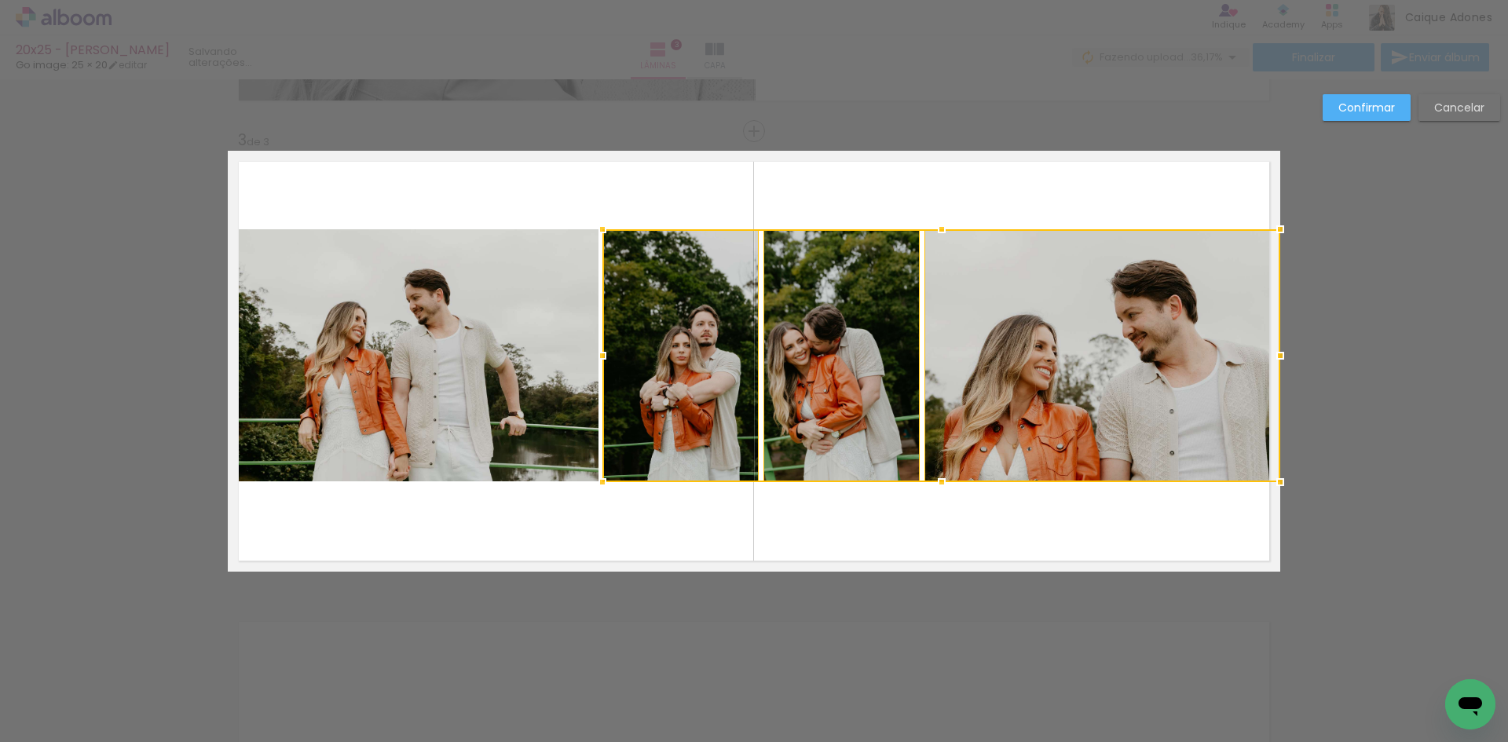
click at [437, 327] on quentale-photo at bounding box center [418, 355] width 360 height 253
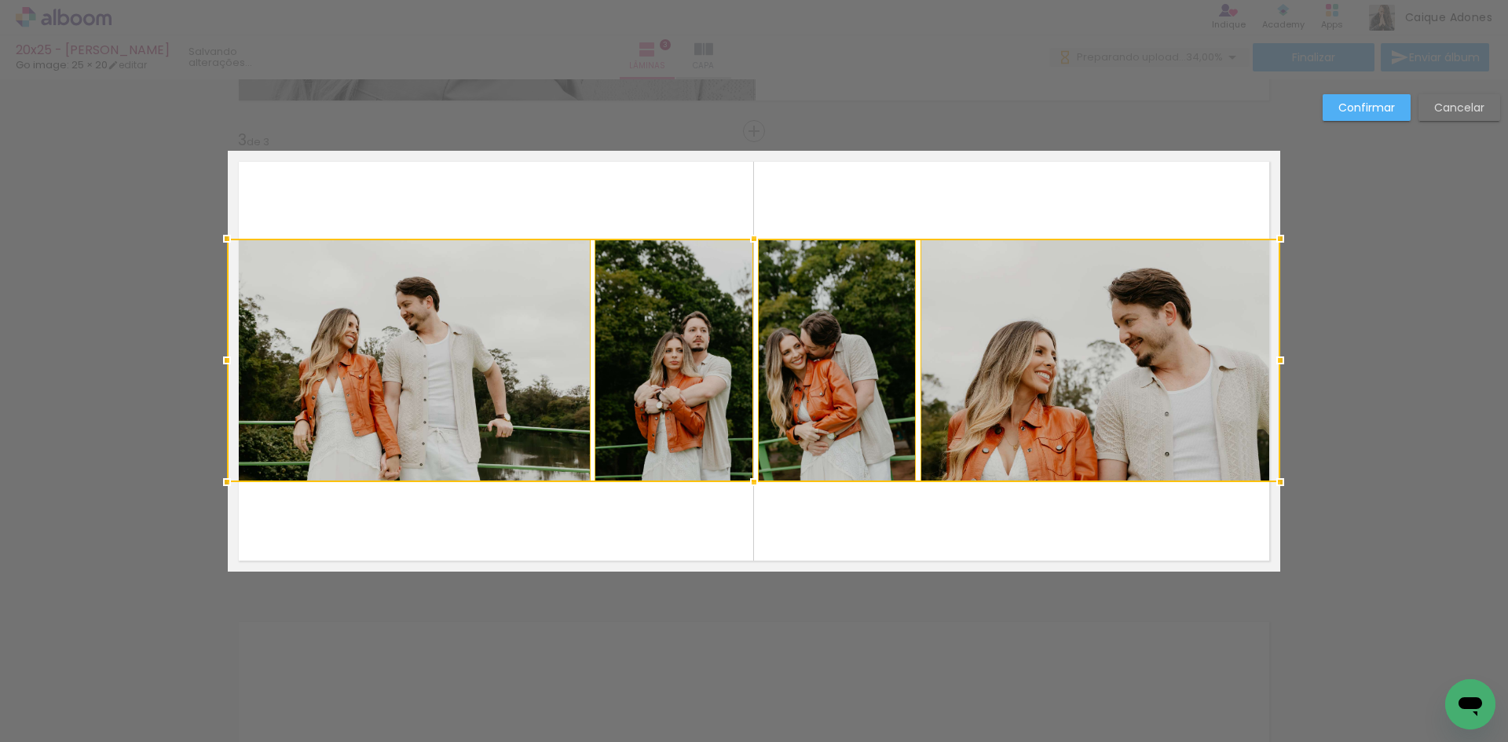
drag, startPoint x: 232, startPoint y: 232, endPoint x: 342, endPoint y: 241, distance: 111.1
click at [342, 241] on div at bounding box center [753, 360] width 1053 height 243
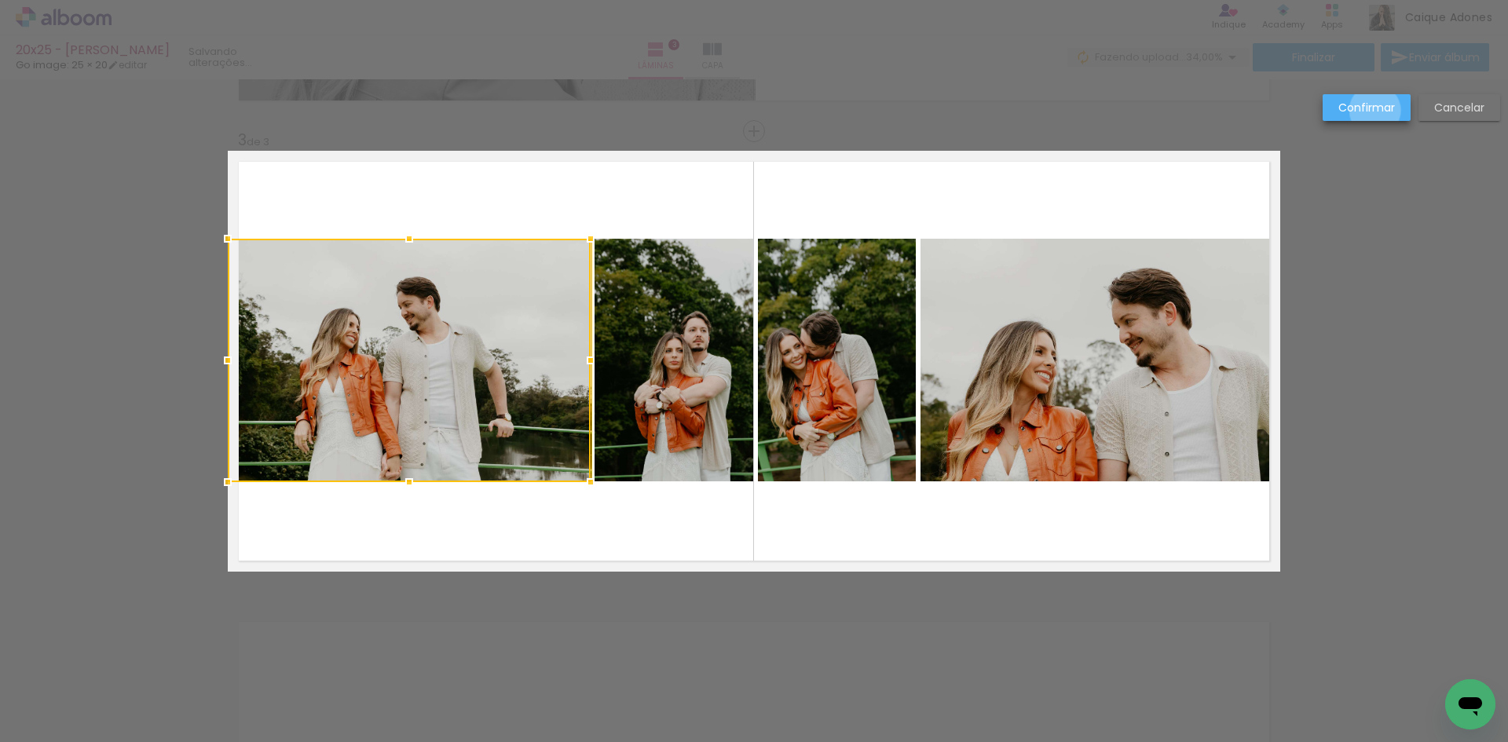
click at [0, 0] on slot "Confirmar" at bounding box center [0, 0] width 0 height 0
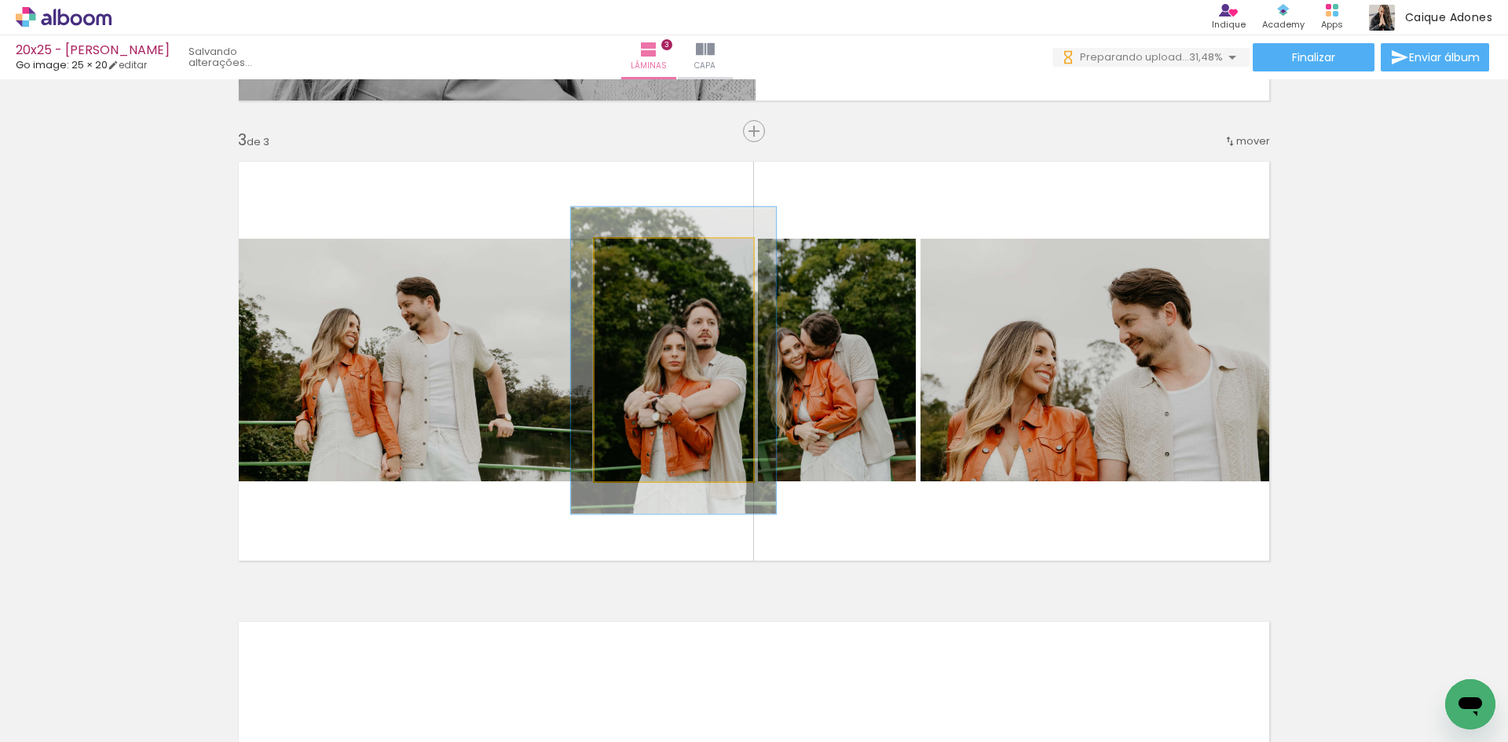
drag, startPoint x: 634, startPoint y: 256, endPoint x: 641, endPoint y: 269, distance: 14.4
type paper-slider "125"
click at [648, 256] on div at bounding box center [645, 255] width 25 height 25
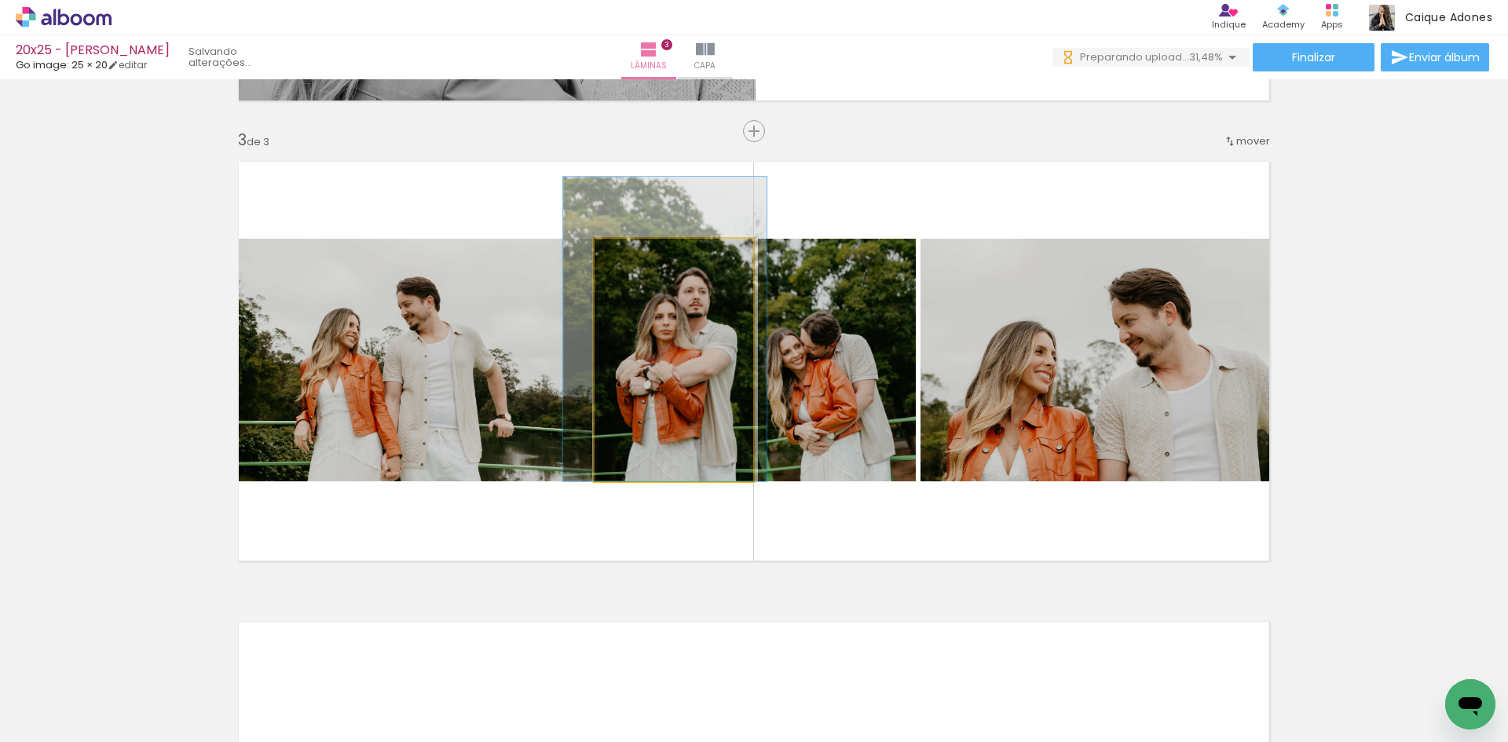
drag, startPoint x: 674, startPoint y: 381, endPoint x: 666, endPoint y: 341, distance: 41.0
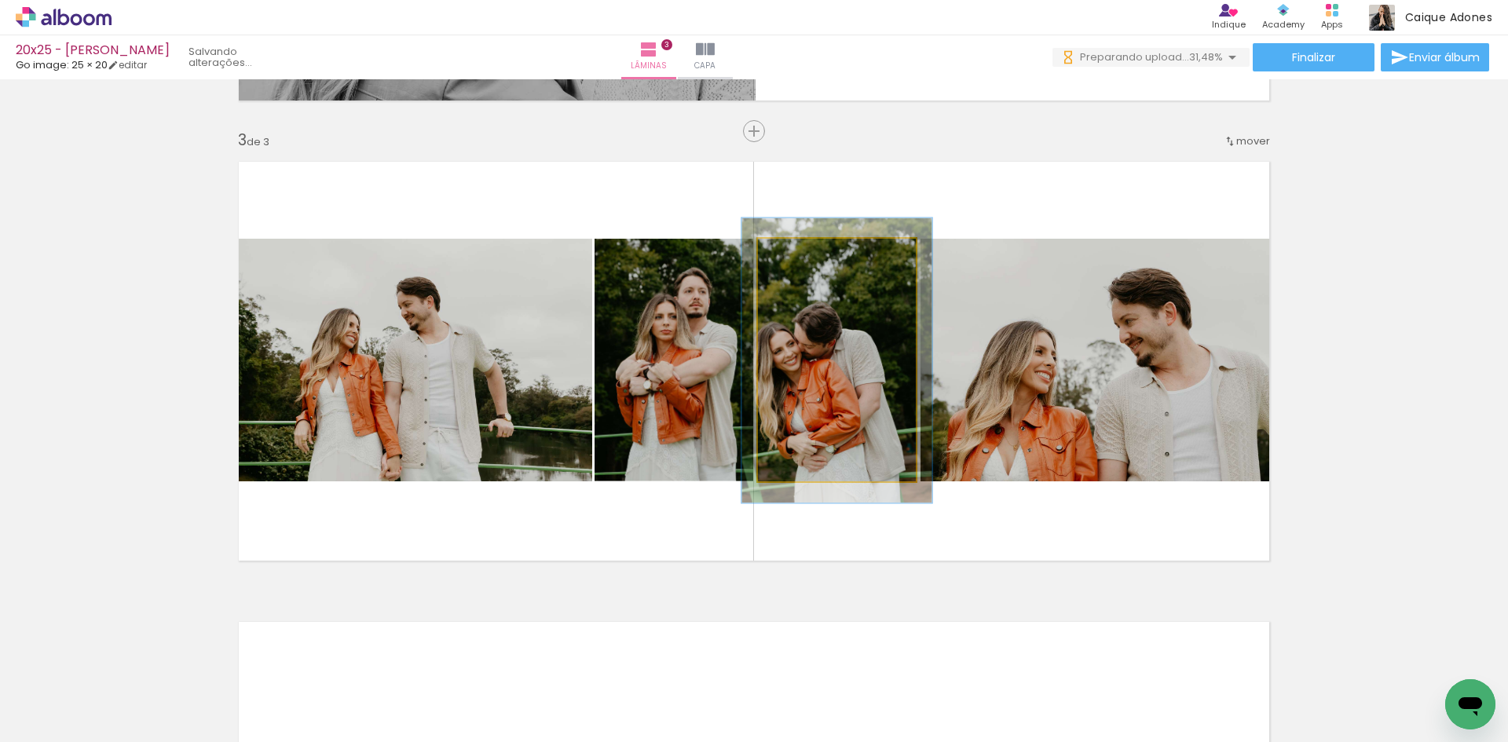
click at [810, 254] on div at bounding box center [803, 255] width 25 height 25
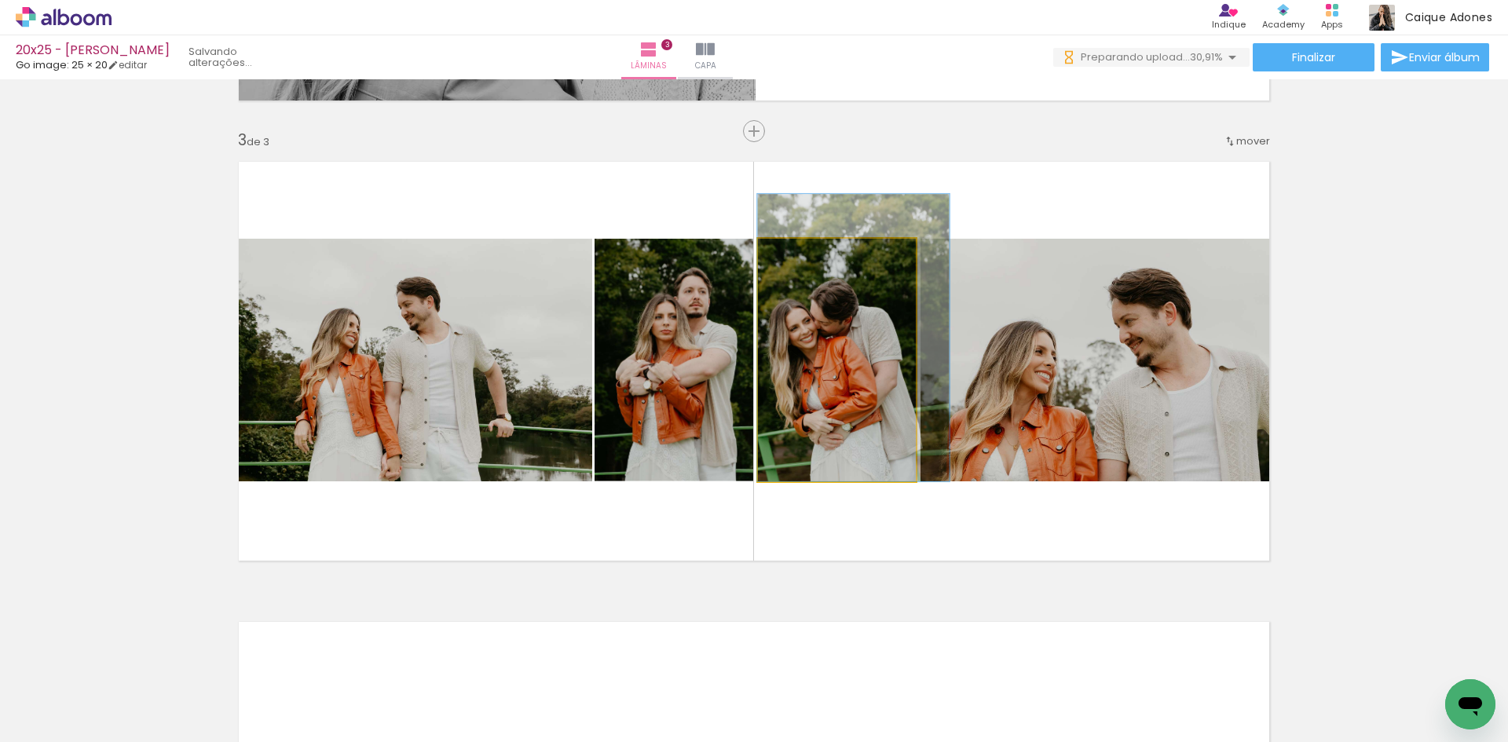
drag, startPoint x: 841, startPoint y: 378, endPoint x: 860, endPoint y: 334, distance: 48.6
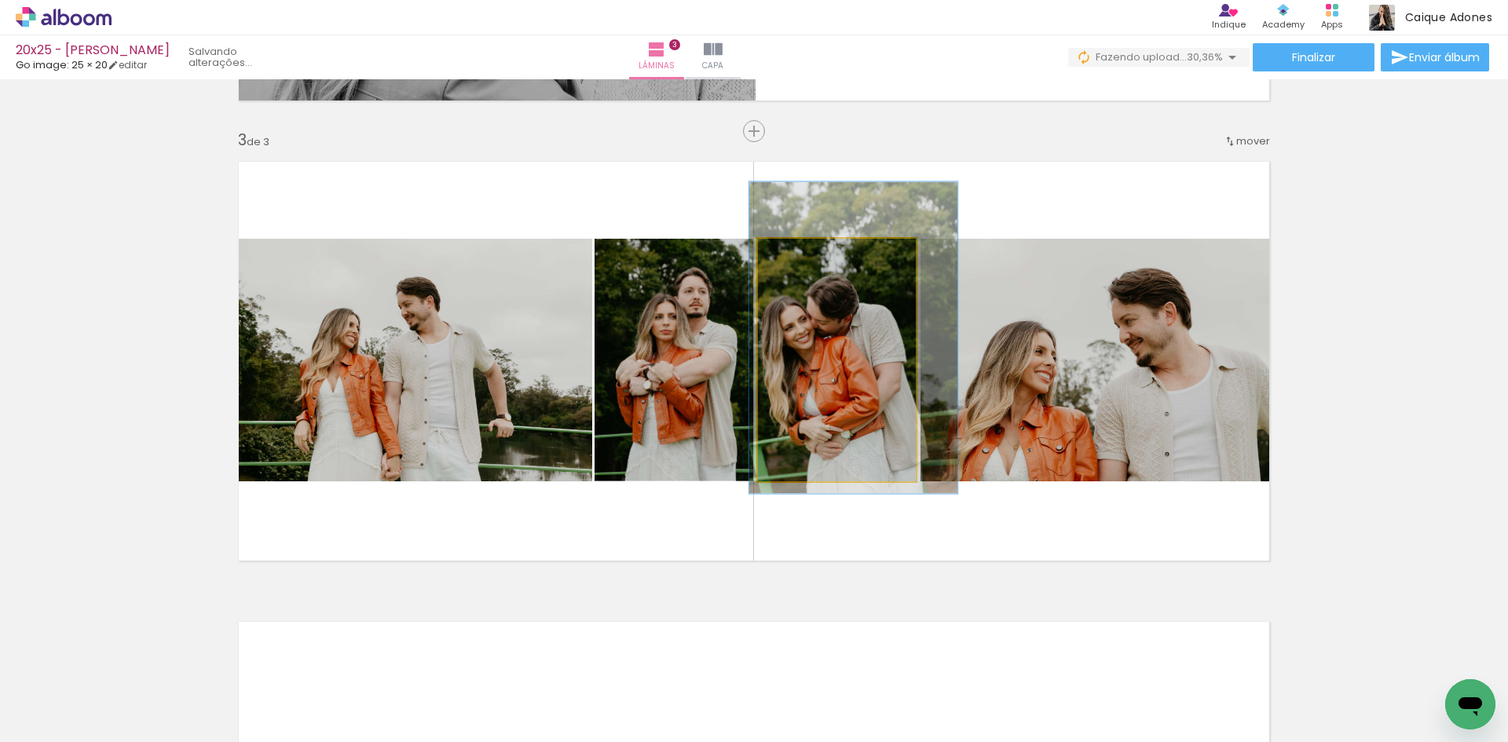
type paper-slider "128"
click at [806, 256] on div at bounding box center [811, 255] width 14 height 14
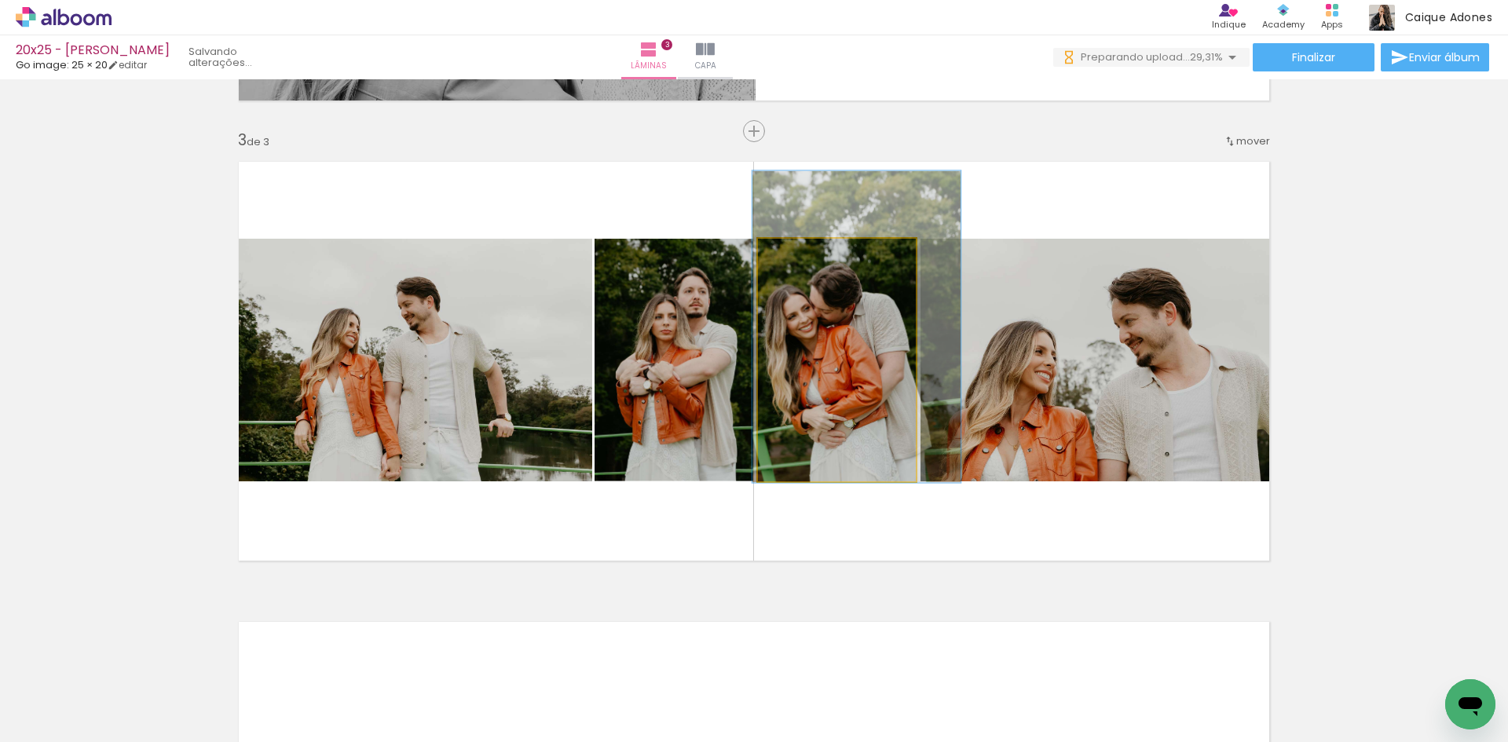
drag, startPoint x: 849, startPoint y: 371, endPoint x: 852, endPoint y: 360, distance: 11.4
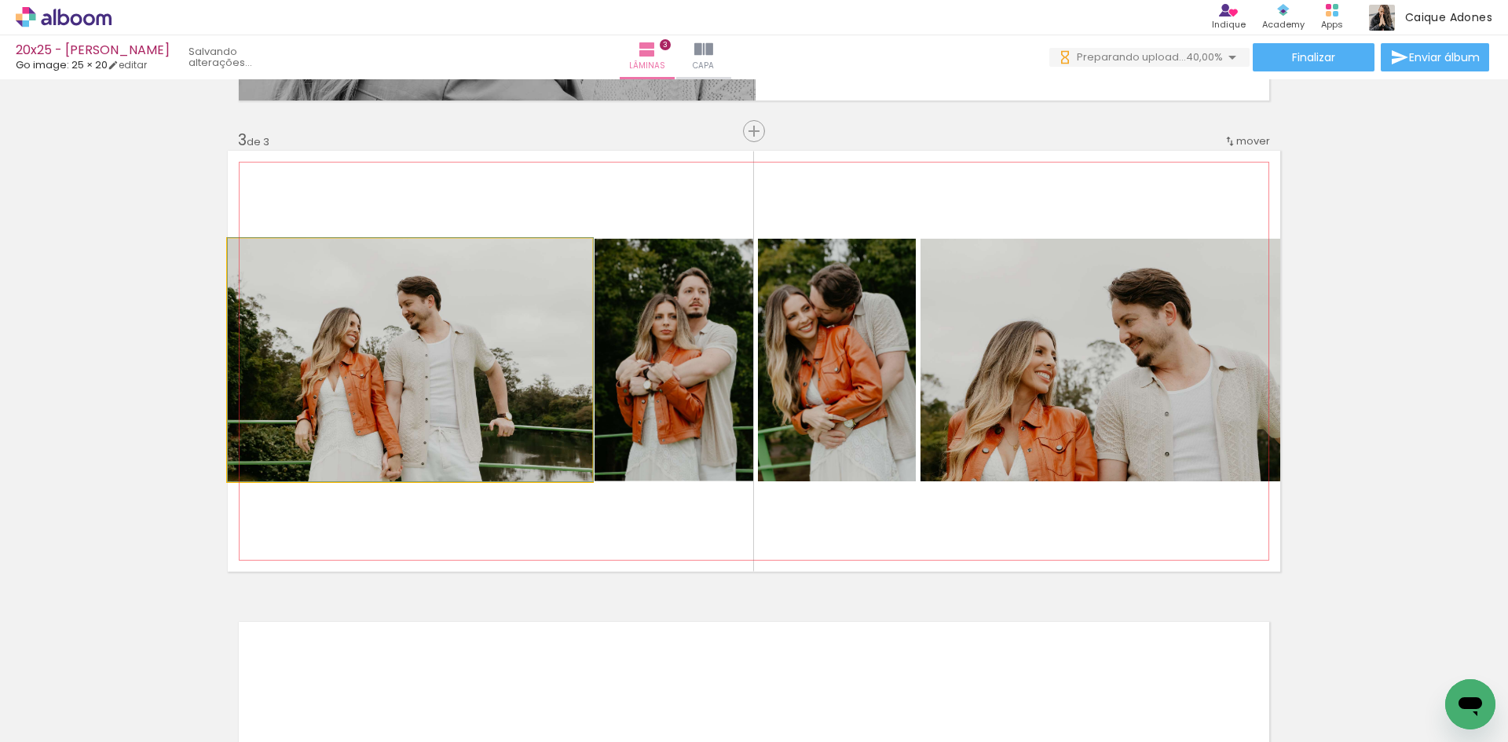
drag, startPoint x: 425, startPoint y: 331, endPoint x: 460, endPoint y: 298, distance: 48.3
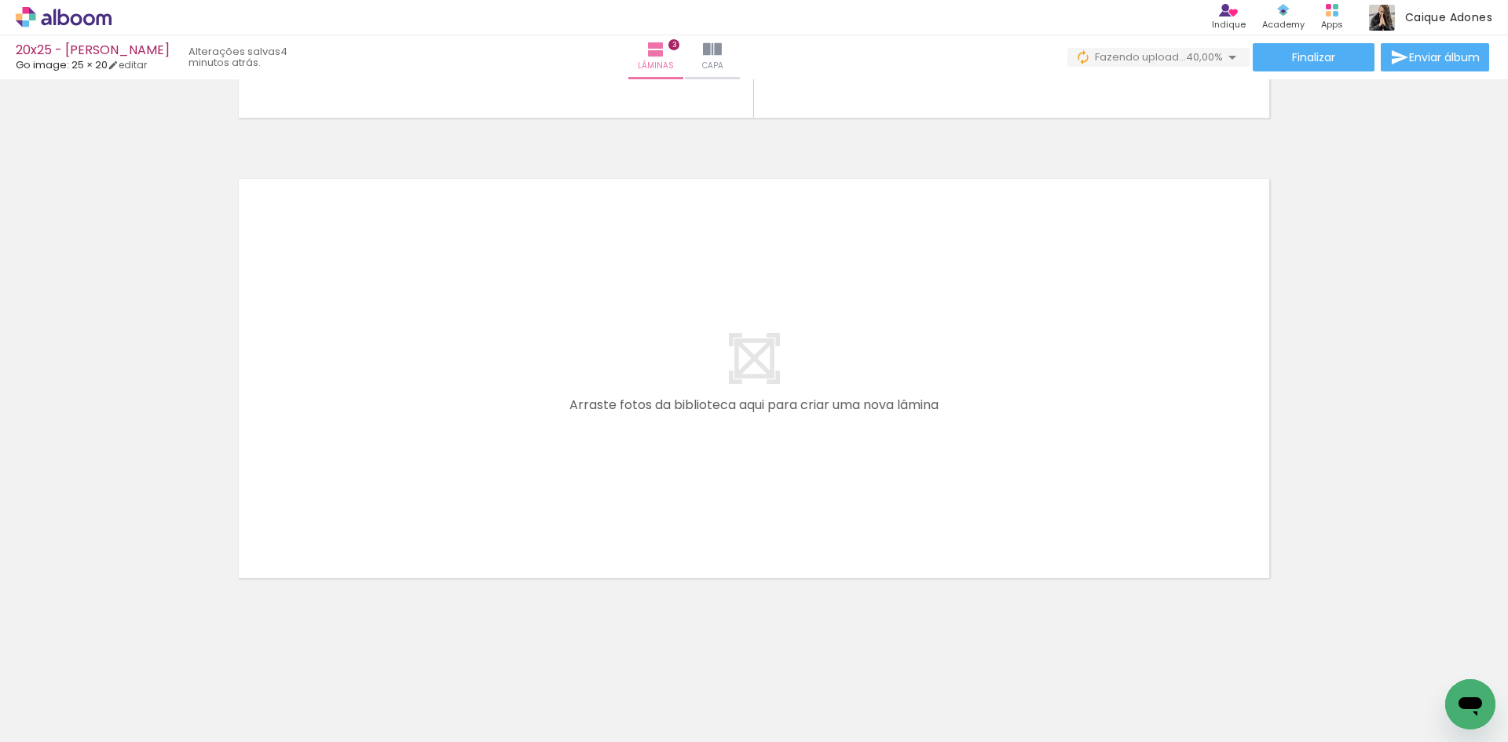
scroll to position [0, 617]
drag, startPoint x: 439, startPoint y: 696, endPoint x: 483, endPoint y: 484, distance: 215.7
click at [483, 484] on quentale-workspace at bounding box center [754, 371] width 1508 height 742
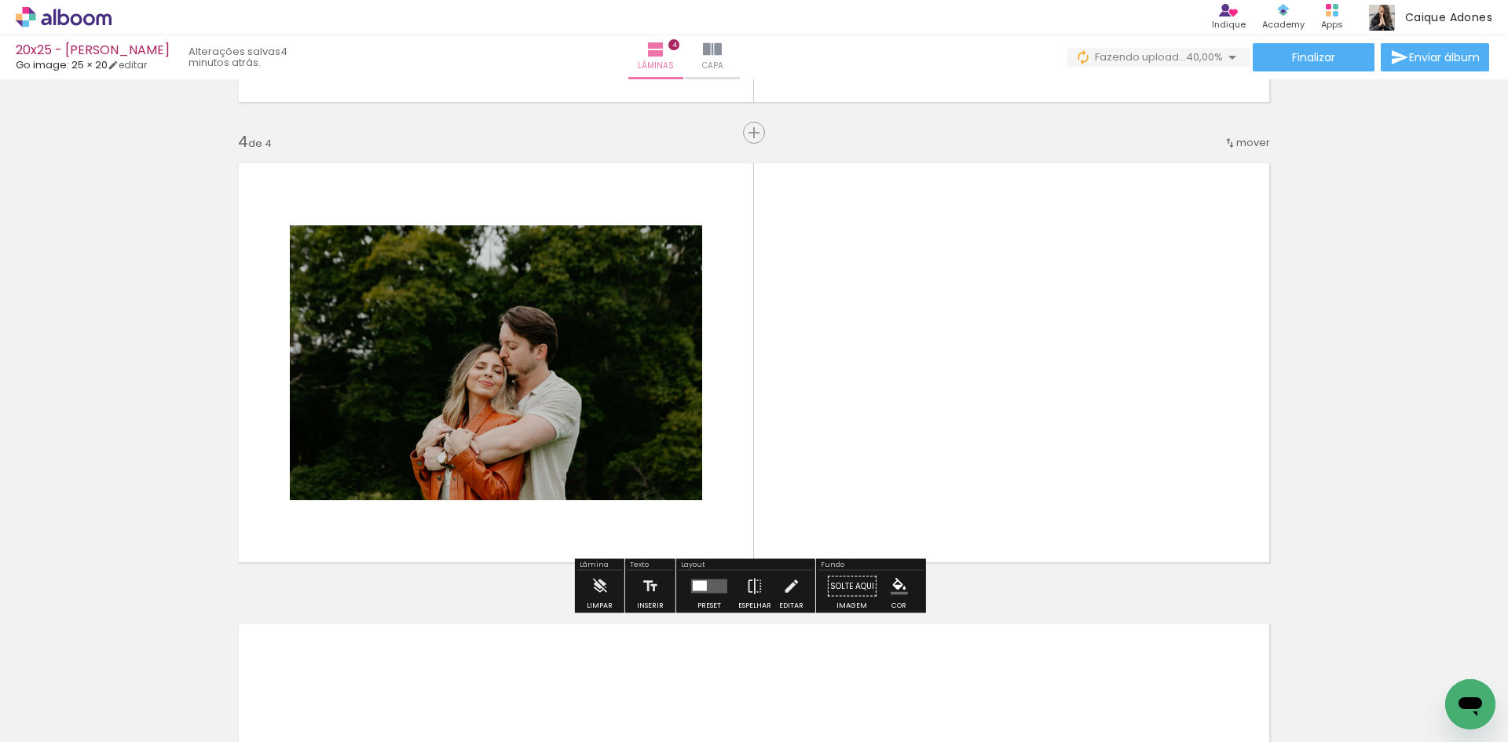
scroll to position [1354, 0]
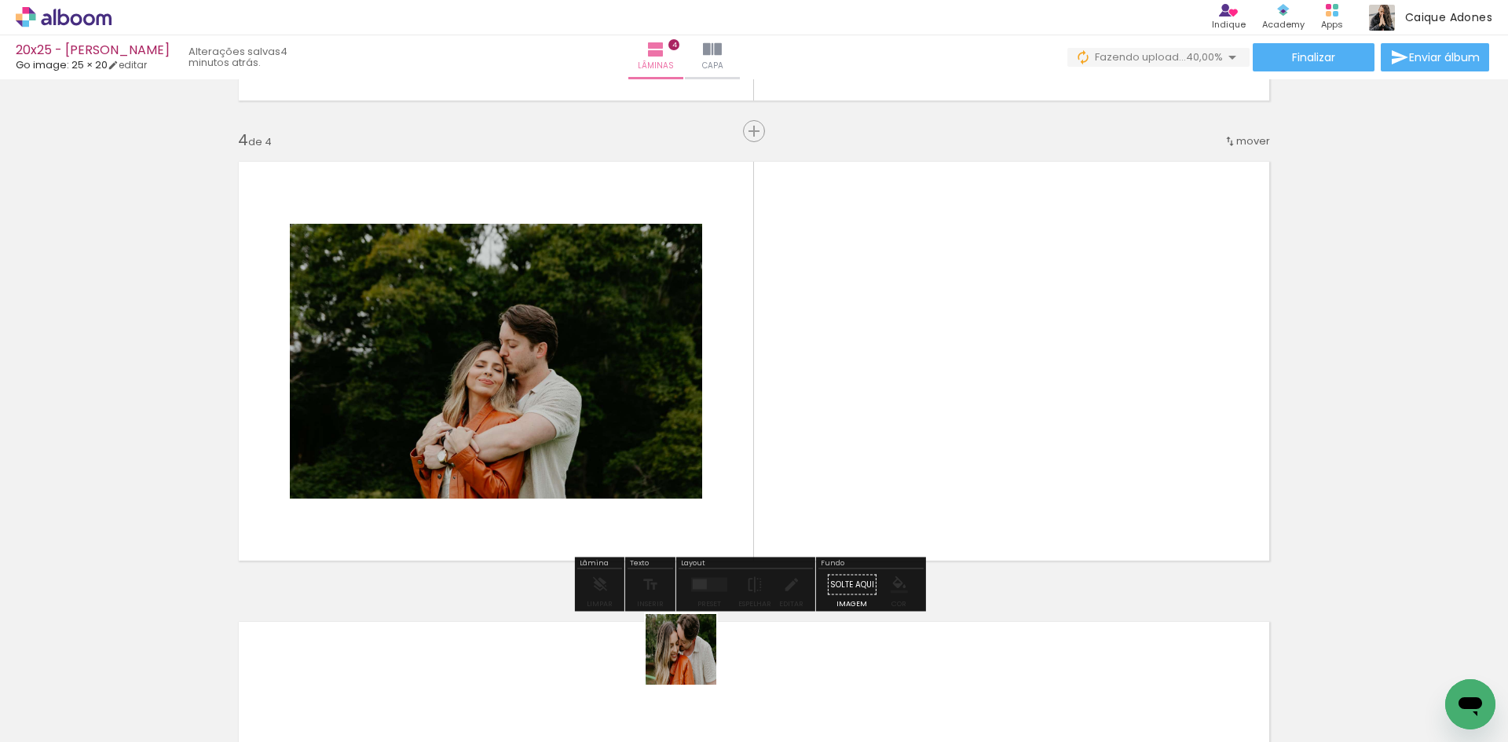
drag, startPoint x: 693, startPoint y: 661, endPoint x: 617, endPoint y: 528, distance: 152.6
click at [607, 370] on quentale-workspace at bounding box center [754, 371] width 1508 height 742
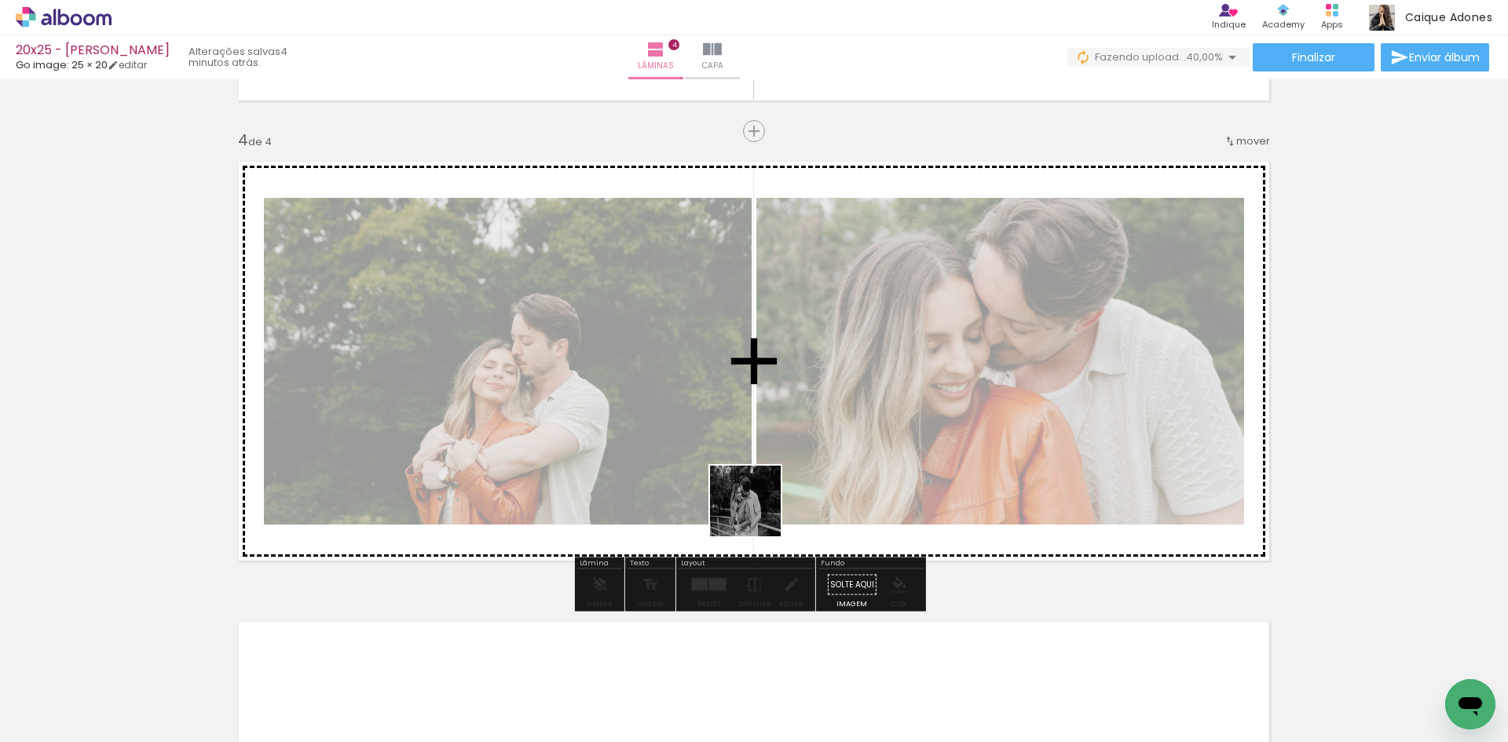
drag, startPoint x: 757, startPoint y: 513, endPoint x: 807, endPoint y: 426, distance: 100.6
click at [800, 440] on quentale-workspace at bounding box center [754, 371] width 1508 height 742
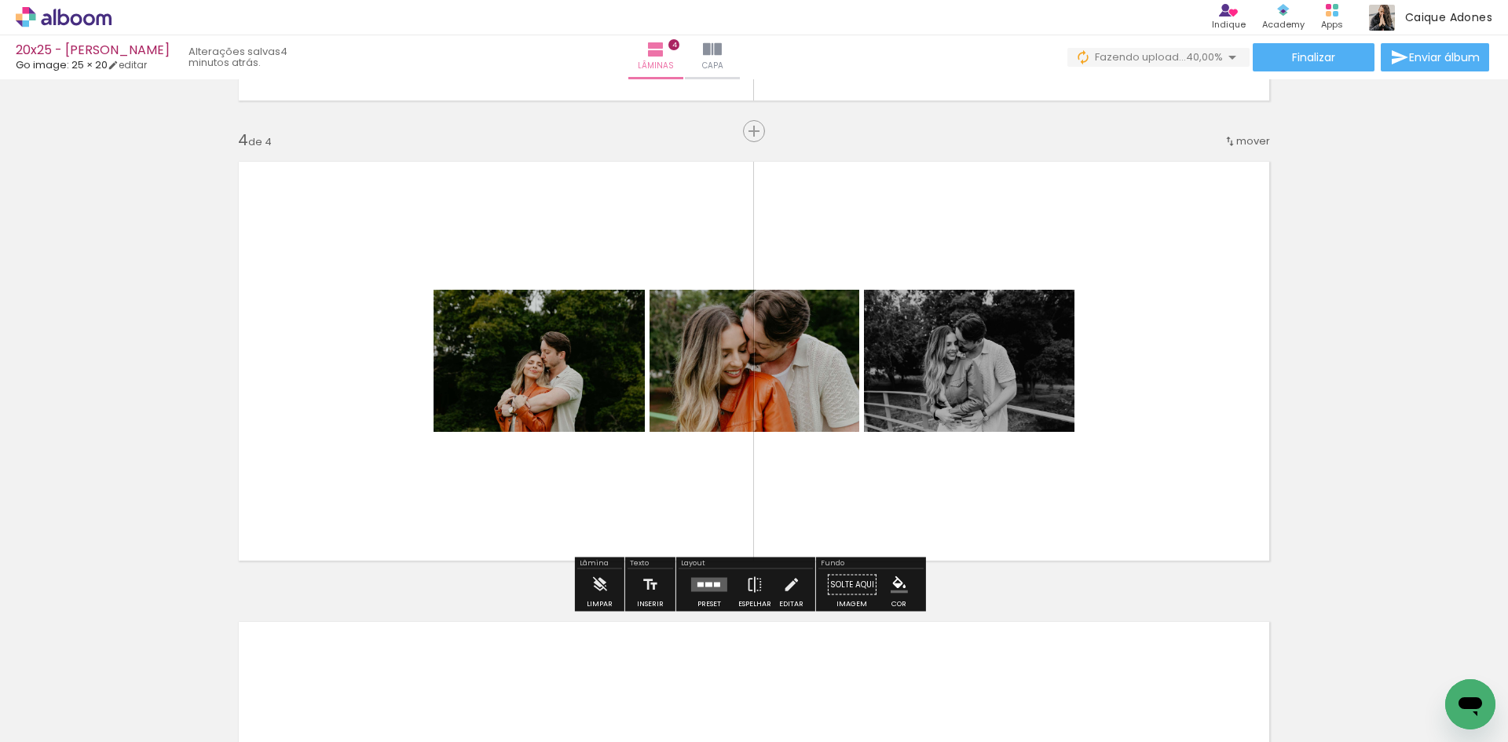
drag, startPoint x: 766, startPoint y: 689, endPoint x: 940, endPoint y: 405, distance: 333.0
click at [935, 415] on quentale-workspace at bounding box center [754, 371] width 1508 height 742
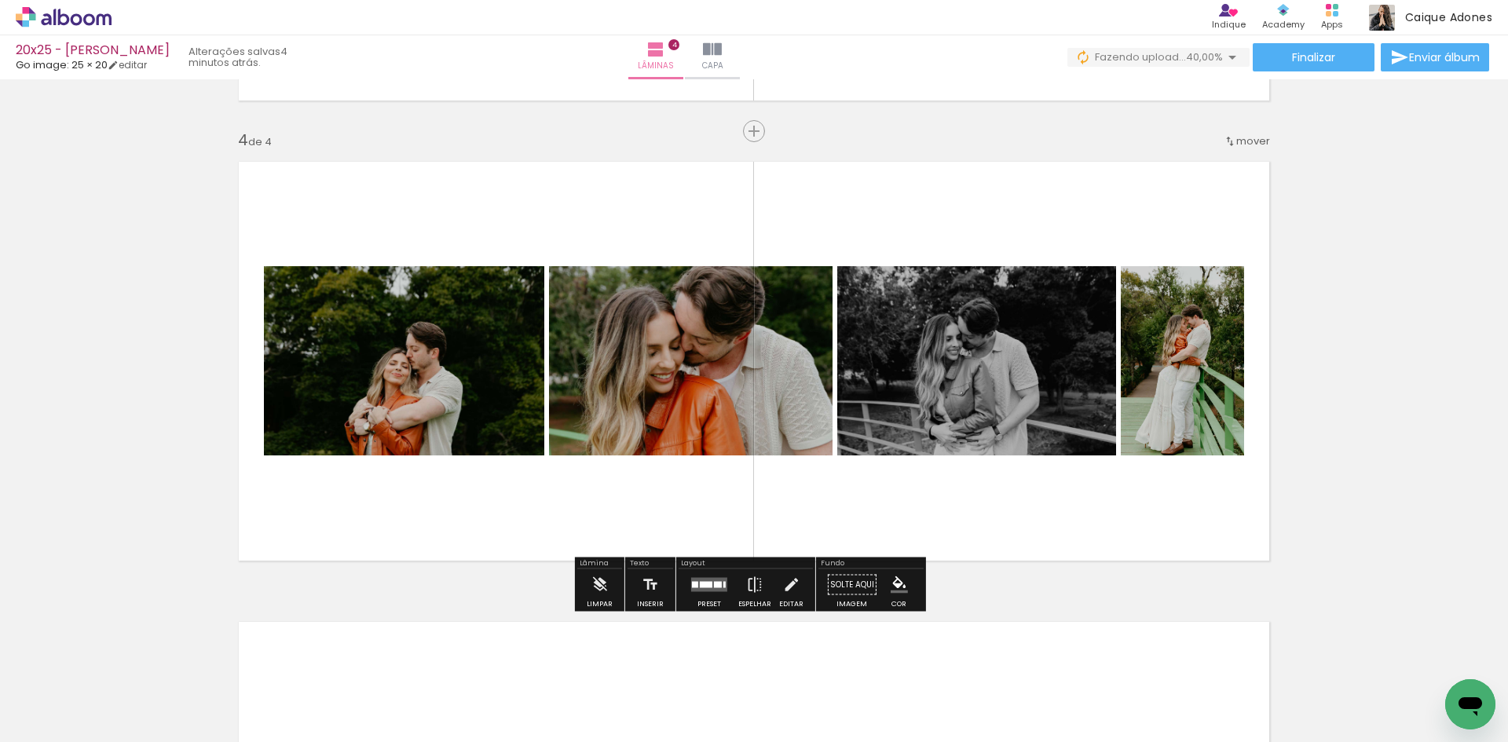
click at [714, 587] on div at bounding box center [718, 585] width 8 height 6
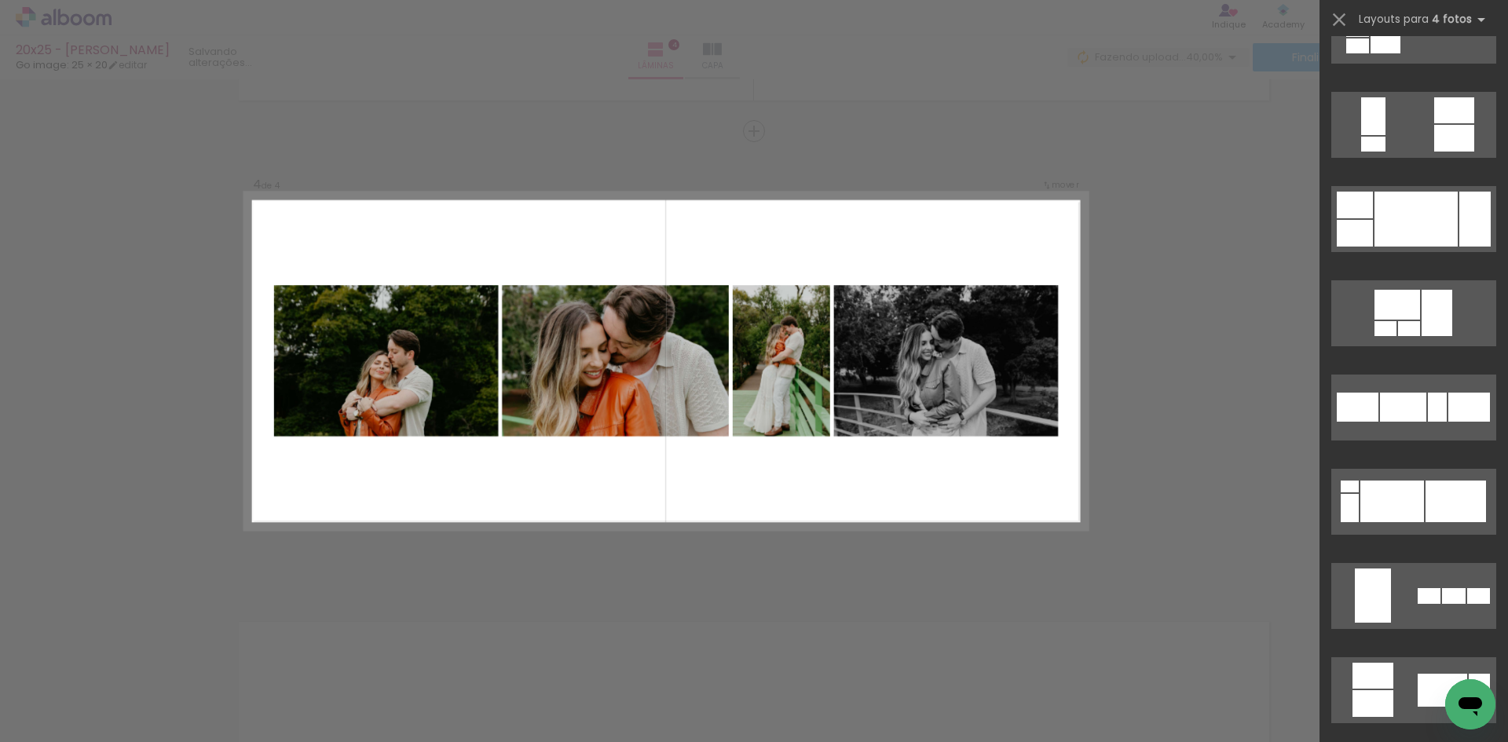
scroll to position [2041, 0]
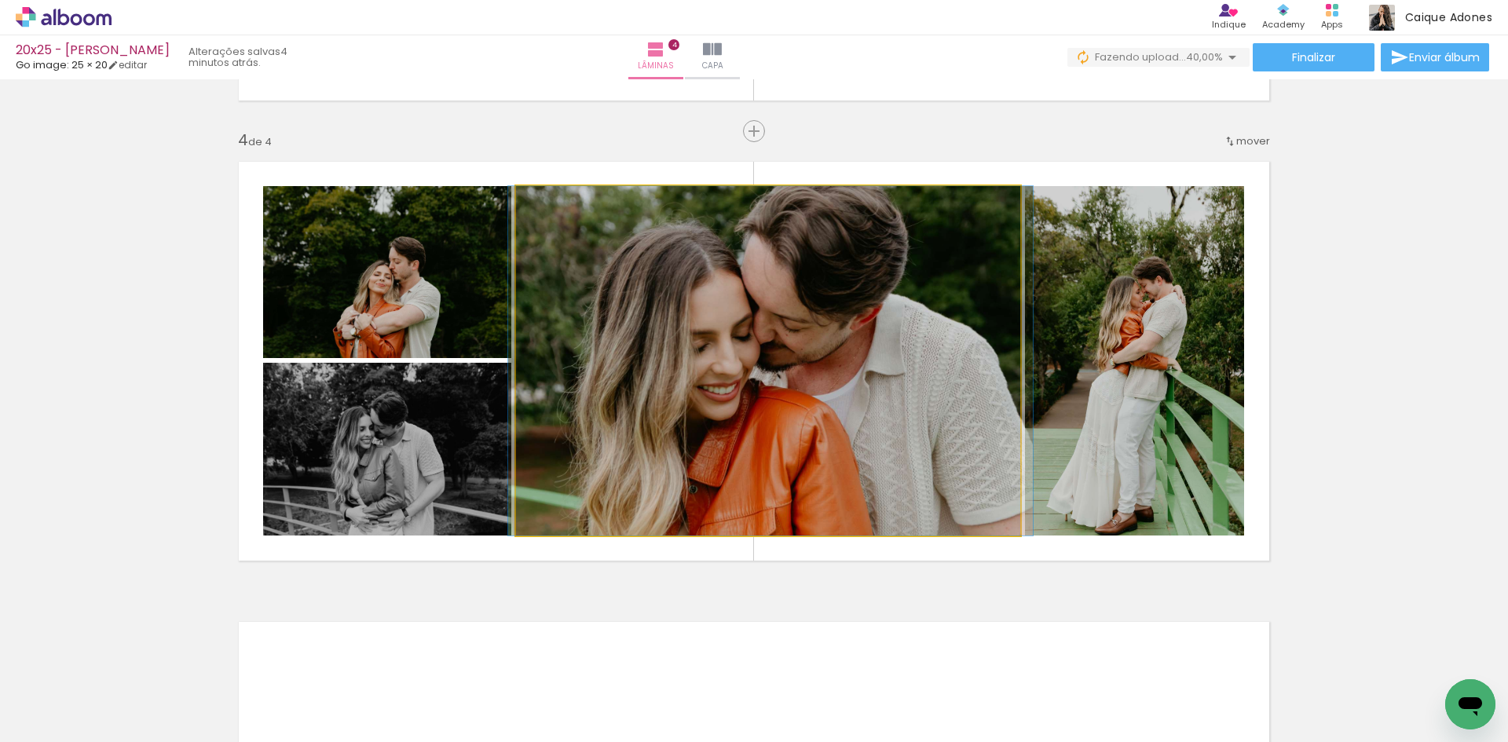
drag, startPoint x: 865, startPoint y: 381, endPoint x: 868, endPoint y: 365, distance: 15.9
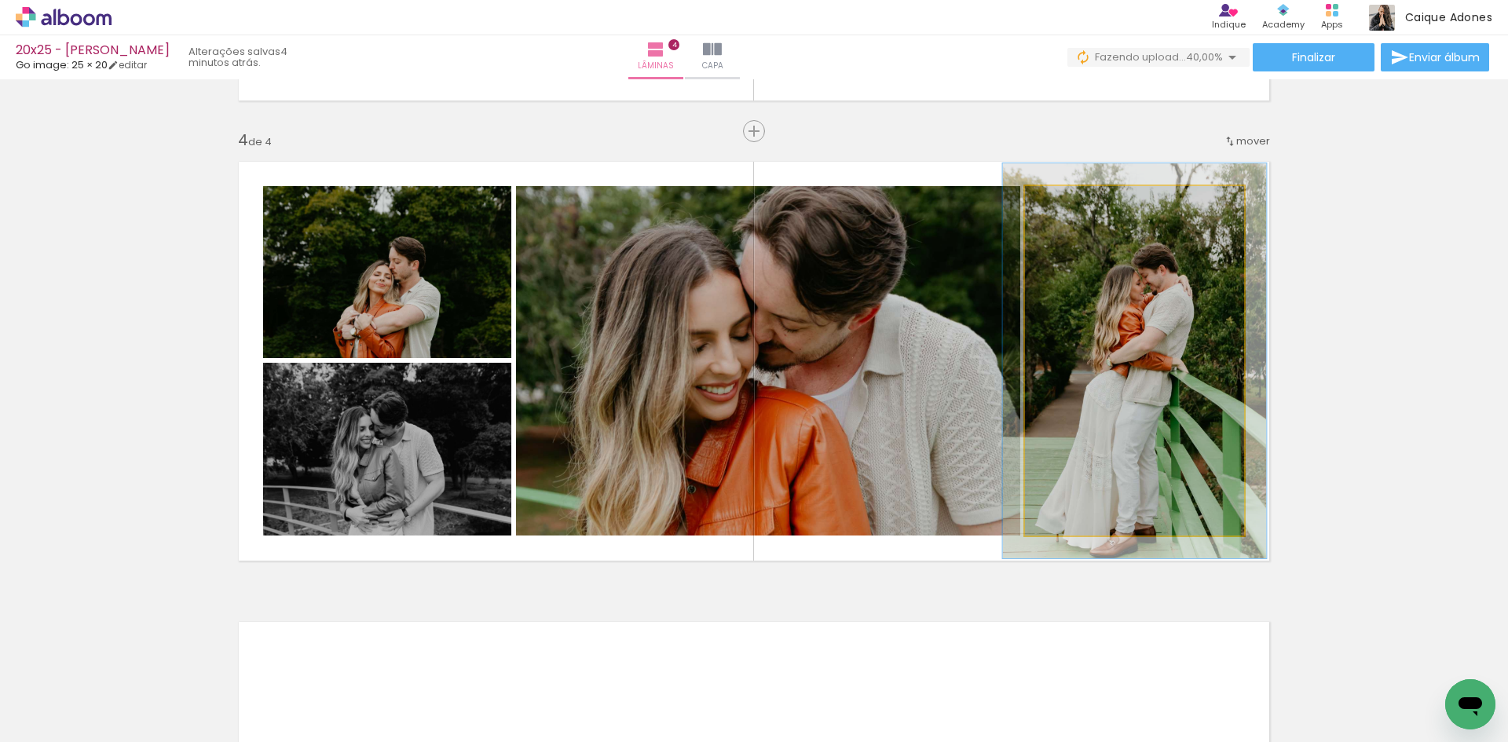
type paper-slider "113"
click at [1073, 203] on div at bounding box center [1068, 202] width 25 height 25
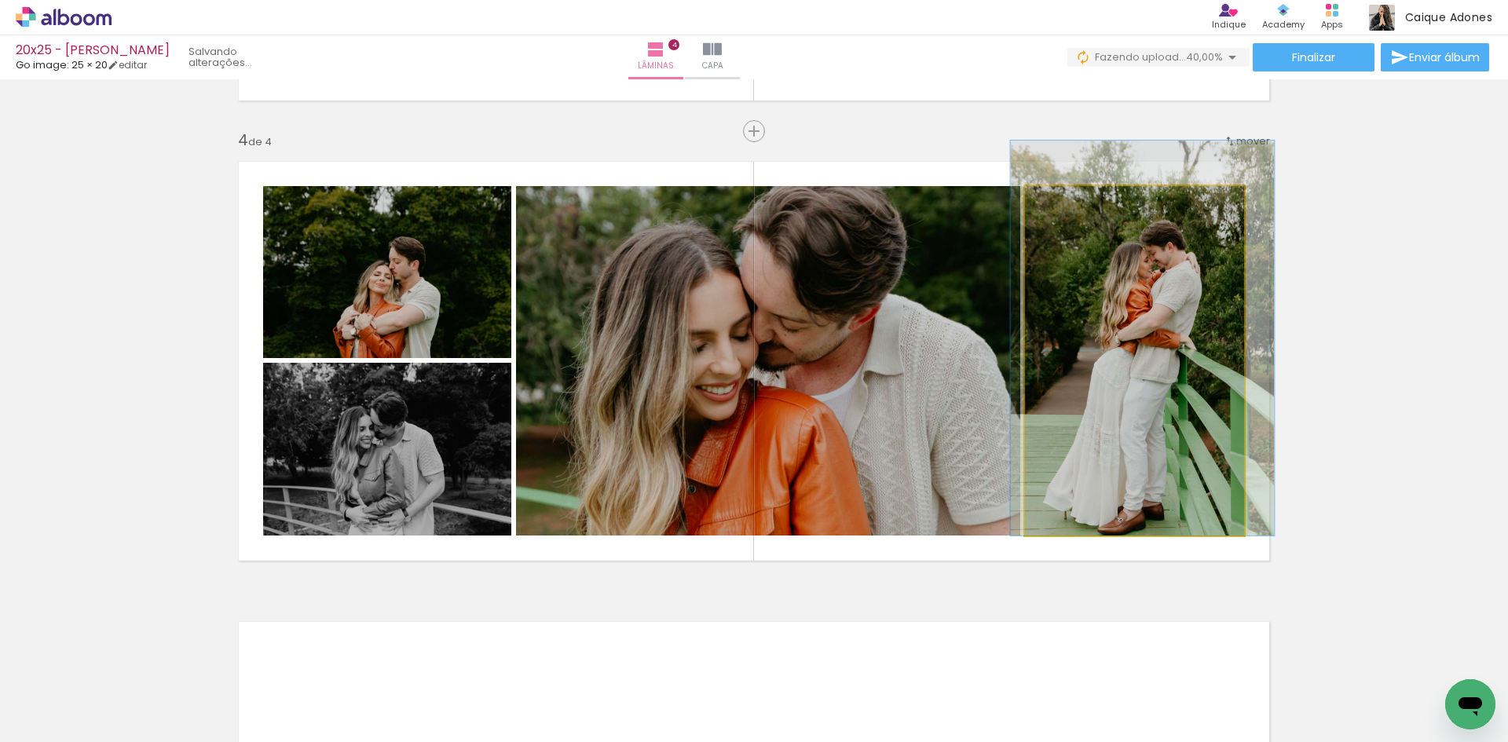
drag, startPoint x: 1133, startPoint y: 327, endPoint x: 1140, endPoint y: 269, distance: 59.3
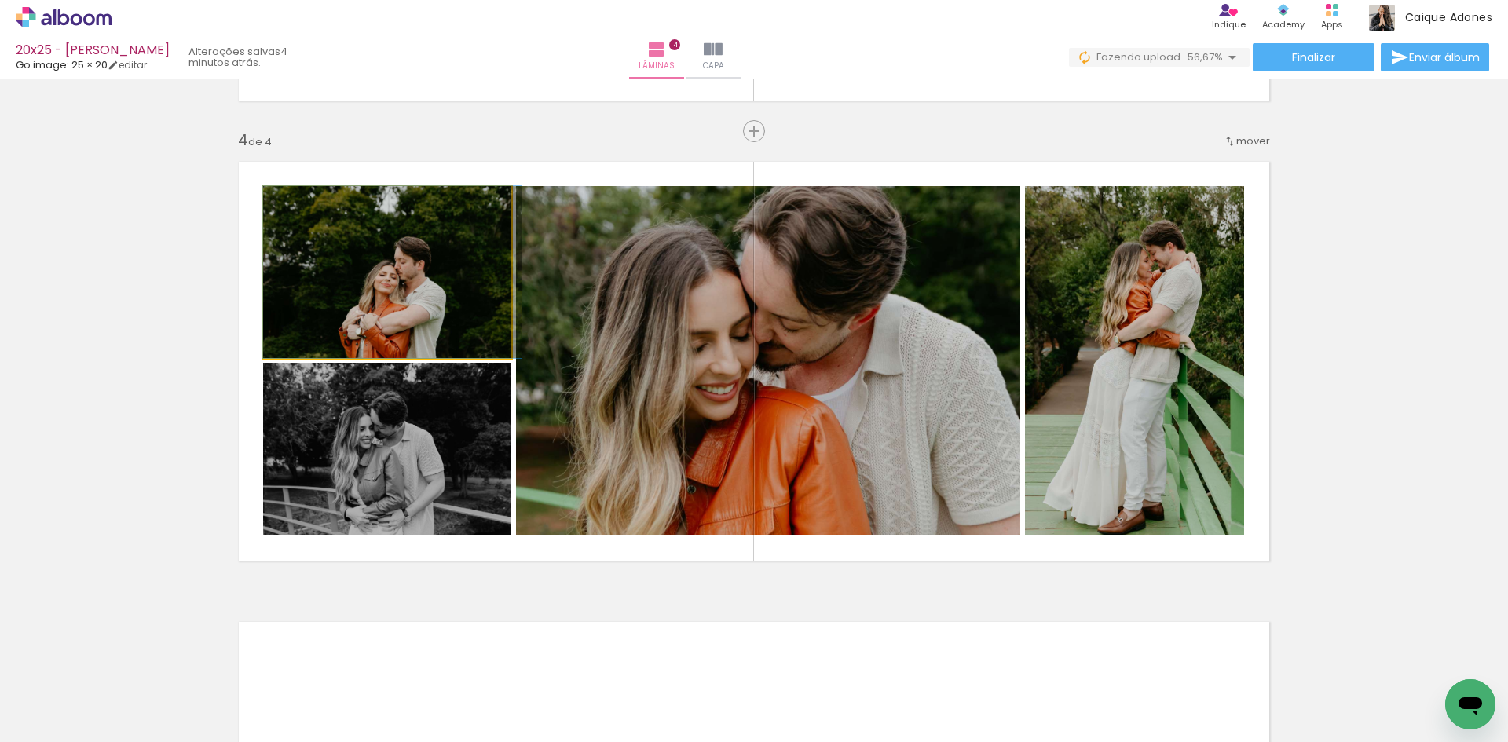
drag, startPoint x: 393, startPoint y: 300, endPoint x: 401, endPoint y: 276, distance: 25.1
drag, startPoint x: 428, startPoint y: 318, endPoint x: 450, endPoint y: 338, distance: 30.0
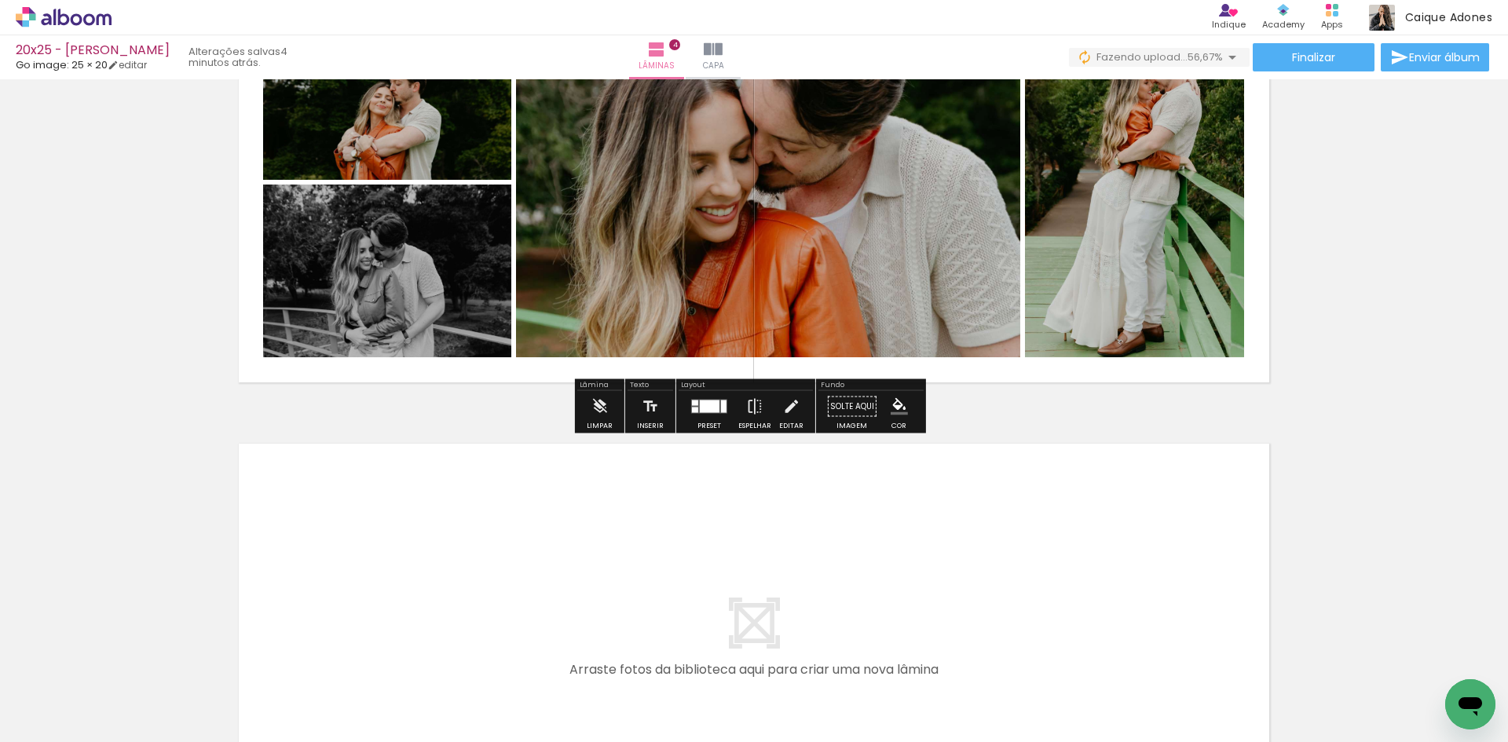
scroll to position [1590, 0]
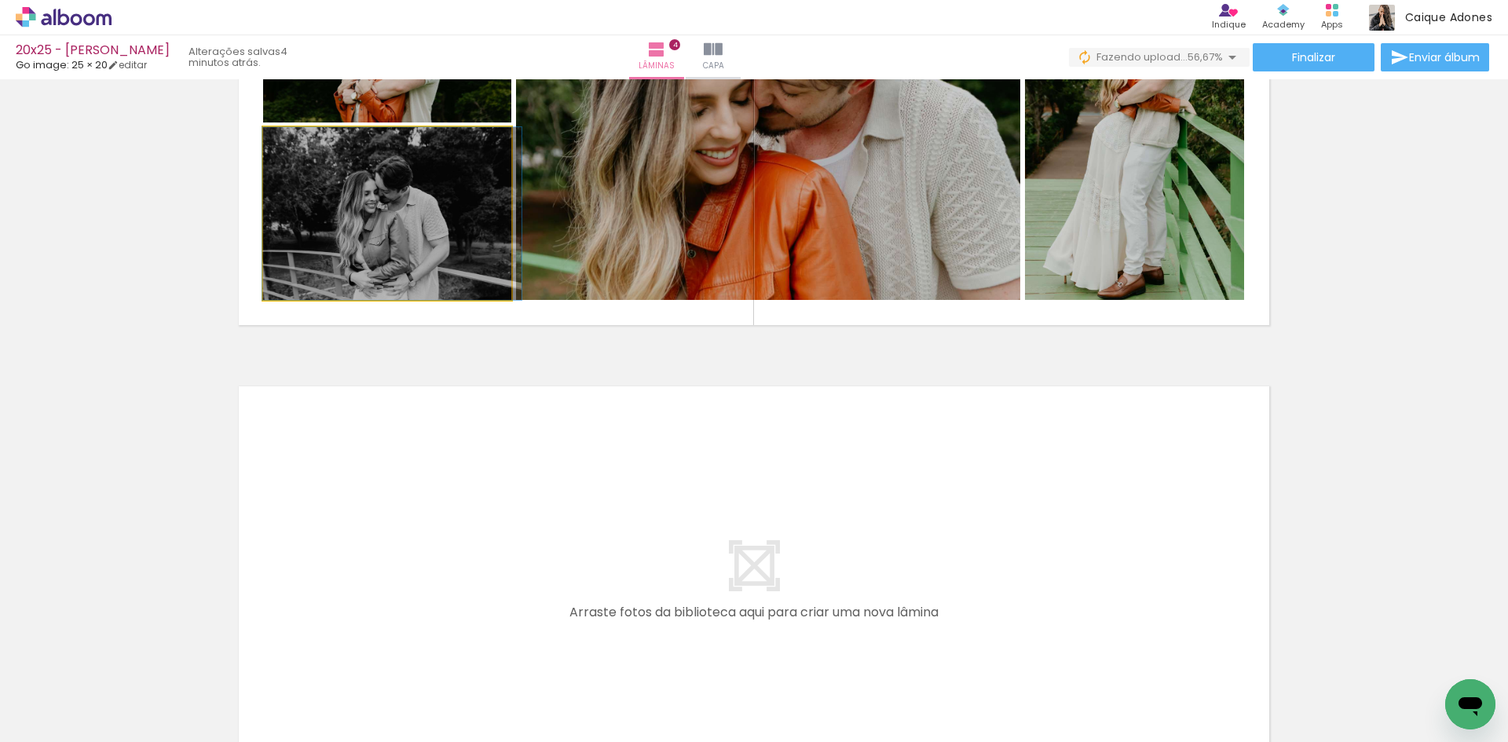
drag, startPoint x: 400, startPoint y: 217, endPoint x: 405, endPoint y: 203, distance: 14.2
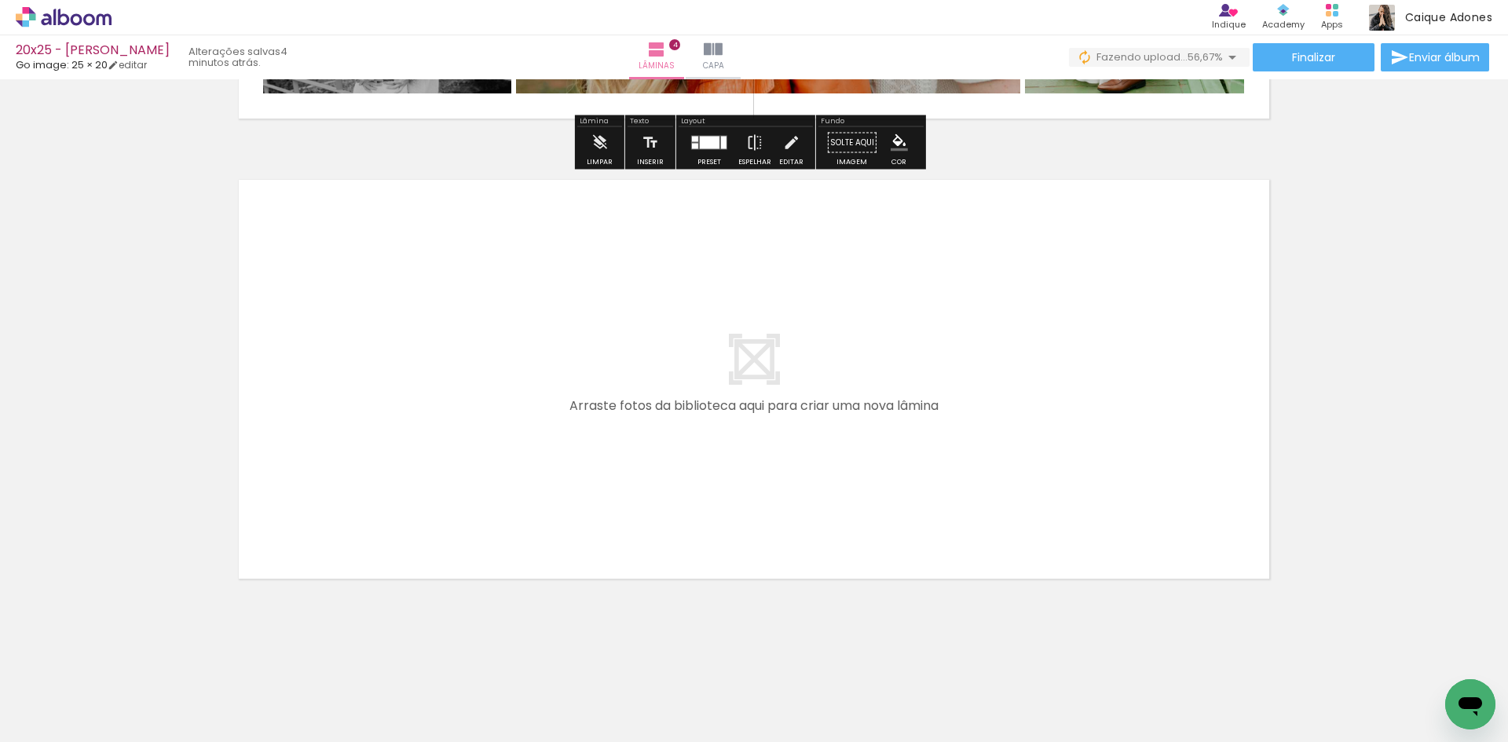
scroll to position [1797, 0]
drag, startPoint x: 871, startPoint y: 696, endPoint x: 758, endPoint y: 467, distance: 255.3
click at [758, 467] on quentale-workspace at bounding box center [754, 371] width 1508 height 742
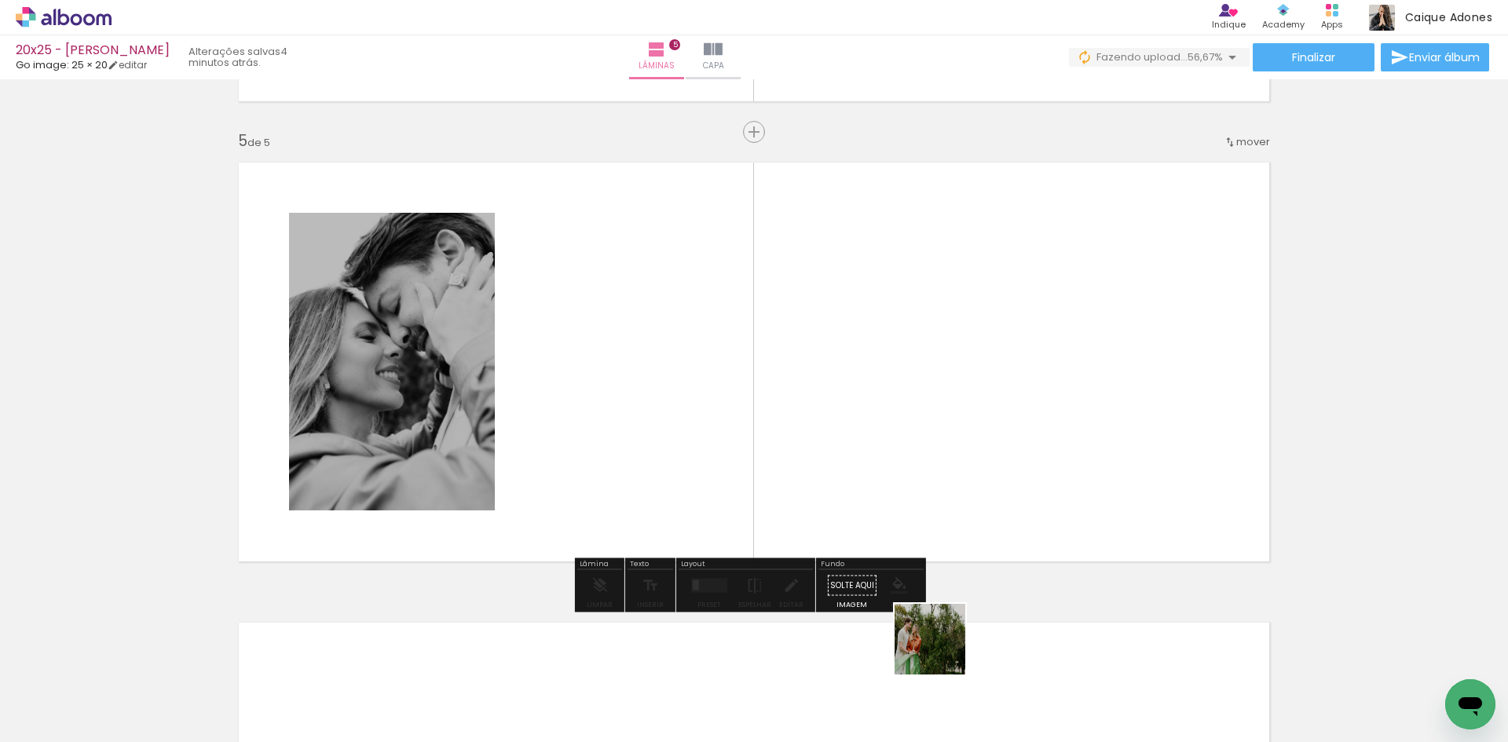
scroll to position [1815, 0]
drag, startPoint x: 945, startPoint y: 670, endPoint x: 786, endPoint y: 363, distance: 345.9
click at [786, 363] on quentale-workspace at bounding box center [754, 371] width 1508 height 742
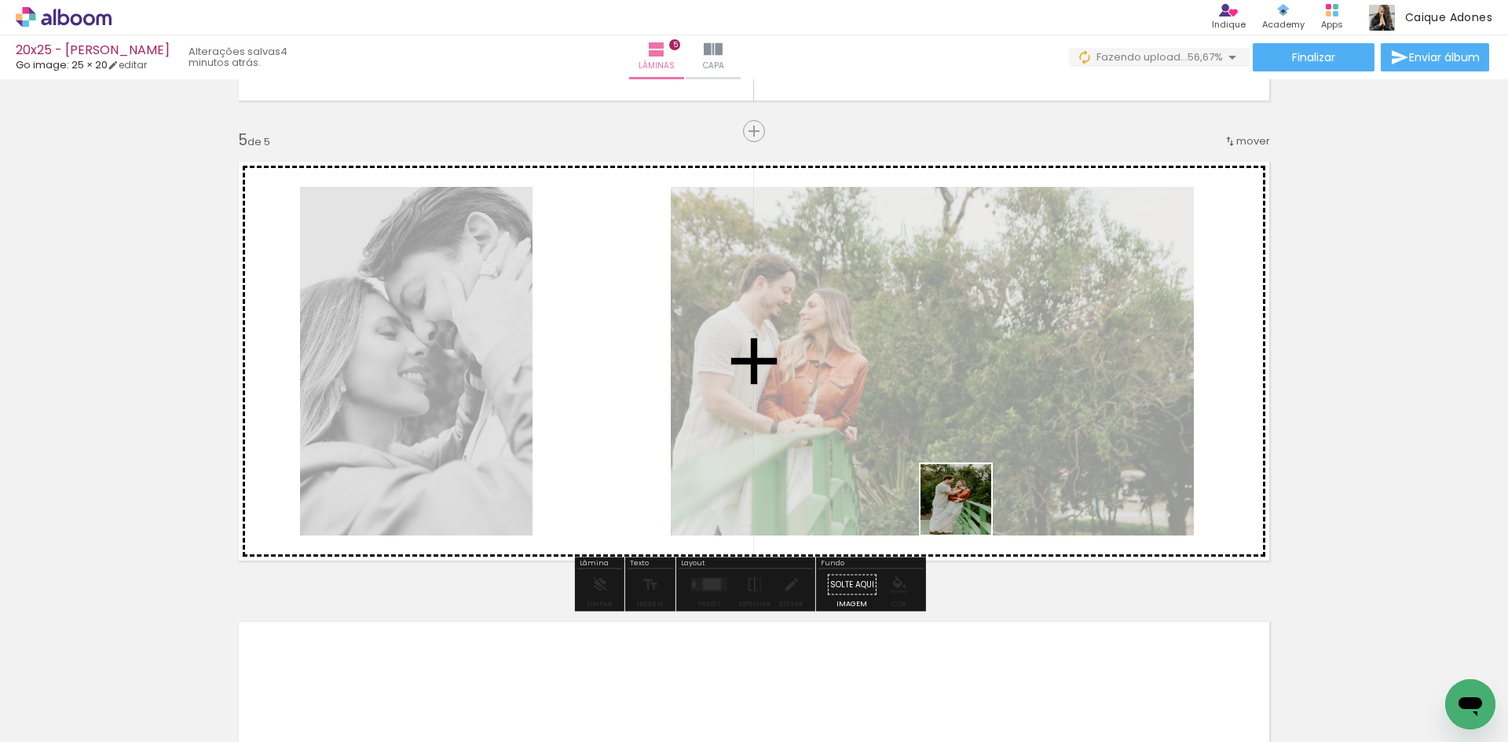
drag, startPoint x: 1058, startPoint y: 697, endPoint x: 910, endPoint y: 447, distance: 291.1
click at [919, 457] on quentale-workspace at bounding box center [754, 371] width 1508 height 742
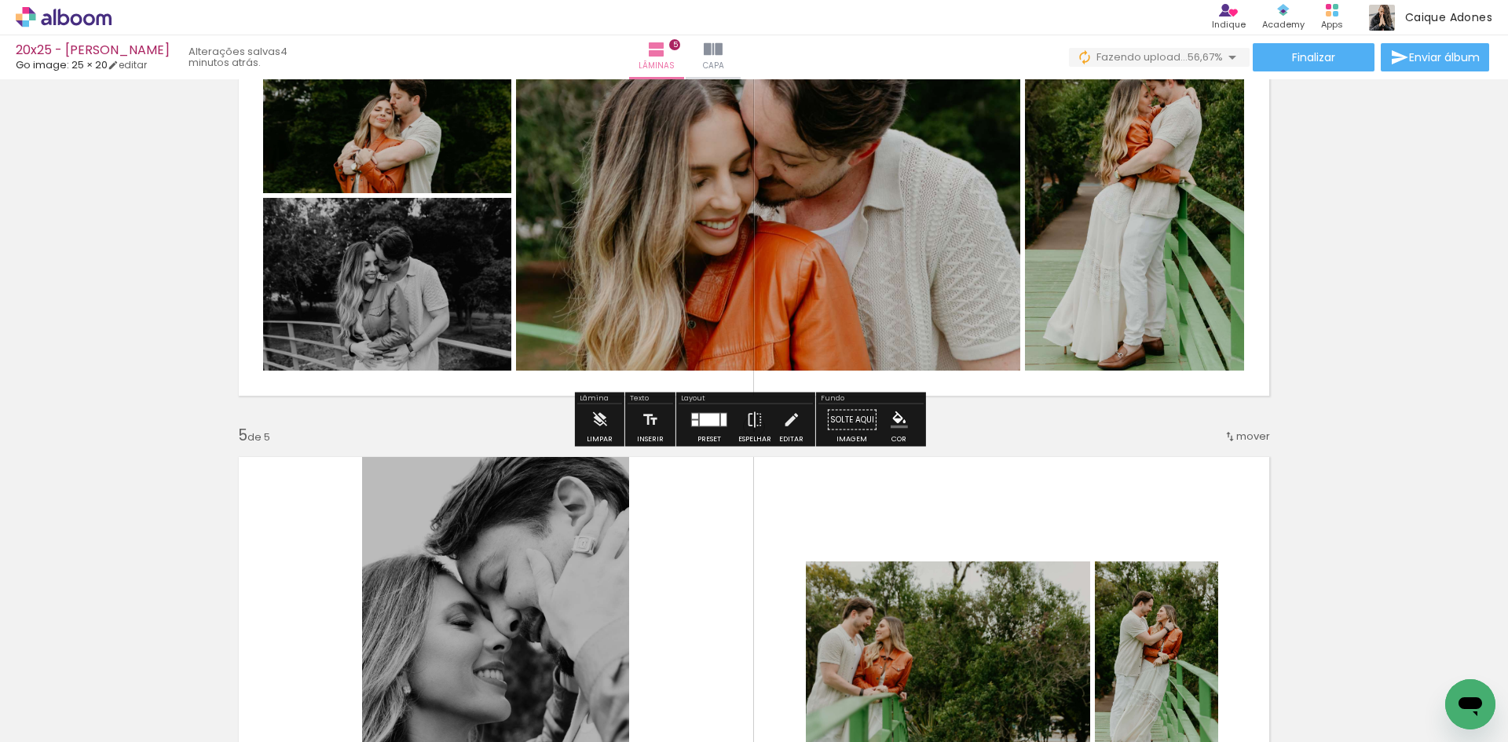
scroll to position [1579, 0]
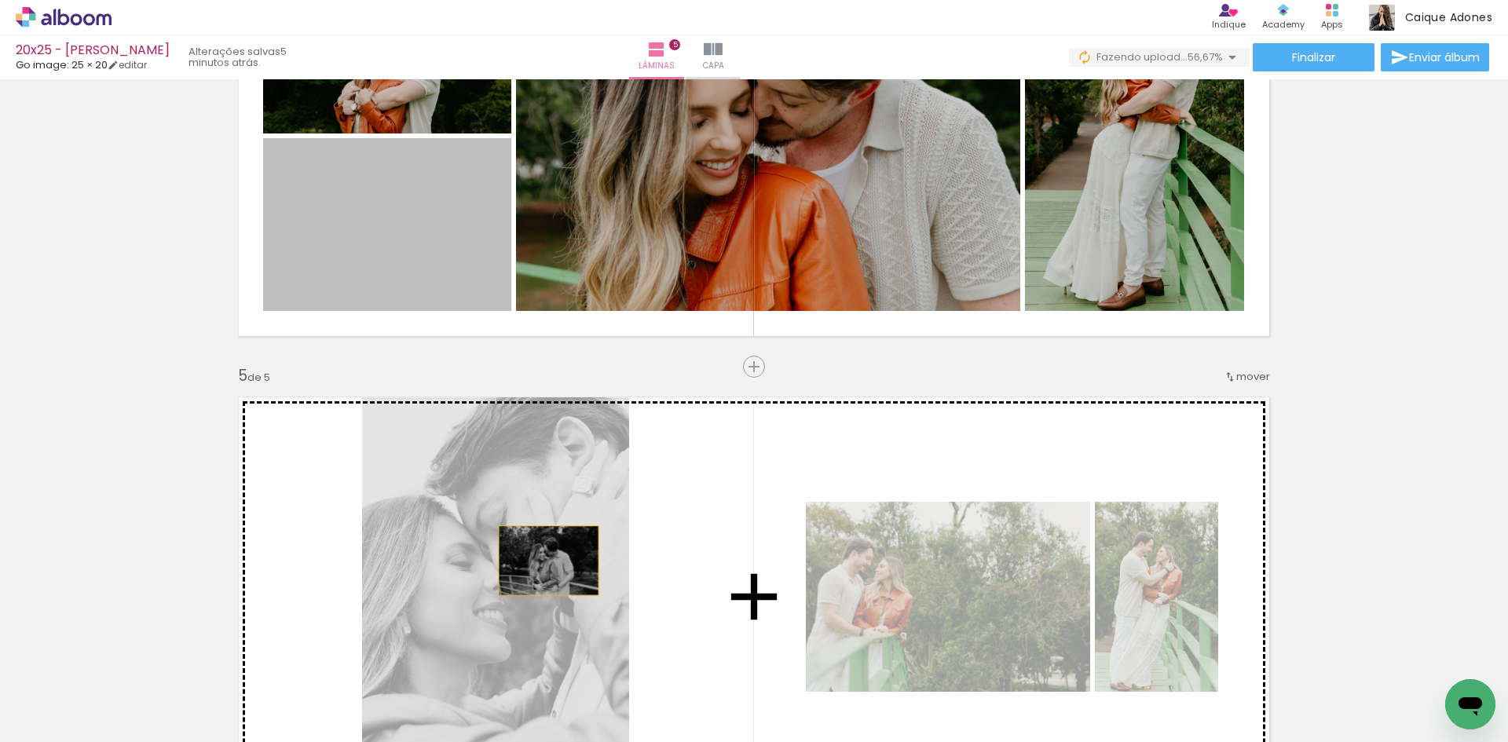
drag, startPoint x: 389, startPoint y: 228, endPoint x: 553, endPoint y: 555, distance: 365.2
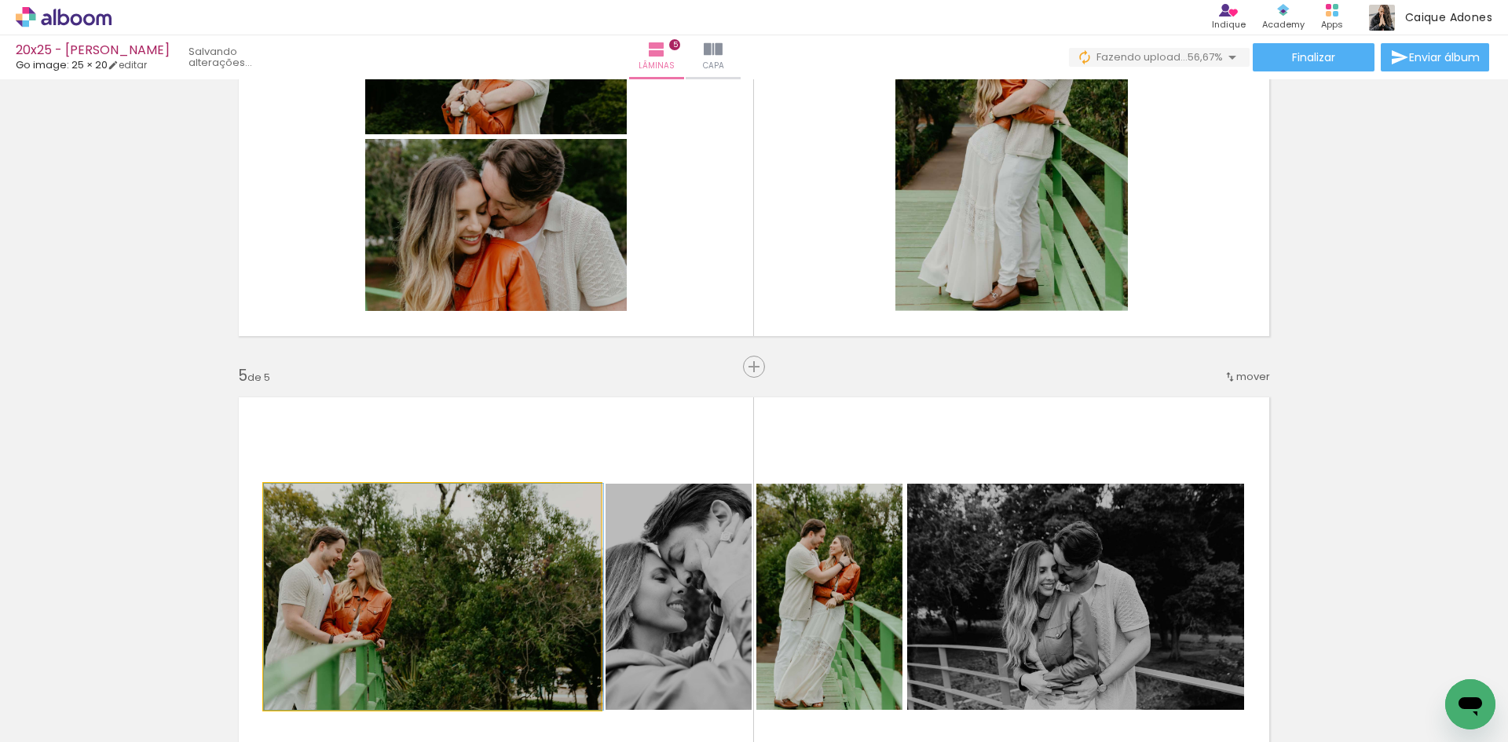
drag, startPoint x: 416, startPoint y: 547, endPoint x: 715, endPoint y: 367, distance: 348.8
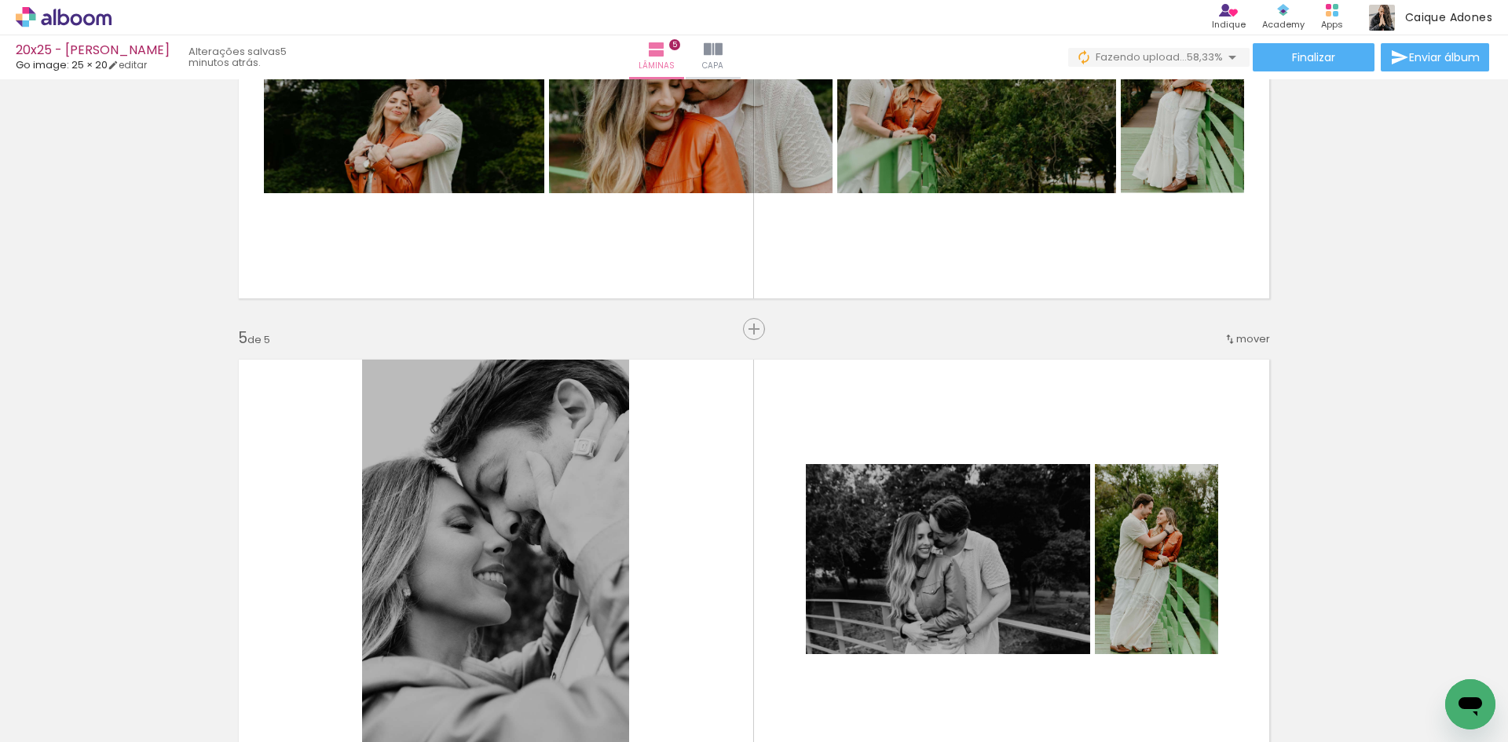
scroll to position [1500, 0]
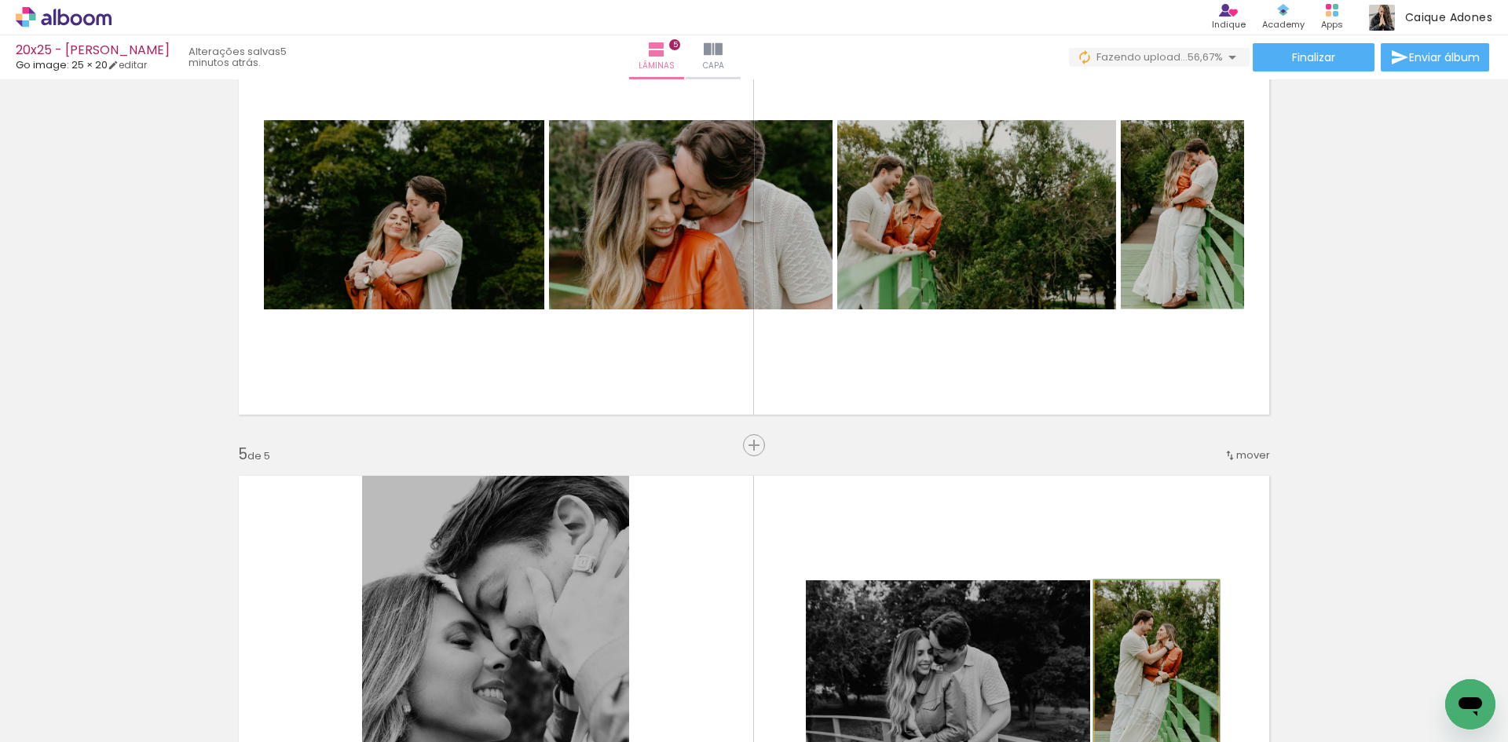
drag, startPoint x: 1186, startPoint y: 625, endPoint x: 1072, endPoint y: 258, distance: 384.2
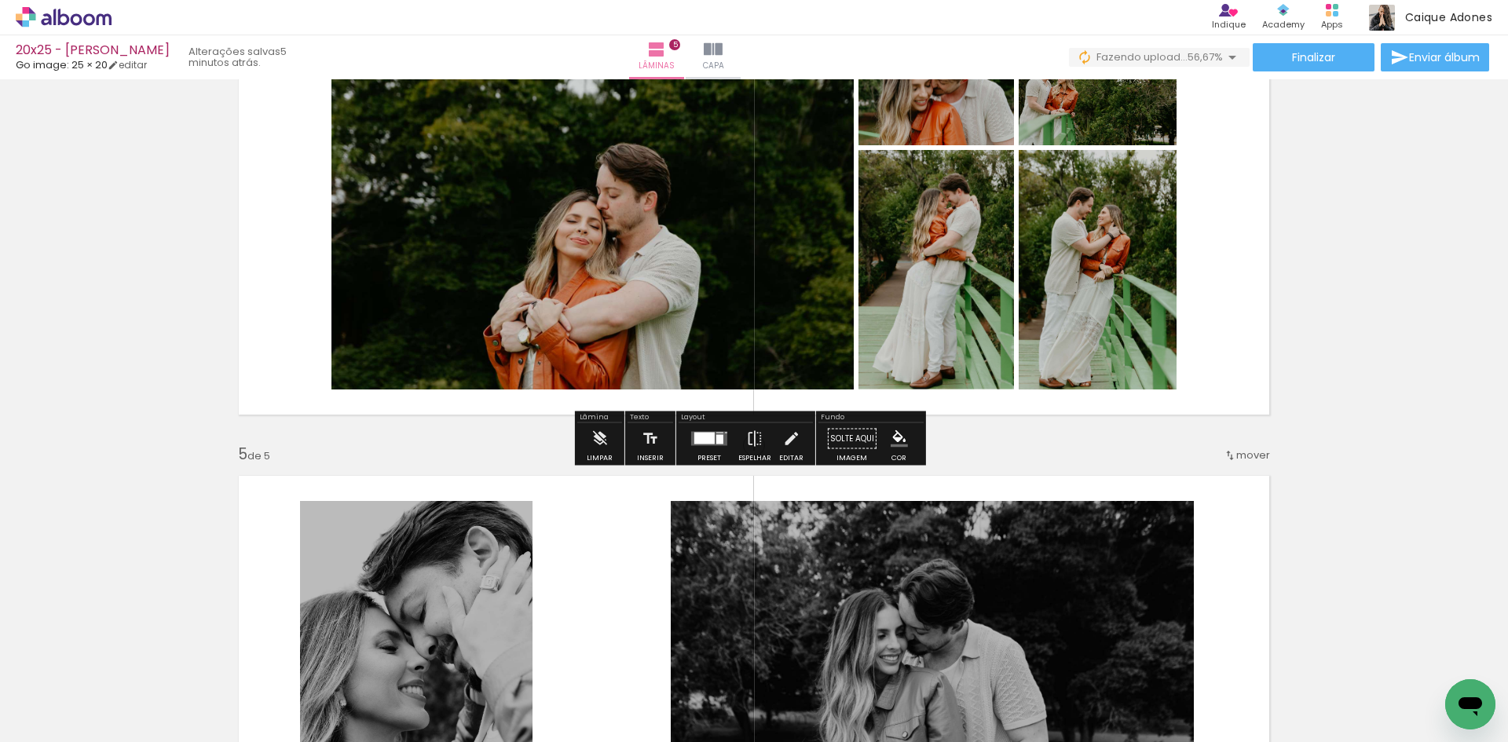
click at [716, 436] on div at bounding box center [719, 439] width 7 height 9
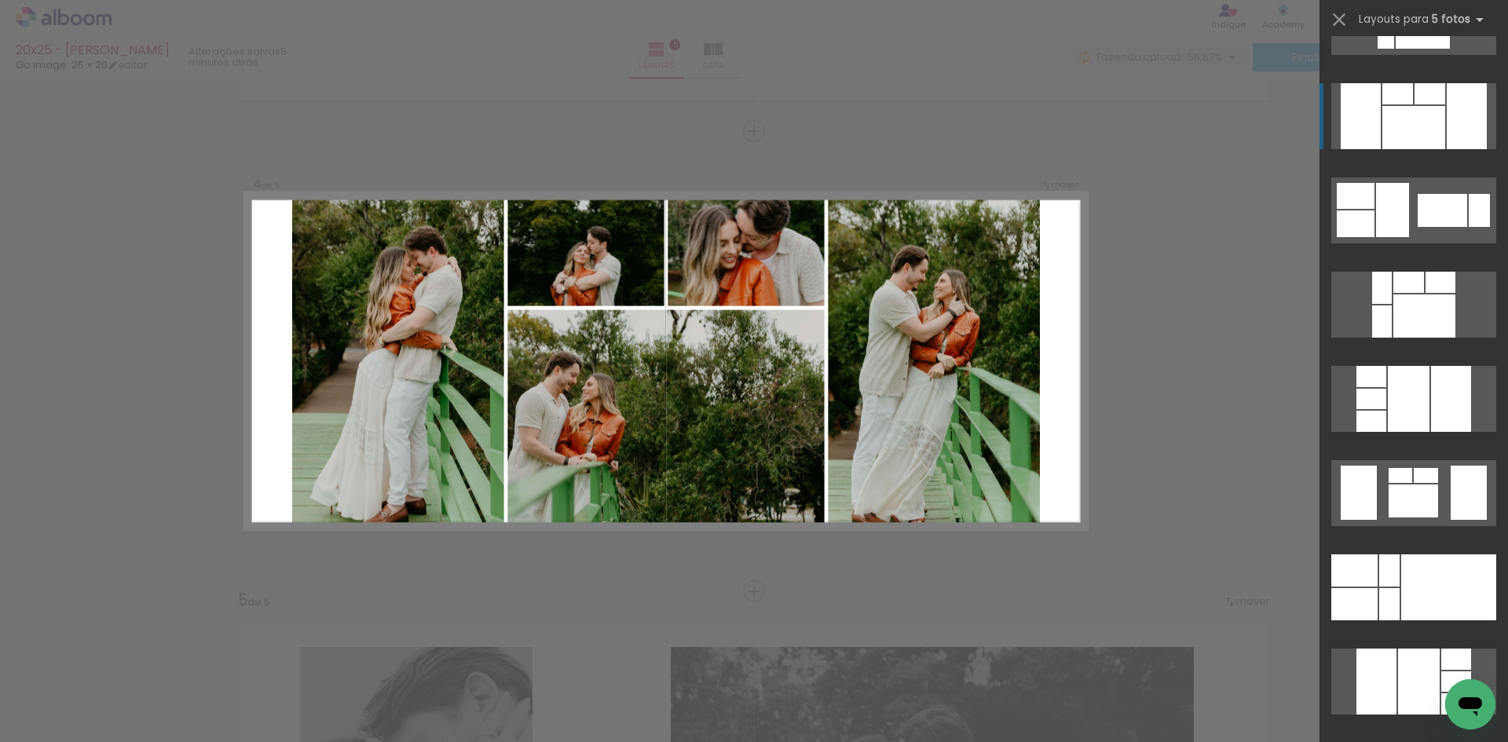
scroll to position [628, 0]
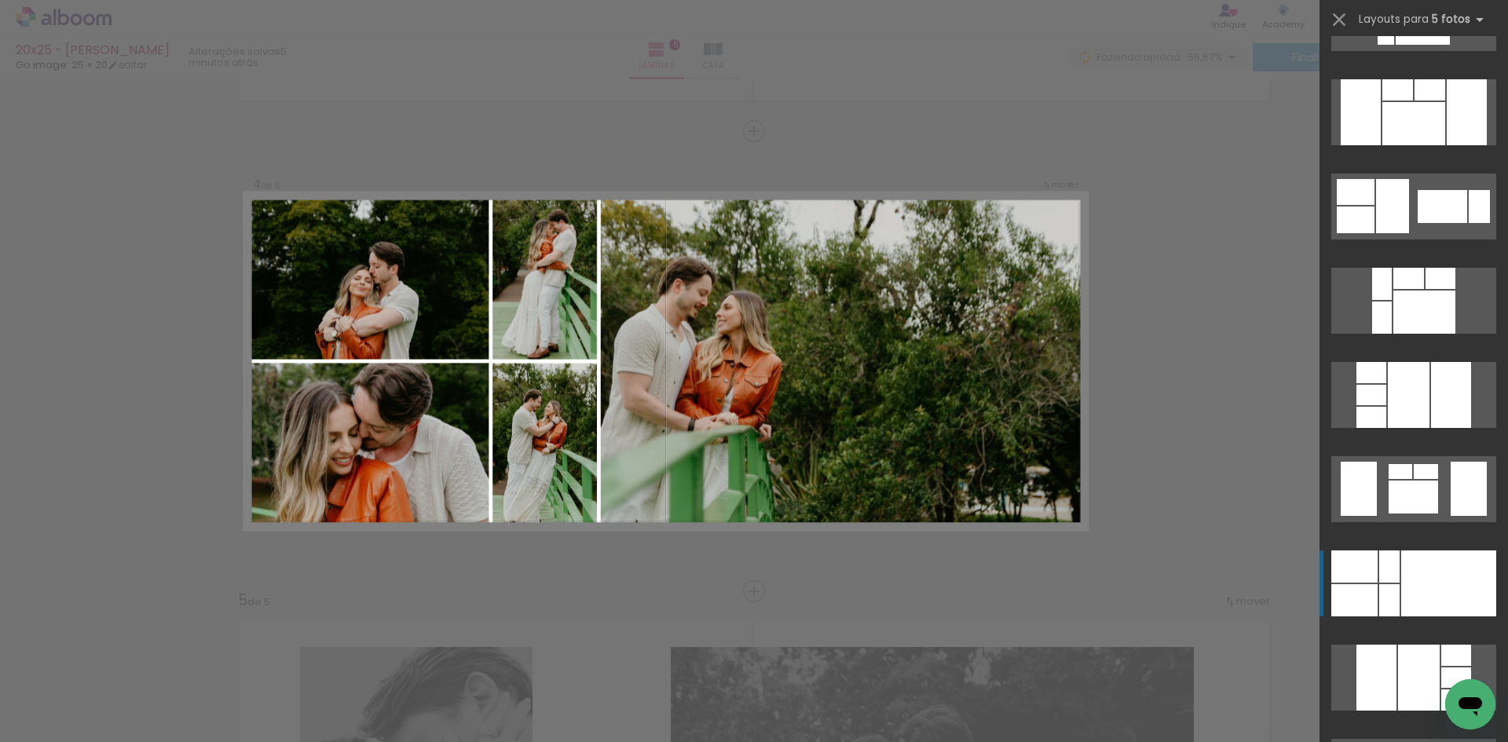
click at [1409, 582] on div at bounding box center [1448, 583] width 95 height 66
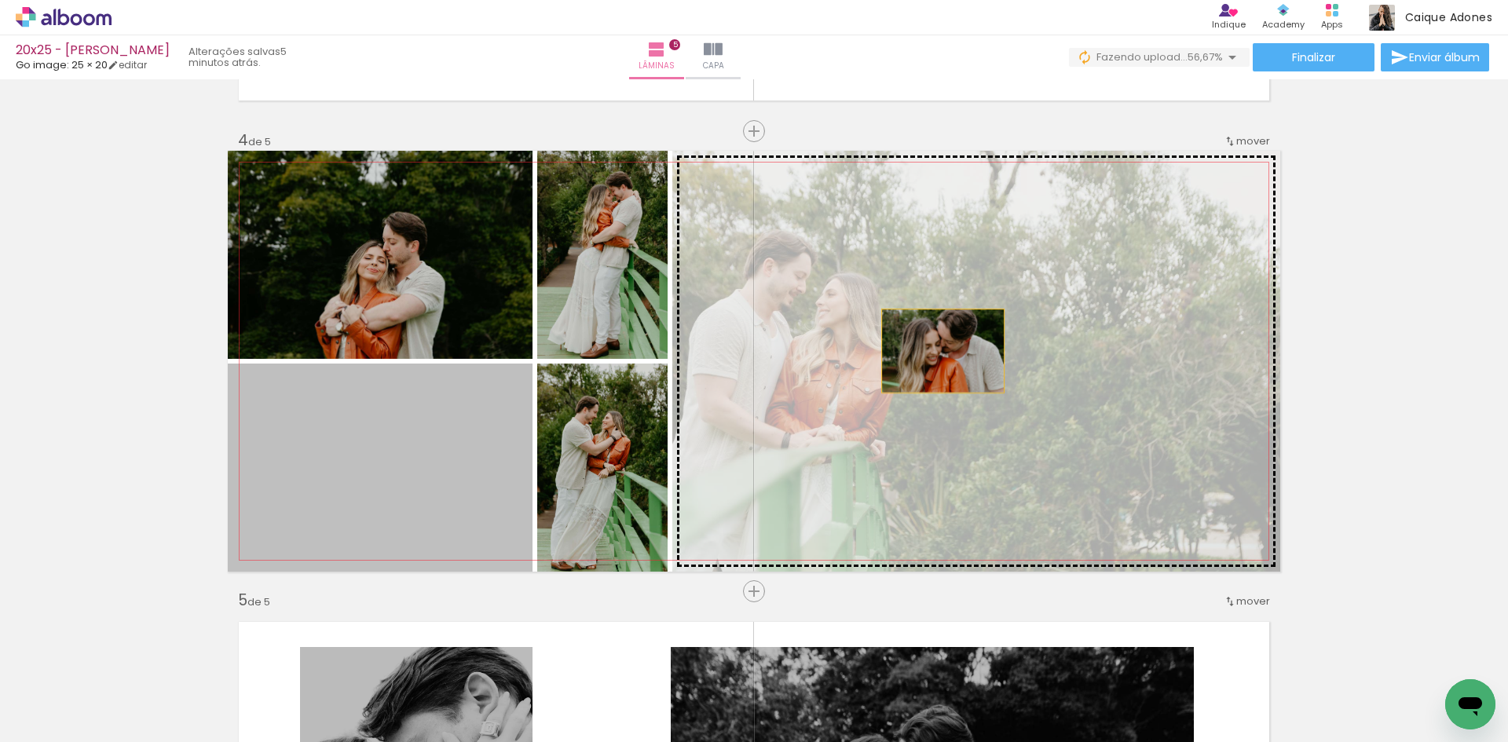
drag, startPoint x: 415, startPoint y: 461, endPoint x: 937, endPoint y: 351, distance: 533.6
click at [0, 0] on slot at bounding box center [0, 0] width 0 height 0
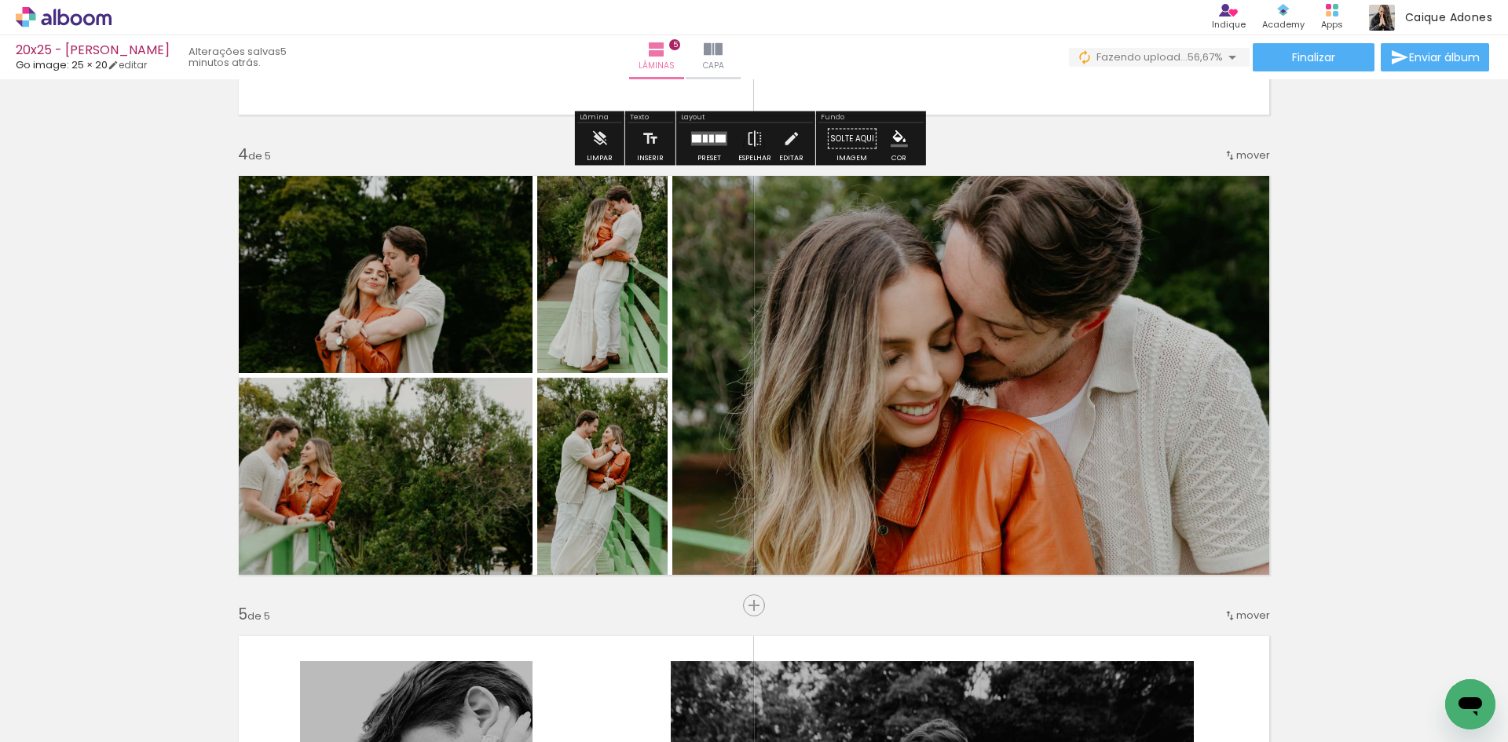
scroll to position [1433, 0]
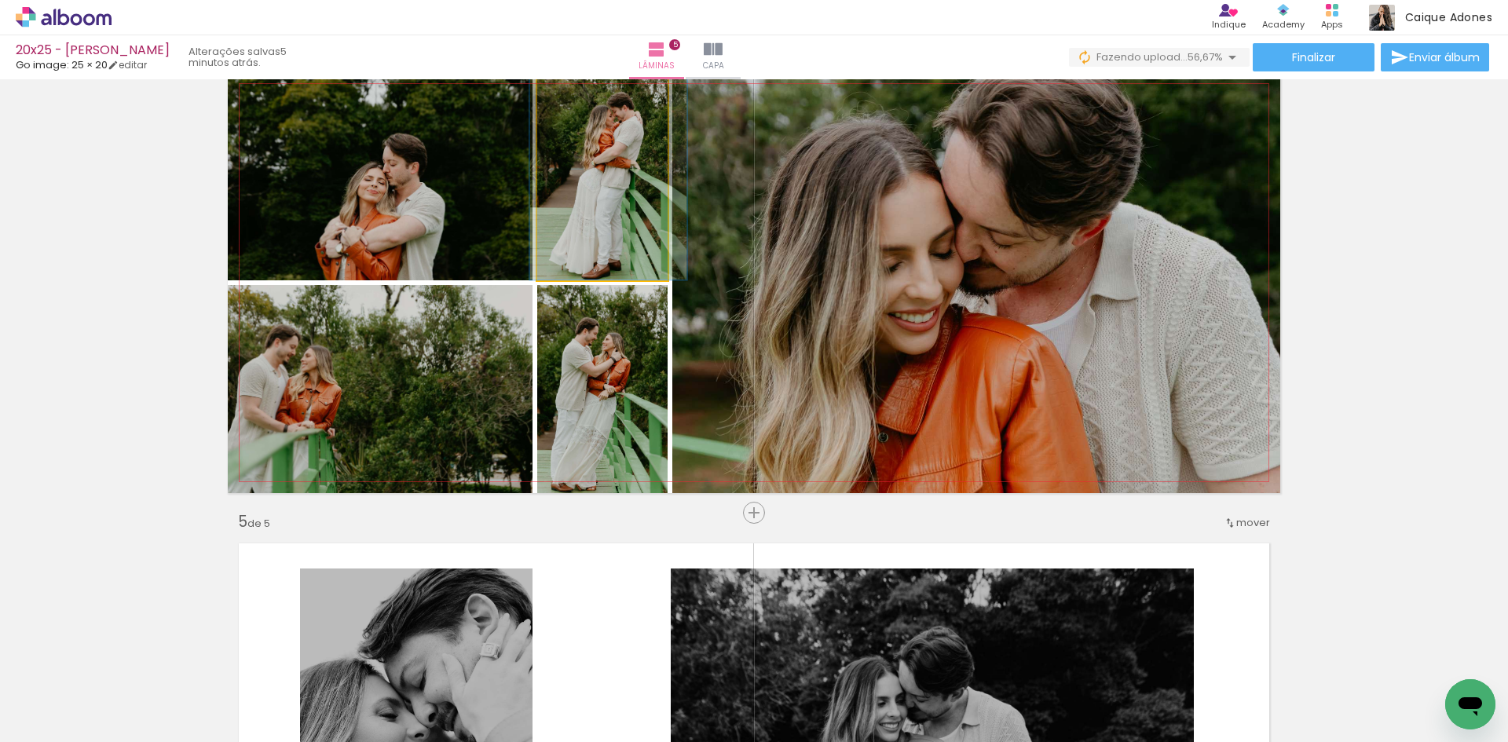
drag, startPoint x: 608, startPoint y: 216, endPoint x: 609, endPoint y: 184, distance: 32.2
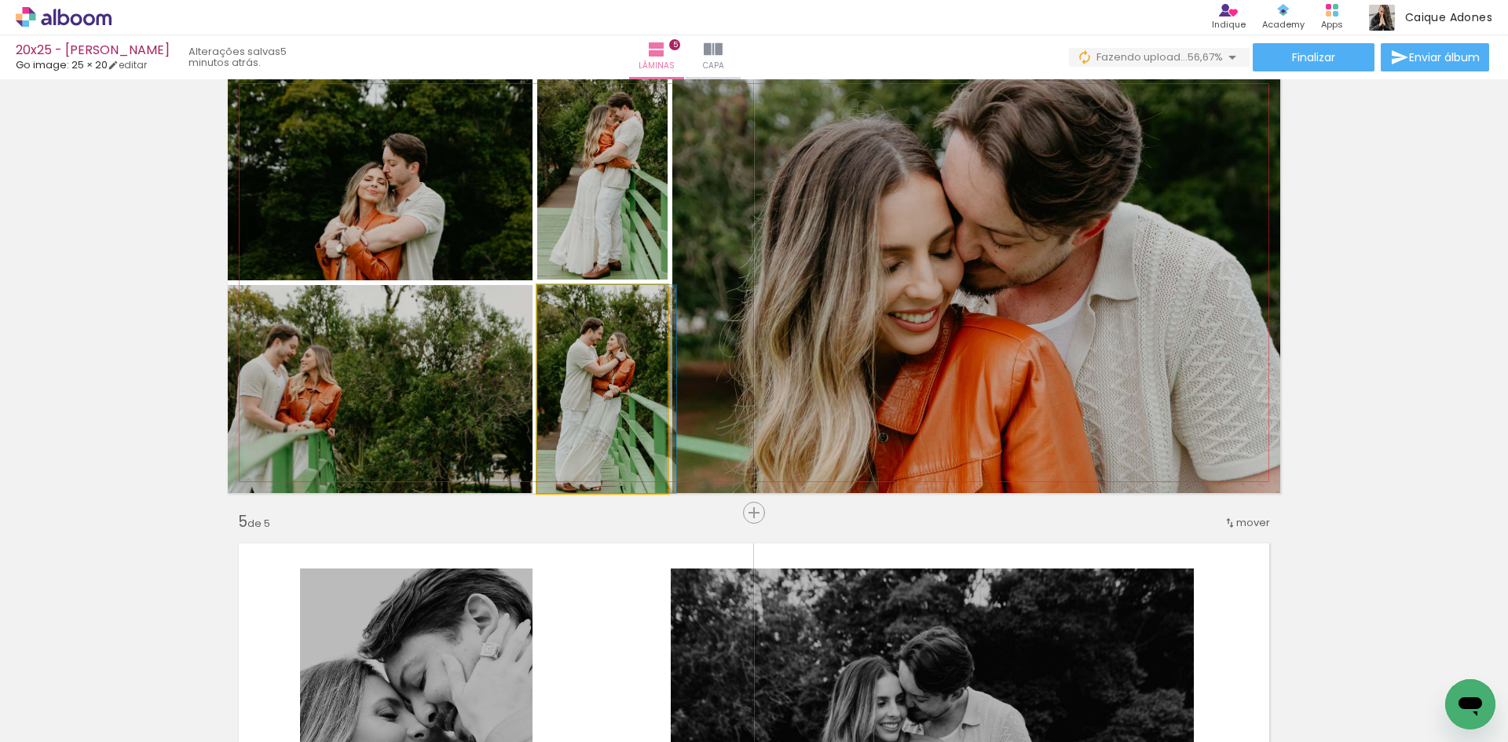
drag, startPoint x: 609, startPoint y: 383, endPoint x: 623, endPoint y: 345, distance: 40.3
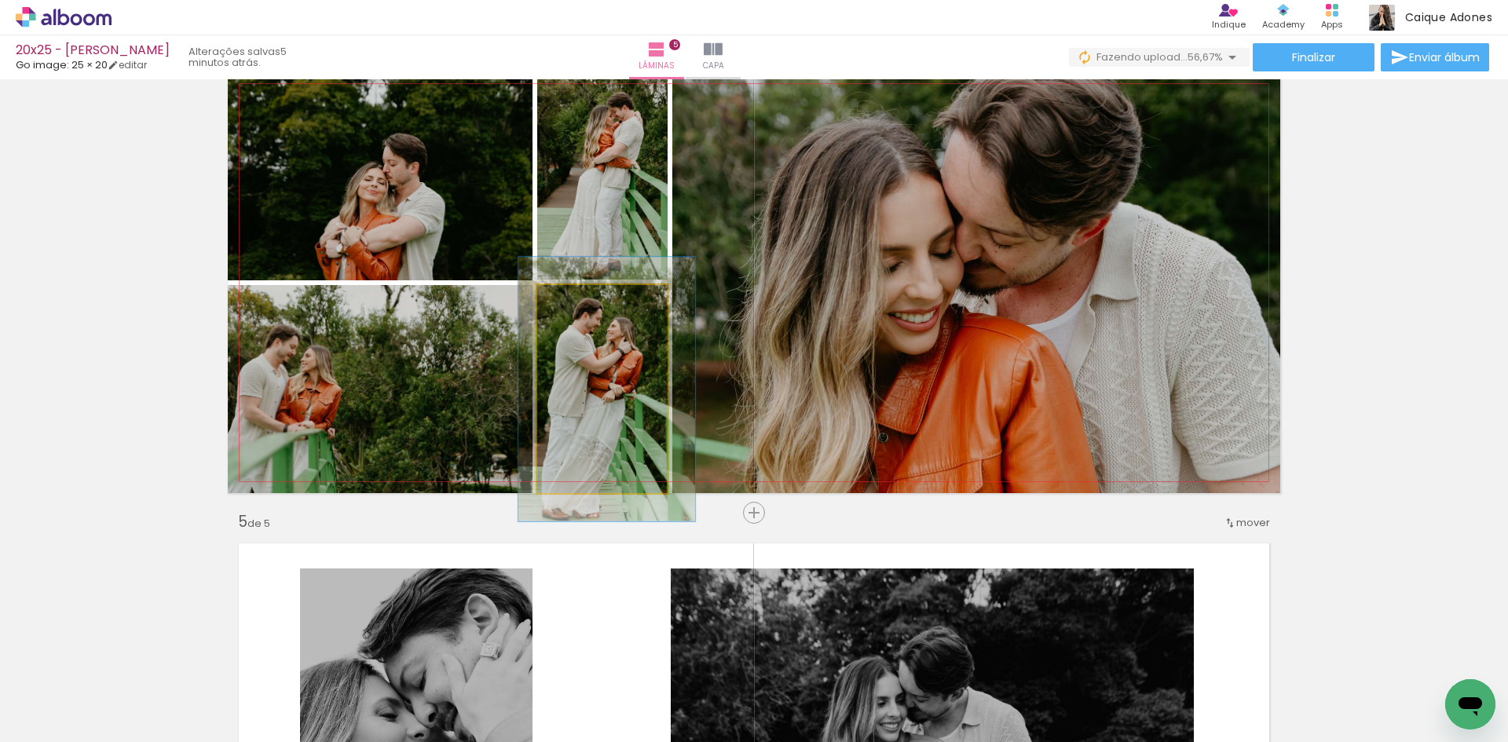
drag, startPoint x: 568, startPoint y: 294, endPoint x: 583, endPoint y: 297, distance: 15.2
click at [583, 297] on div at bounding box center [588, 301] width 25 height 25
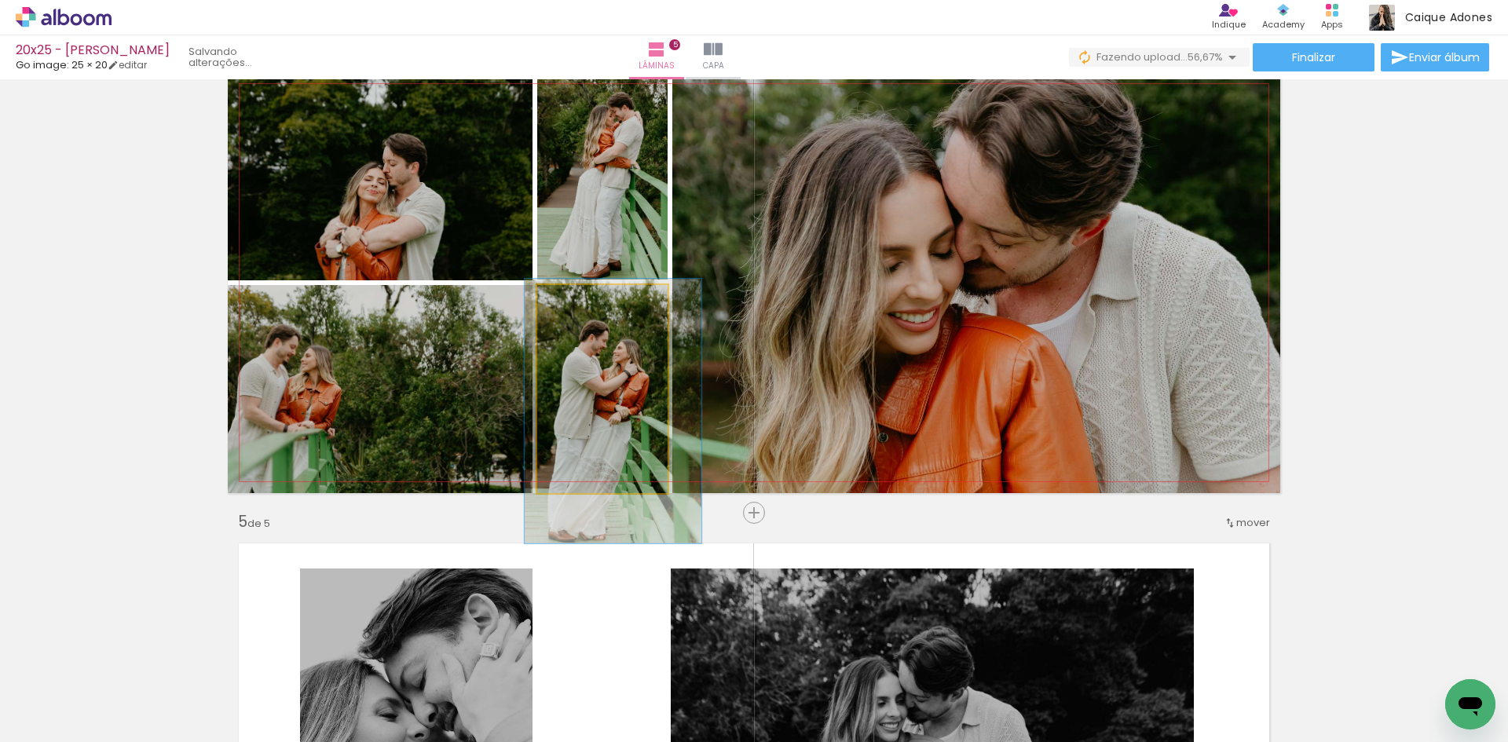
drag, startPoint x: 608, startPoint y: 370, endPoint x: 616, endPoint y: 394, distance: 25.6
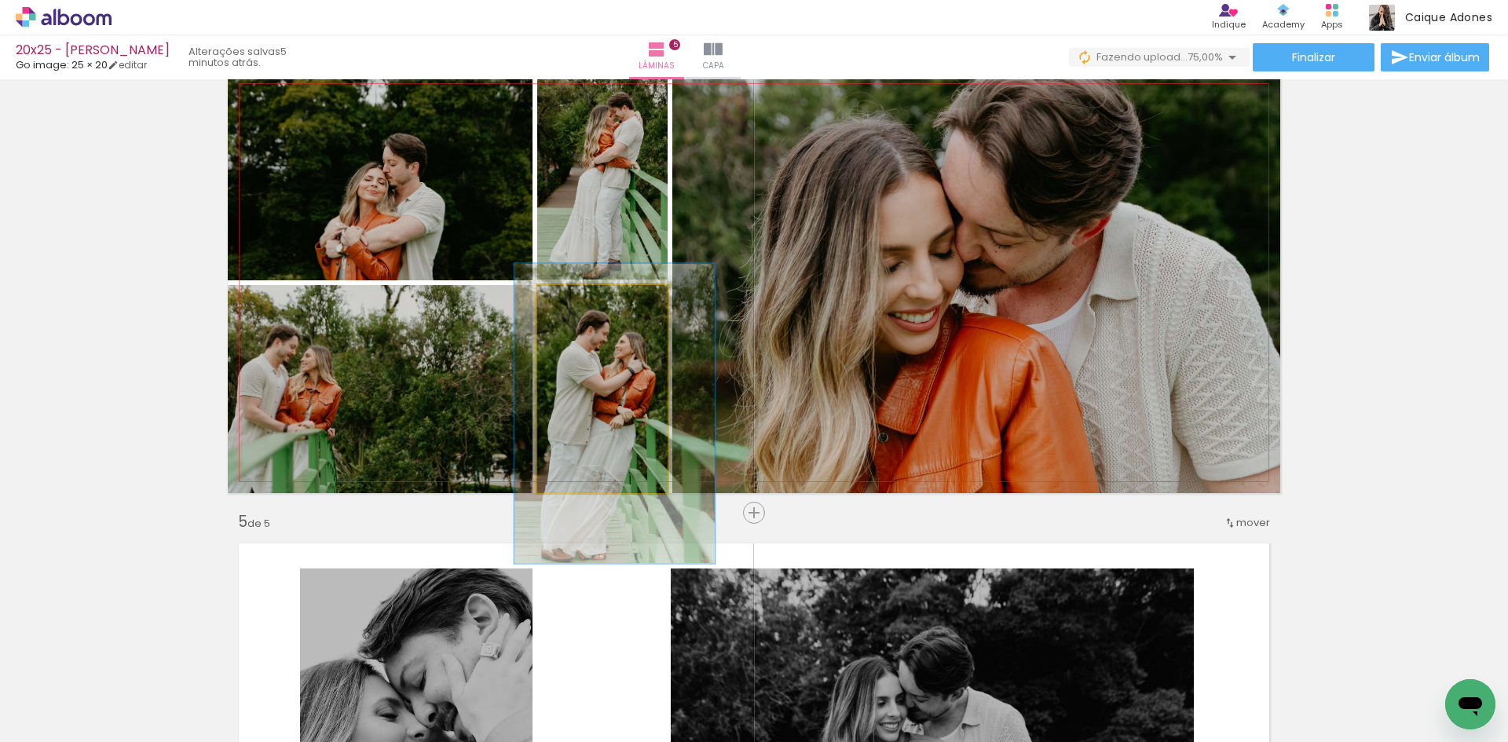
drag, startPoint x: 587, startPoint y: 297, endPoint x: 595, endPoint y: 300, distance: 9.2
type paper-slider "144"
click at [595, 300] on div at bounding box center [600, 301] width 25 height 25
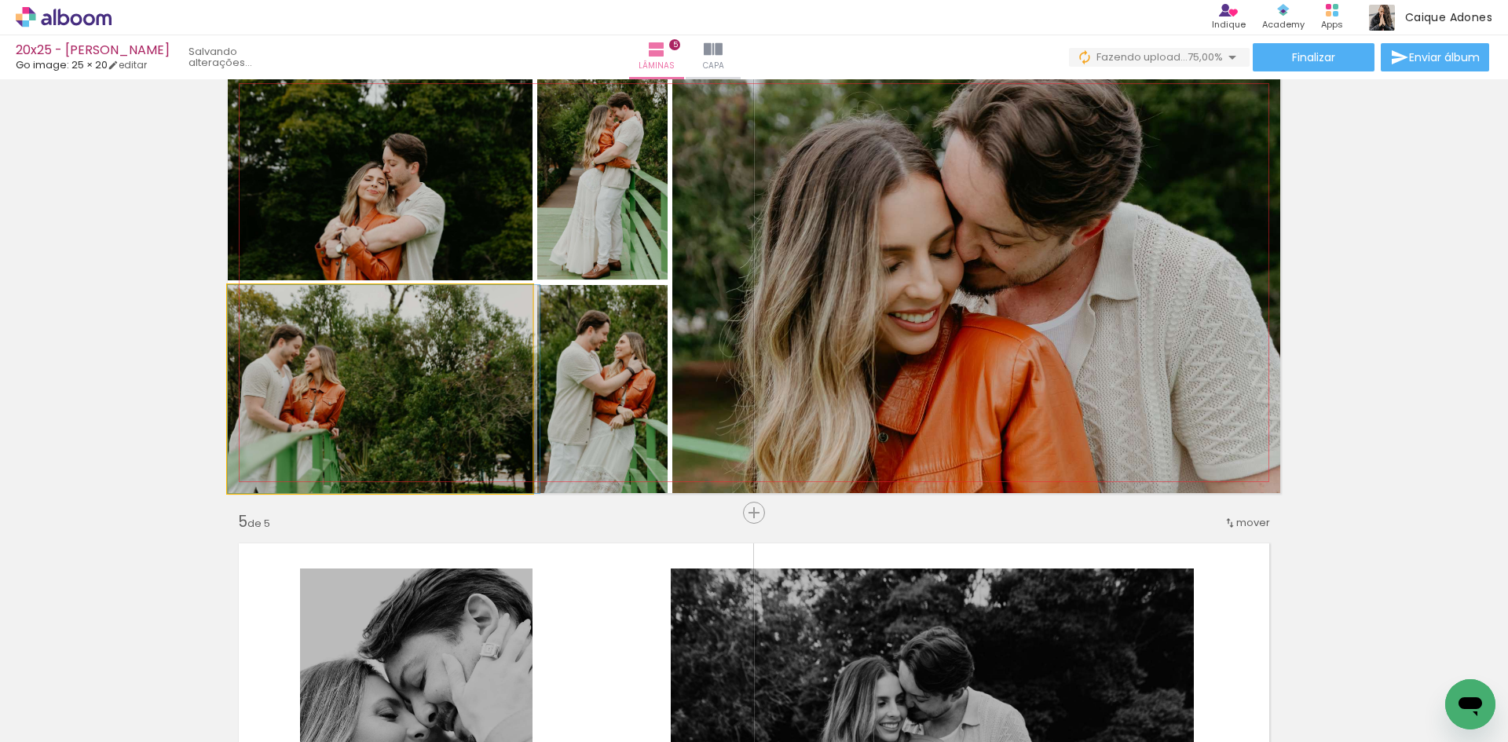
drag, startPoint x: 406, startPoint y: 361, endPoint x: 461, endPoint y: 352, distance: 55.8
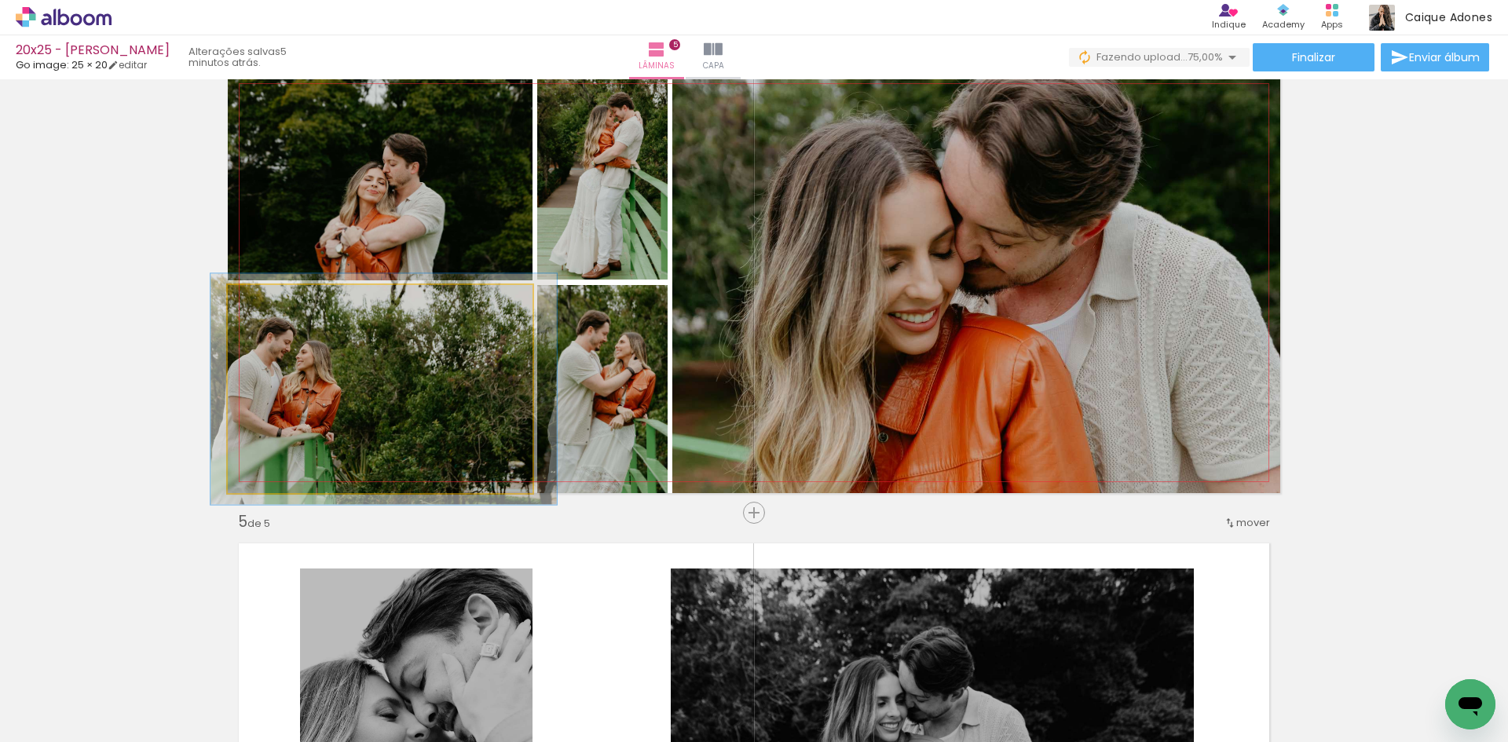
type paper-slider "111"
click at [269, 300] on div at bounding box center [271, 301] width 14 height 14
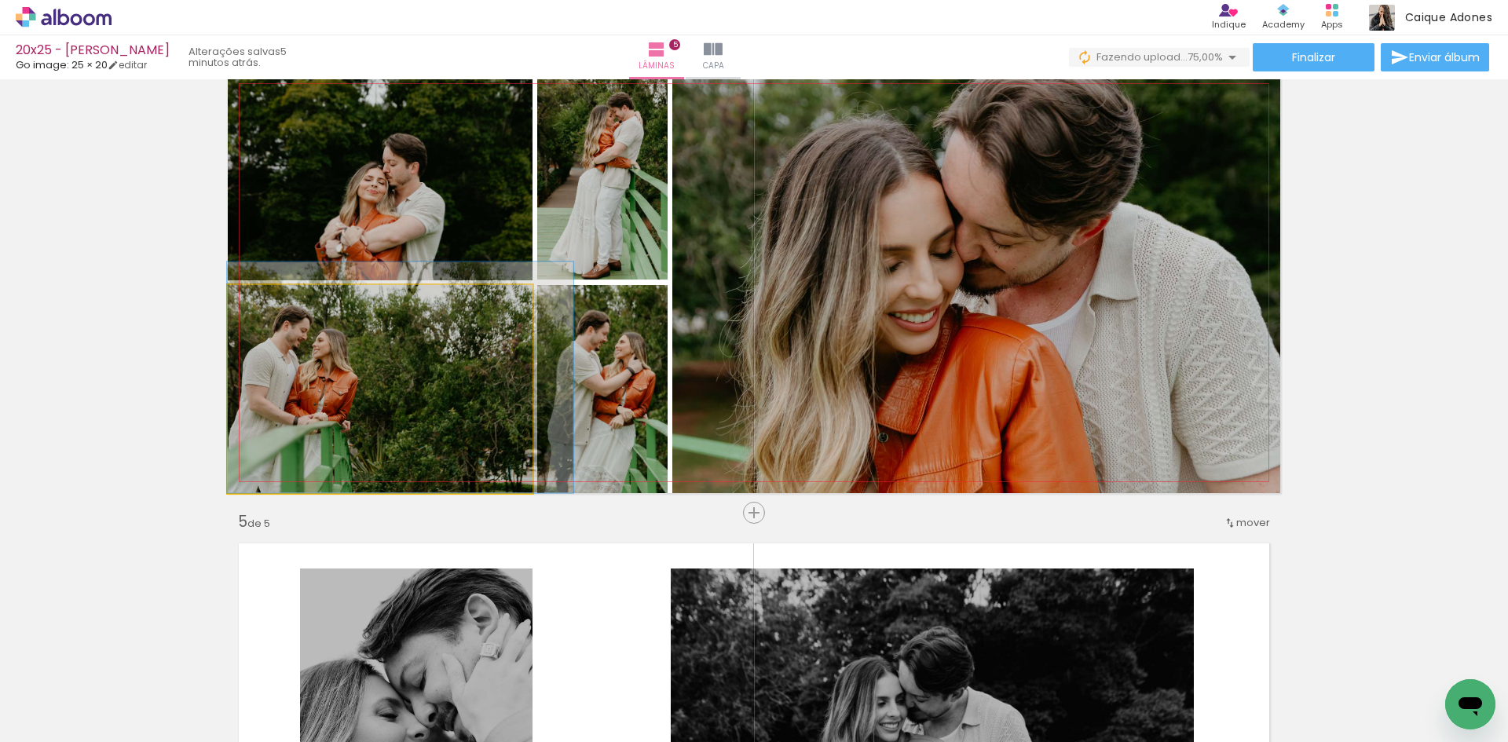
drag, startPoint x: 338, startPoint y: 384, endPoint x: 456, endPoint y: 369, distance: 119.5
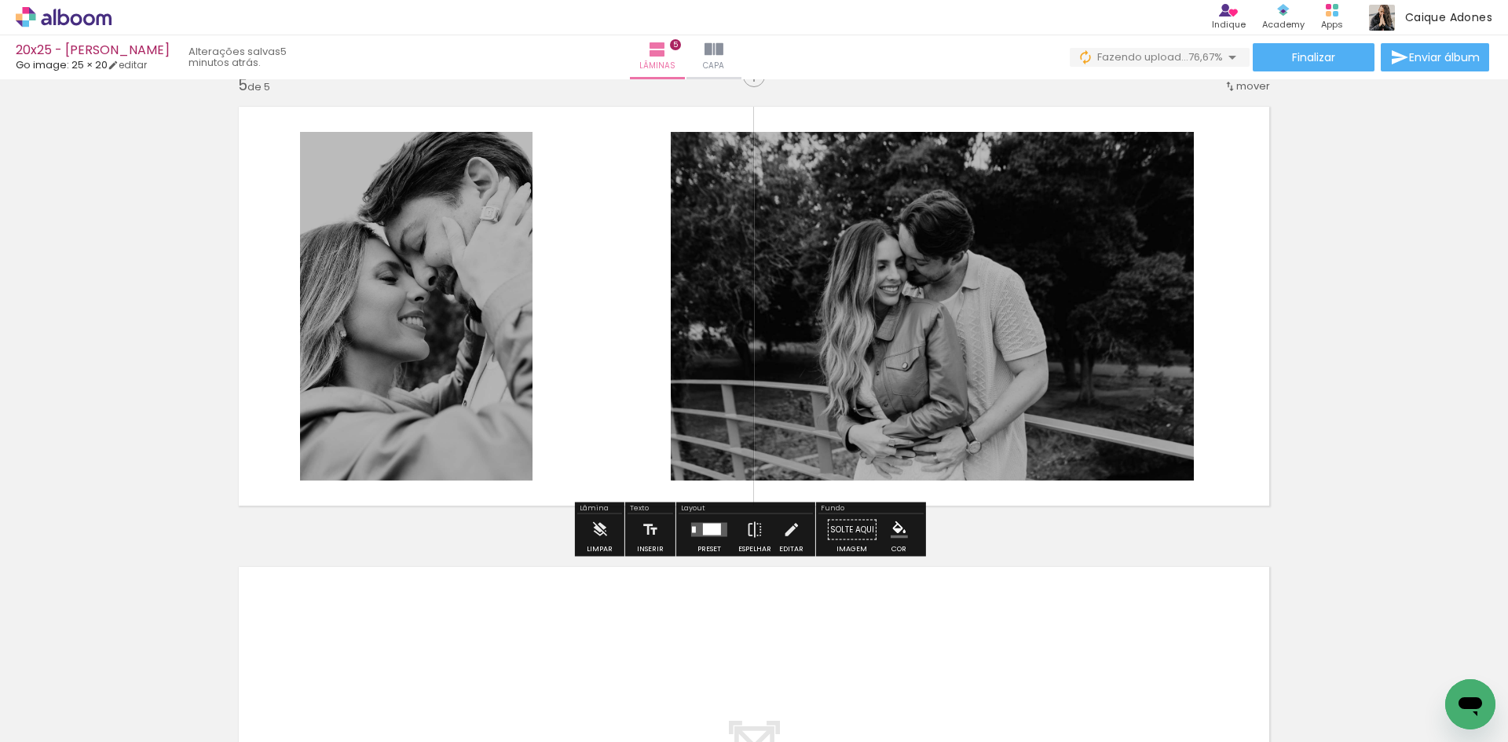
scroll to position [1904, 0]
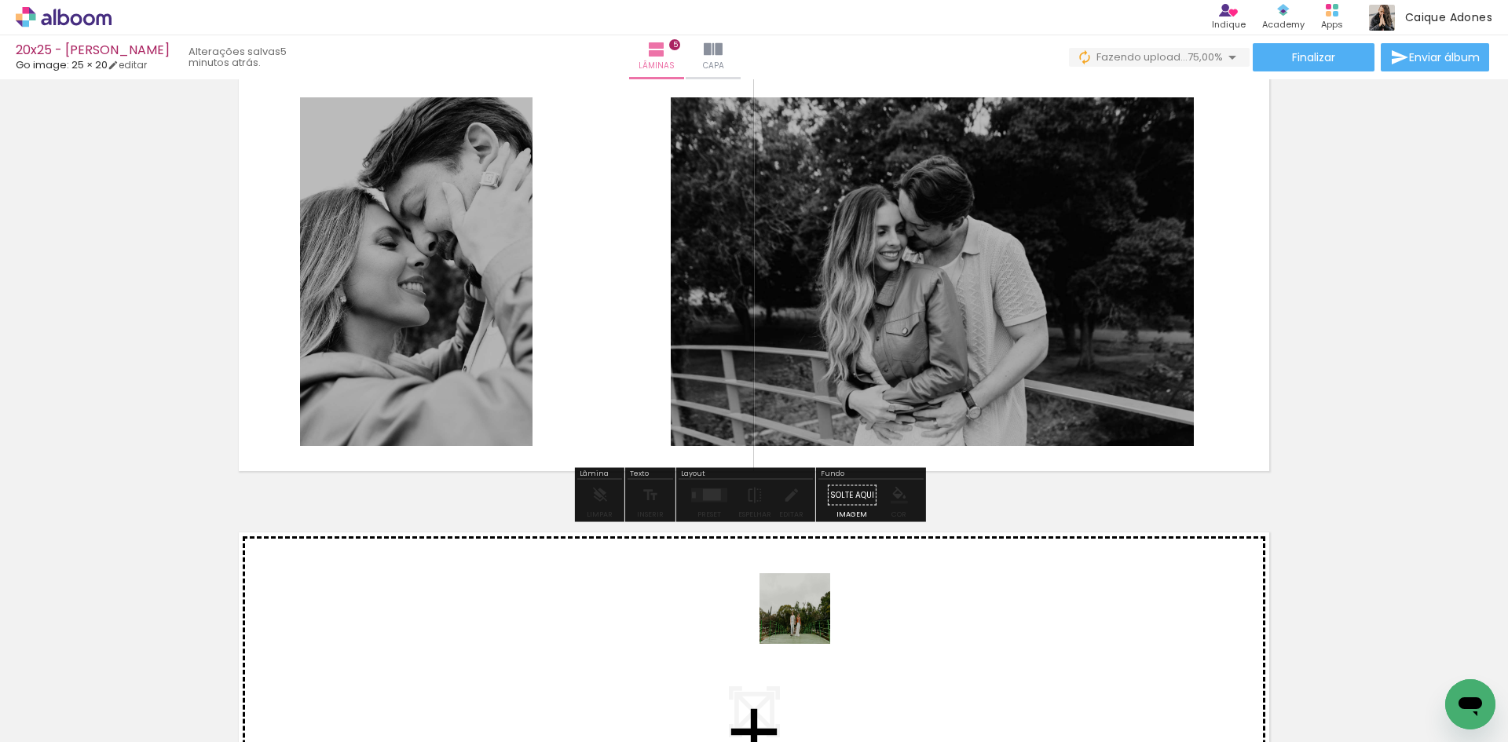
drag, startPoint x: 749, startPoint y: 687, endPoint x: 907, endPoint y: 637, distance: 165.6
click at [1055, 322] on quentale-workspace at bounding box center [754, 371] width 1508 height 742
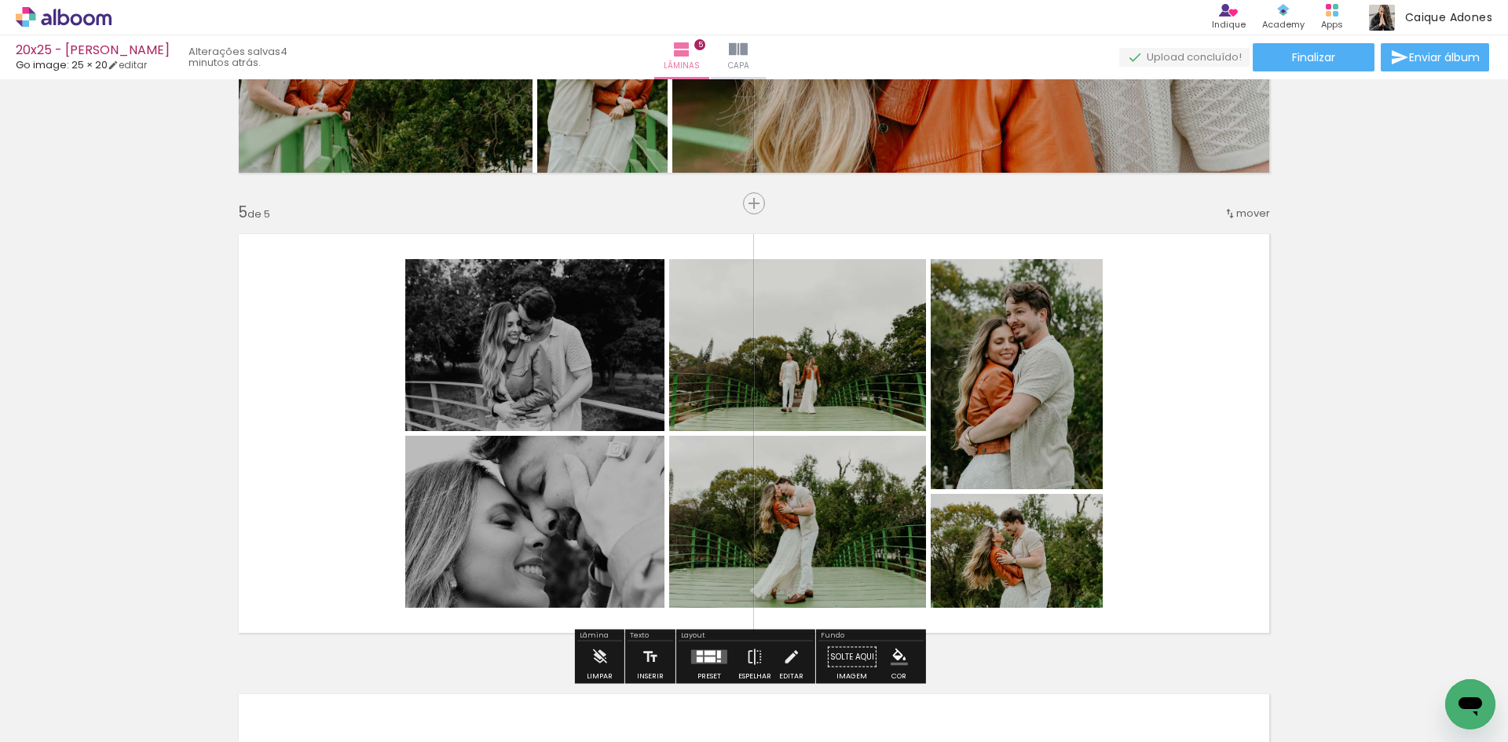
scroll to position [1736, 0]
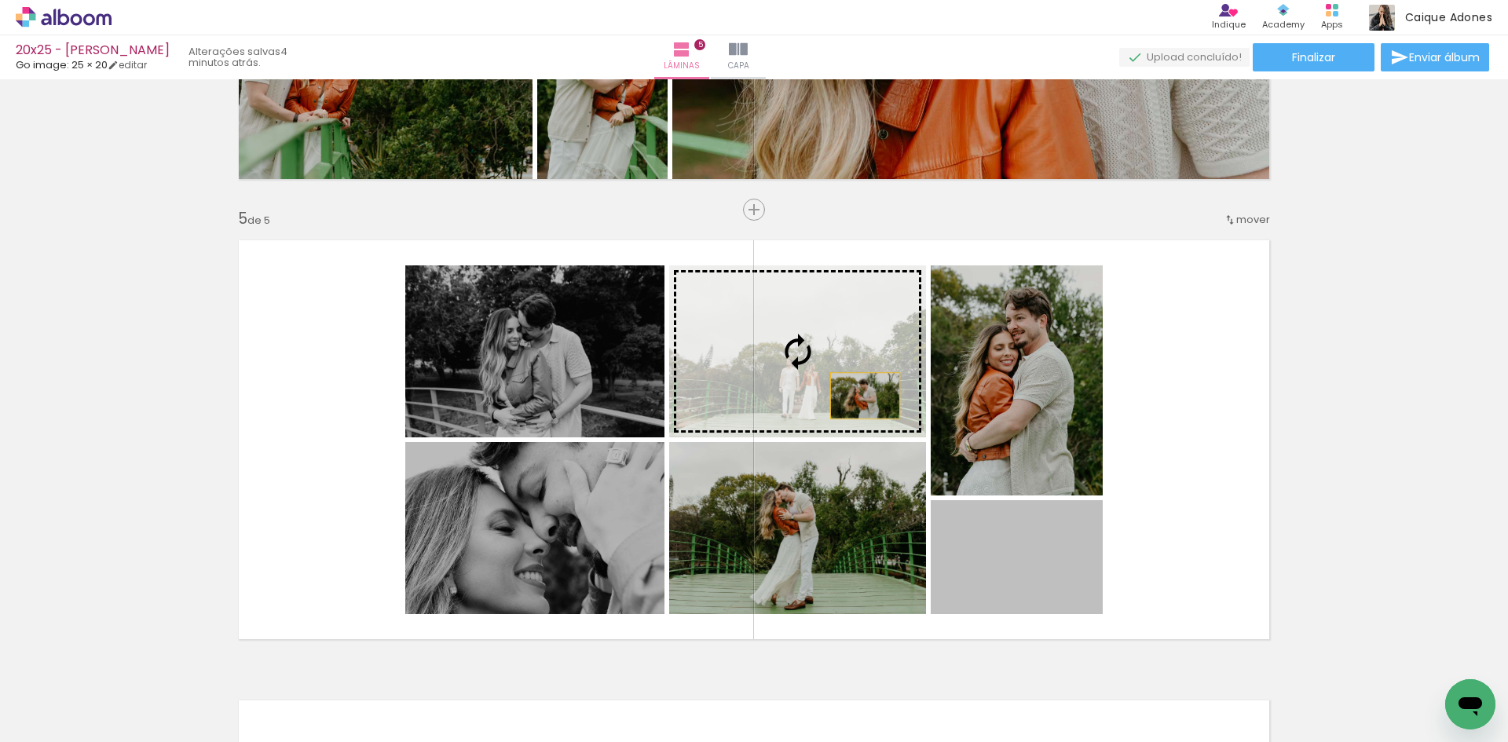
drag, startPoint x: 1022, startPoint y: 580, endPoint x: 857, endPoint y: 390, distance: 251.1
click at [0, 0] on slot at bounding box center [0, 0] width 0 height 0
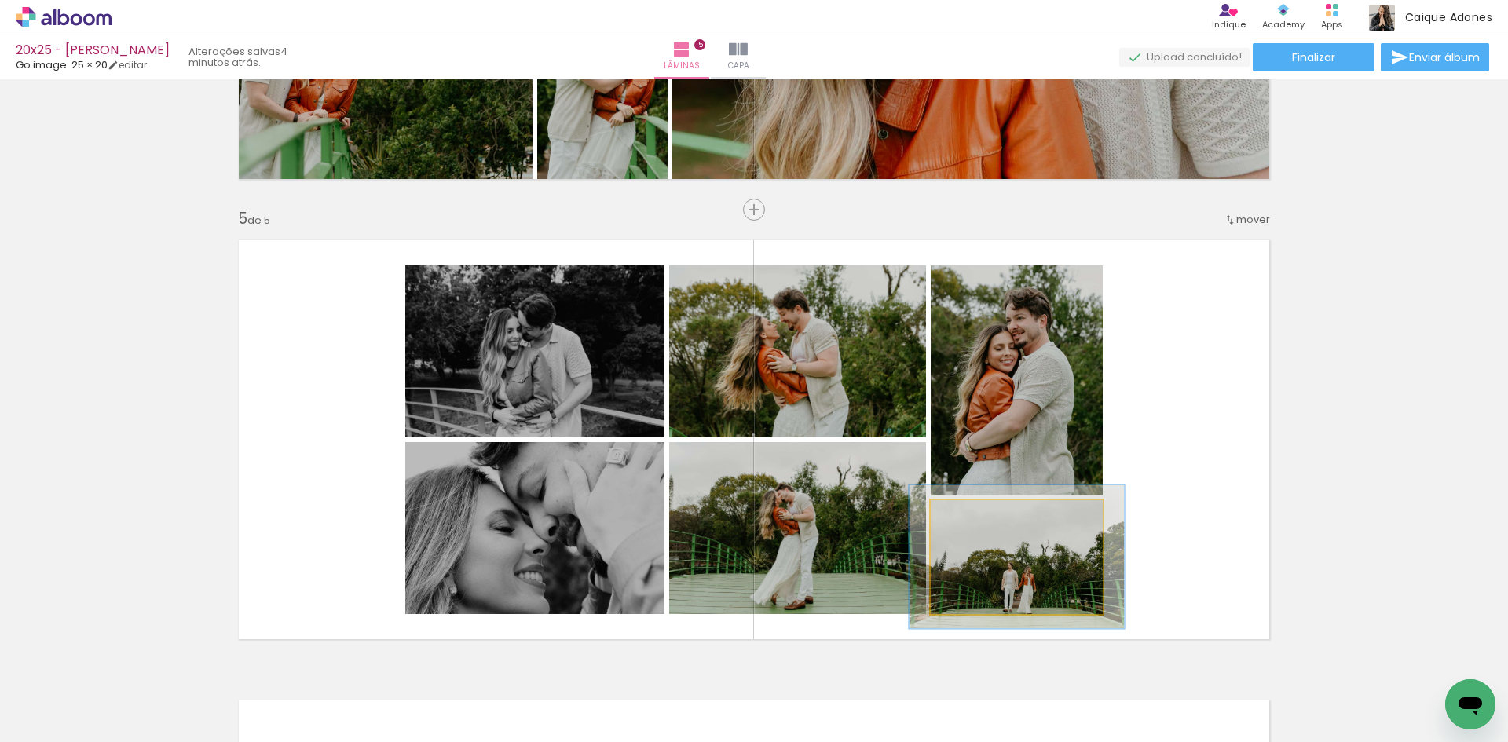
drag, startPoint x: 967, startPoint y: 511, endPoint x: 980, endPoint y: 514, distance: 13.6
click at [980, 514] on div at bounding box center [980, 516] width 25 height 25
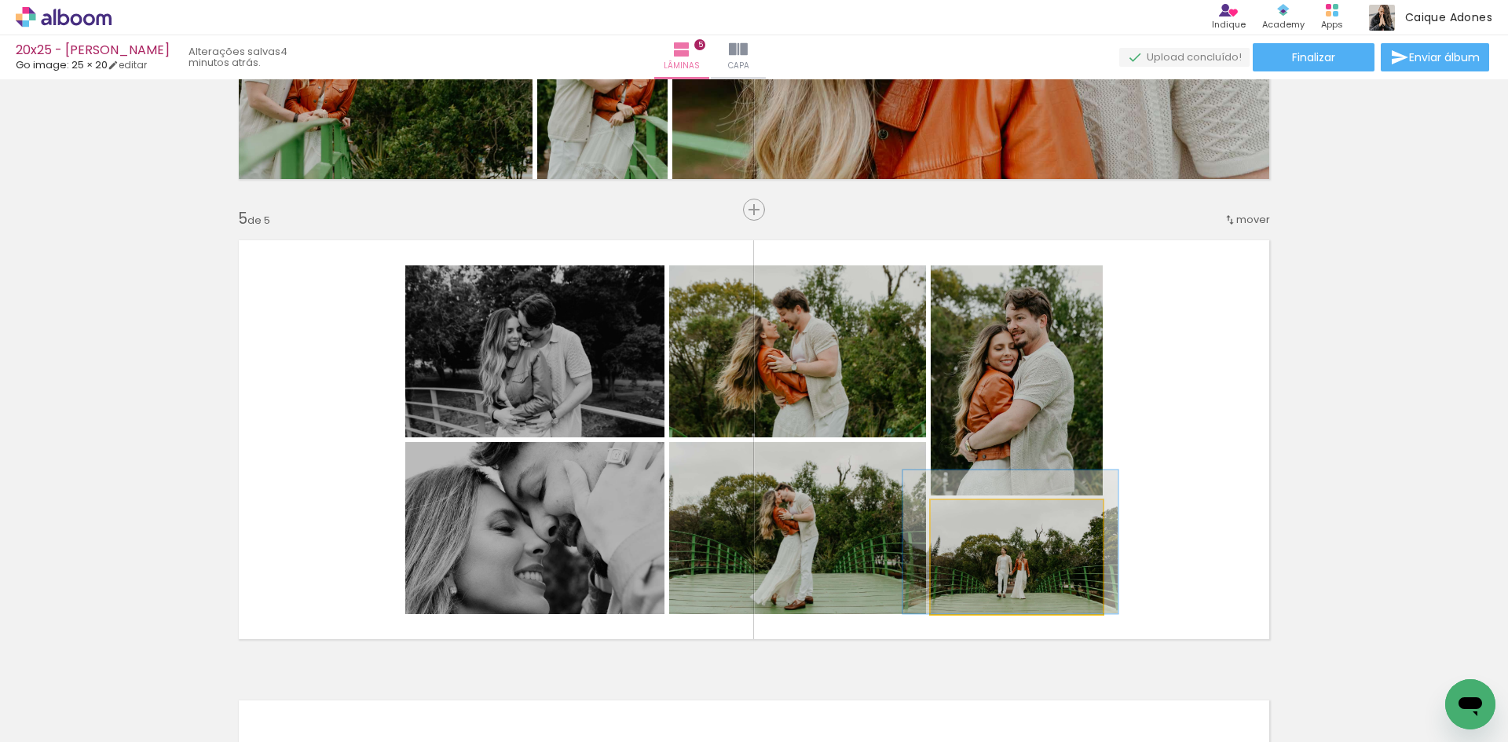
drag, startPoint x: 1067, startPoint y: 595, endPoint x: 1062, endPoint y: 572, distance: 23.4
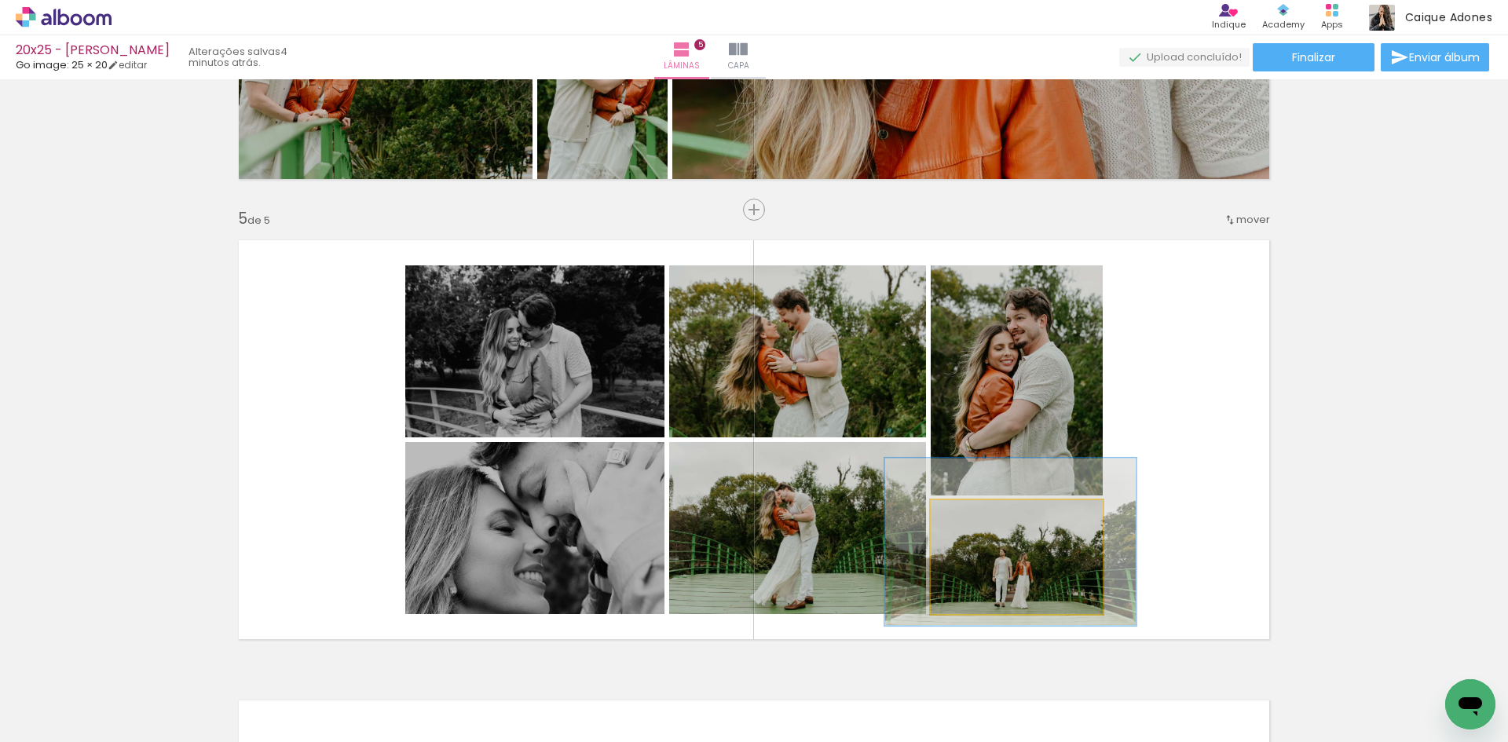
drag, startPoint x: 977, startPoint y: 515, endPoint x: 999, endPoint y: 520, distance: 22.5
type paper-slider "152"
click at [993, 517] on div at bounding box center [996, 517] width 14 height 14
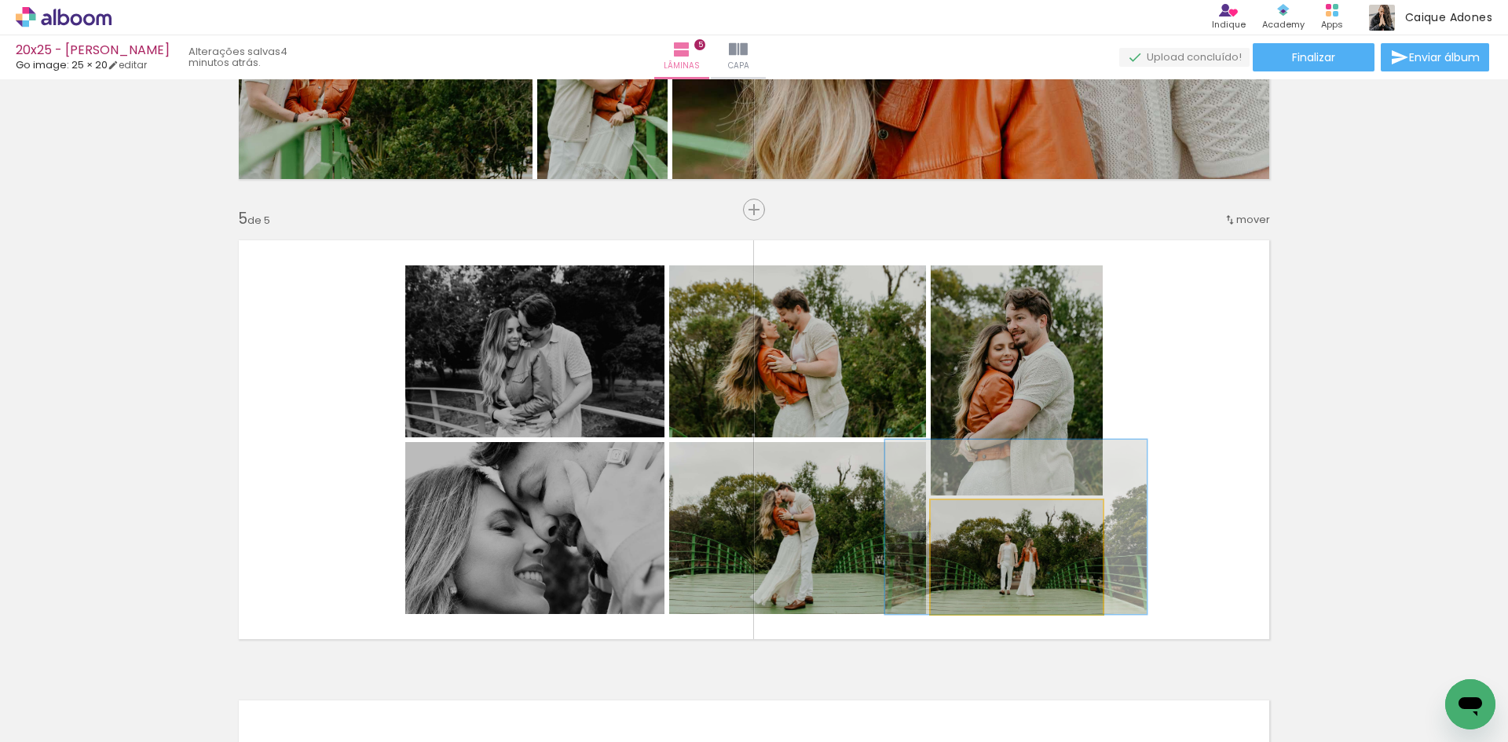
drag, startPoint x: 1022, startPoint y: 558, endPoint x: 1026, endPoint y: 543, distance: 15.4
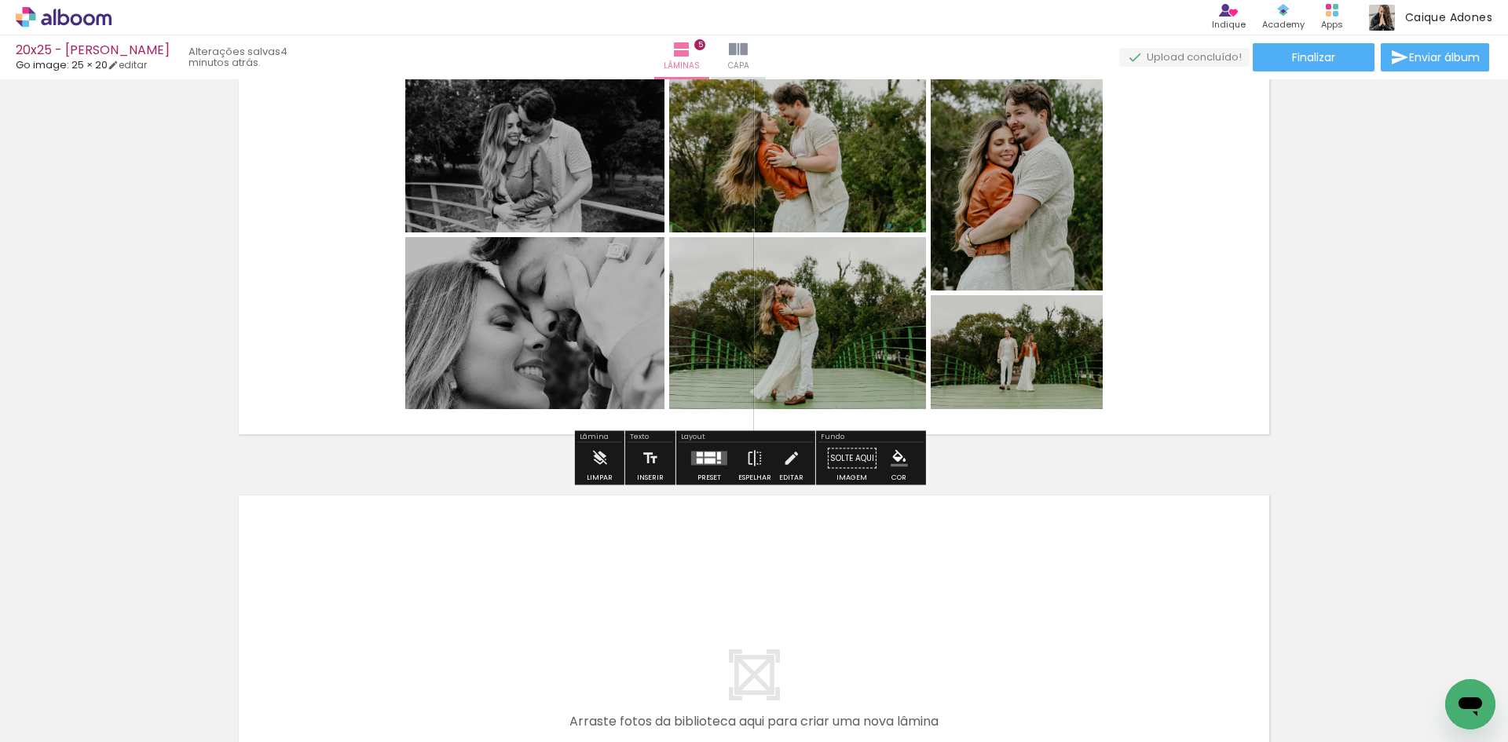
scroll to position [2050, 0]
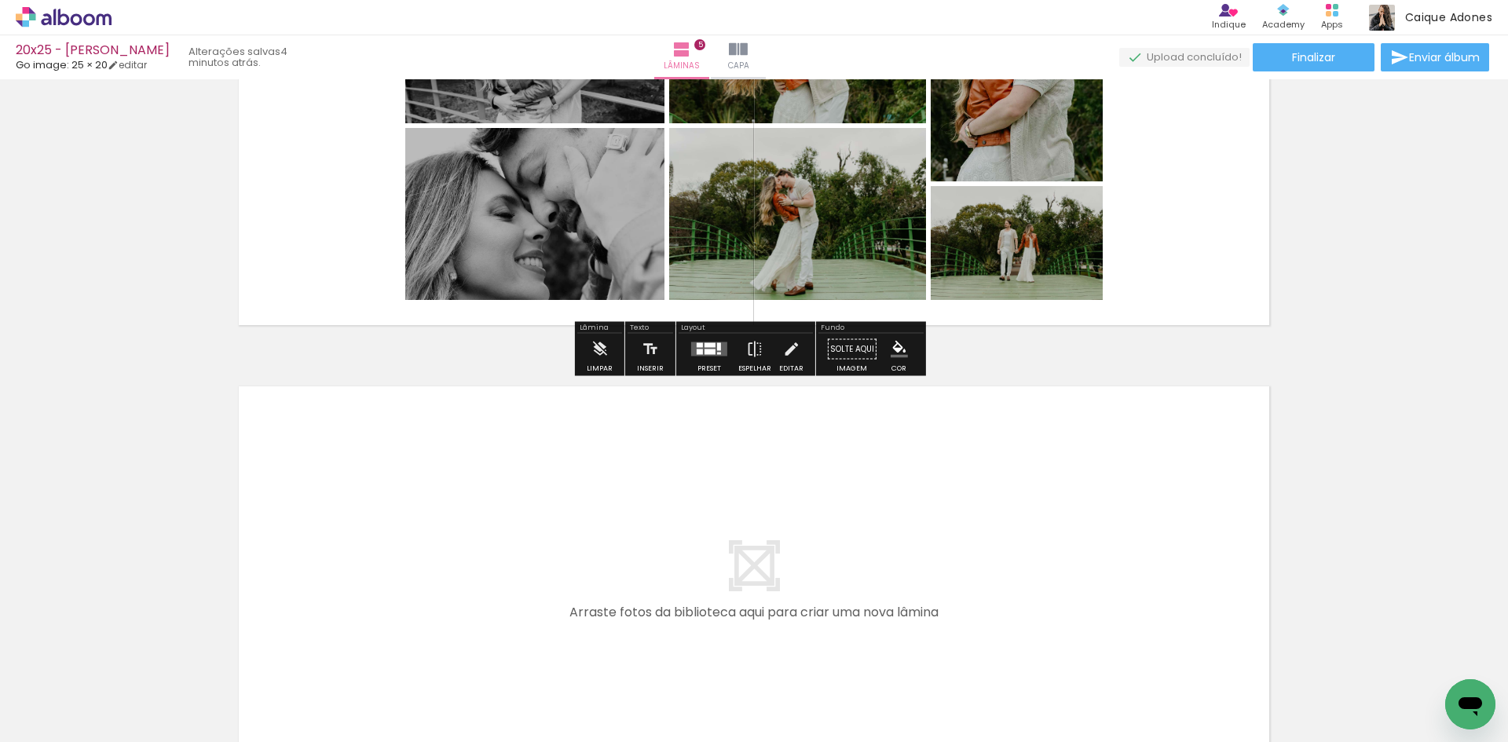
drag, startPoint x: 845, startPoint y: 683, endPoint x: 911, endPoint y: 656, distance: 71.5
click at [771, 557] on quentale-workspace at bounding box center [754, 371] width 1508 height 742
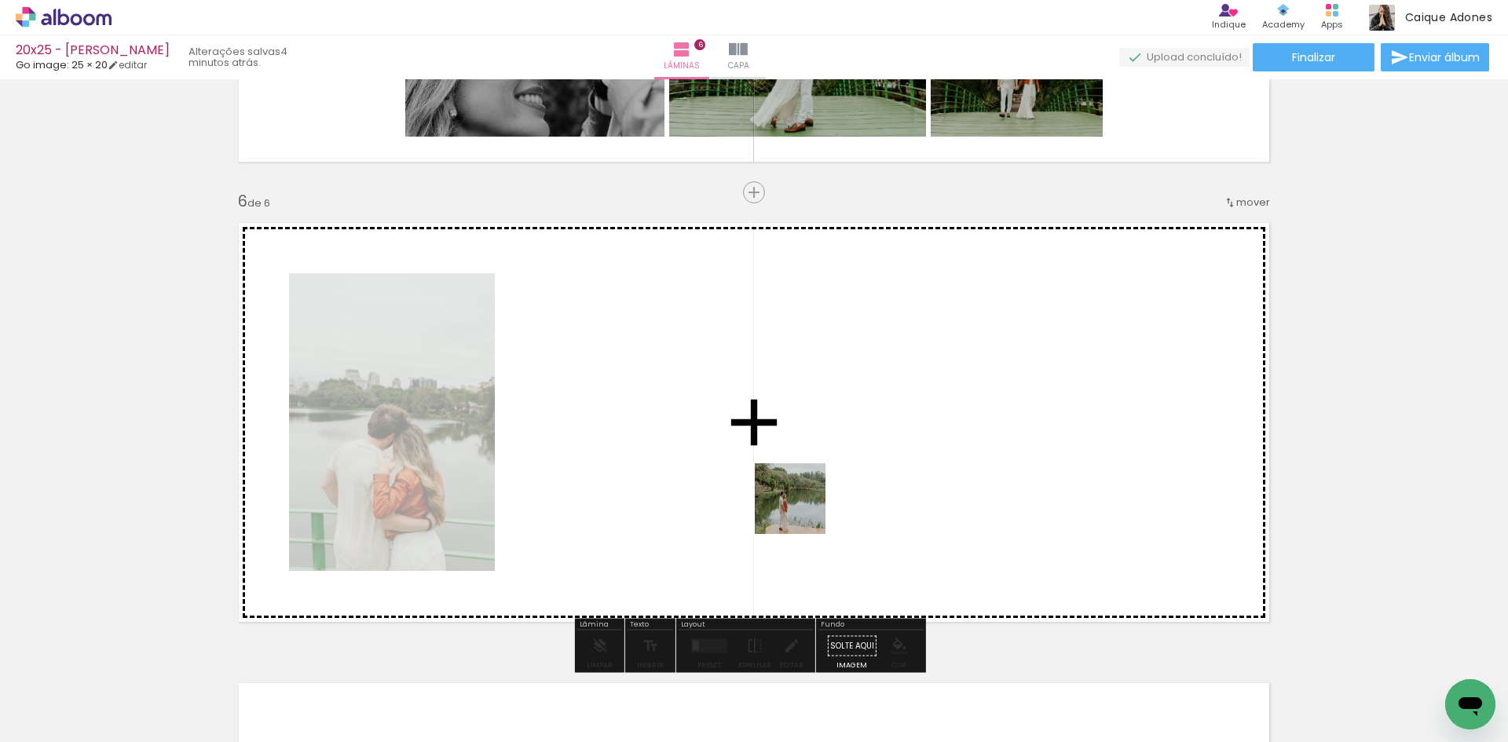
scroll to position [2275, 0]
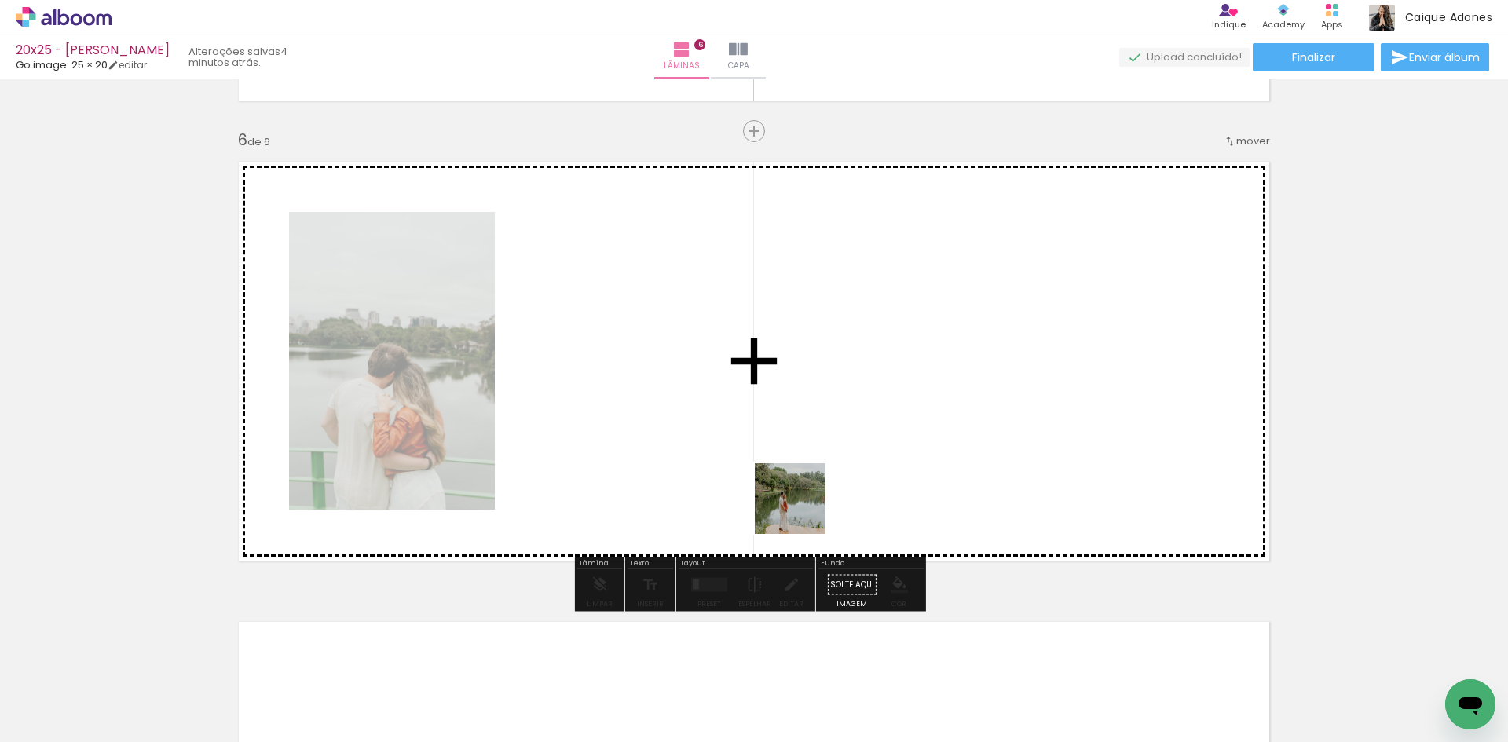
drag, startPoint x: 802, startPoint y: 510, endPoint x: 923, endPoint y: 571, distance: 135.2
click at [769, 460] on quentale-workspace at bounding box center [754, 371] width 1508 height 742
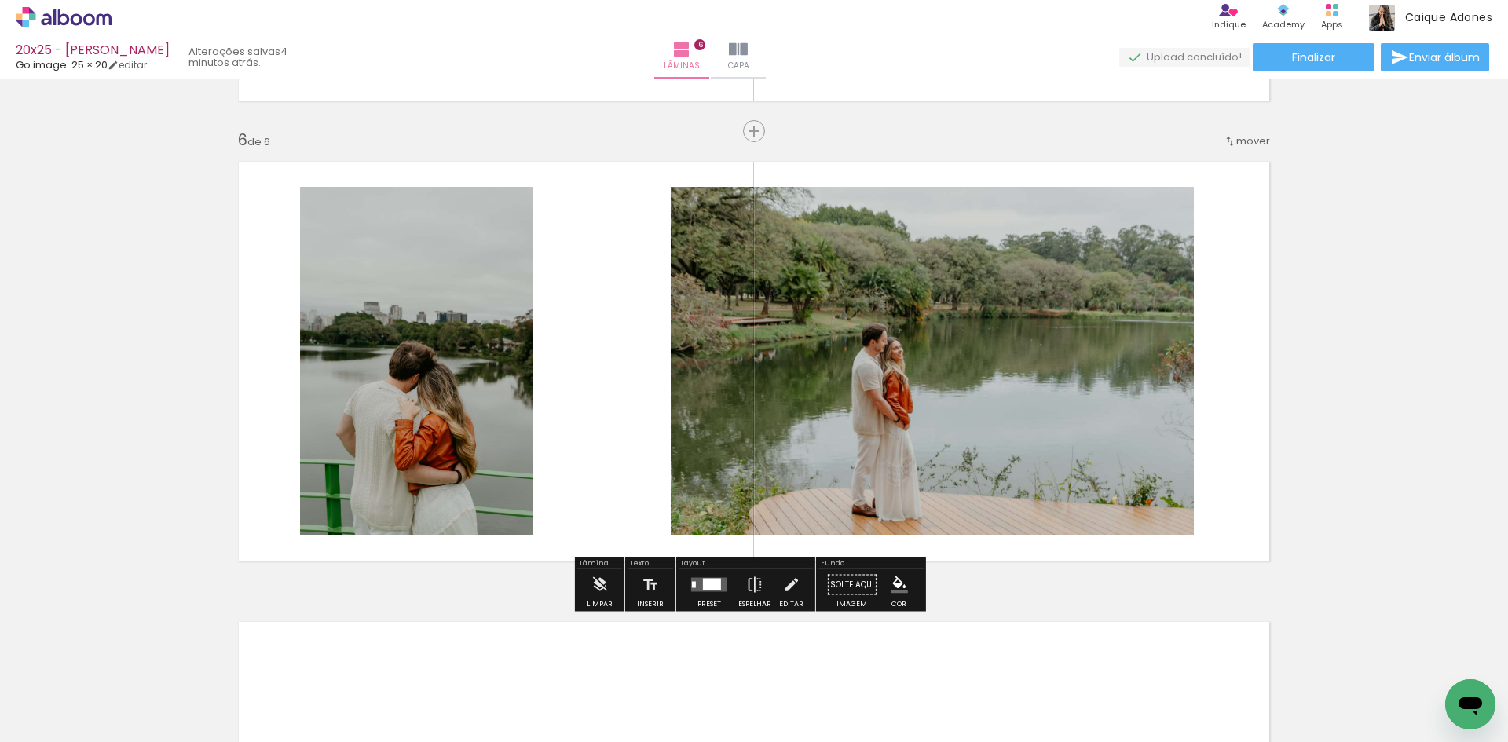
drag, startPoint x: 883, startPoint y: 471, endPoint x: 825, endPoint y: 420, distance: 77.3
click at [864, 447] on quentale-workspace at bounding box center [754, 371] width 1508 height 742
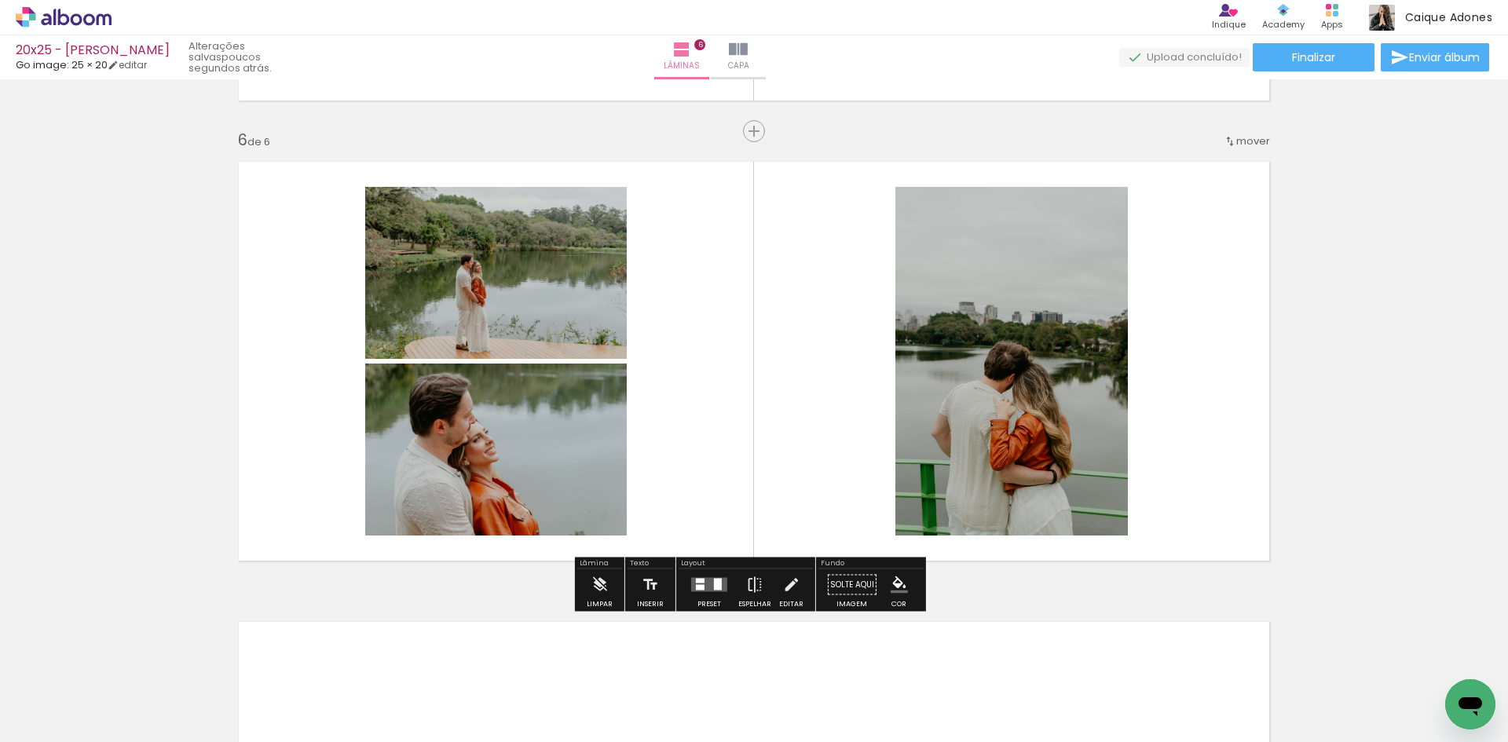
drag, startPoint x: 1108, startPoint y: 690, endPoint x: 1186, endPoint y: 656, distance: 84.7
click at [951, 426] on quentale-workspace at bounding box center [754, 371] width 1508 height 742
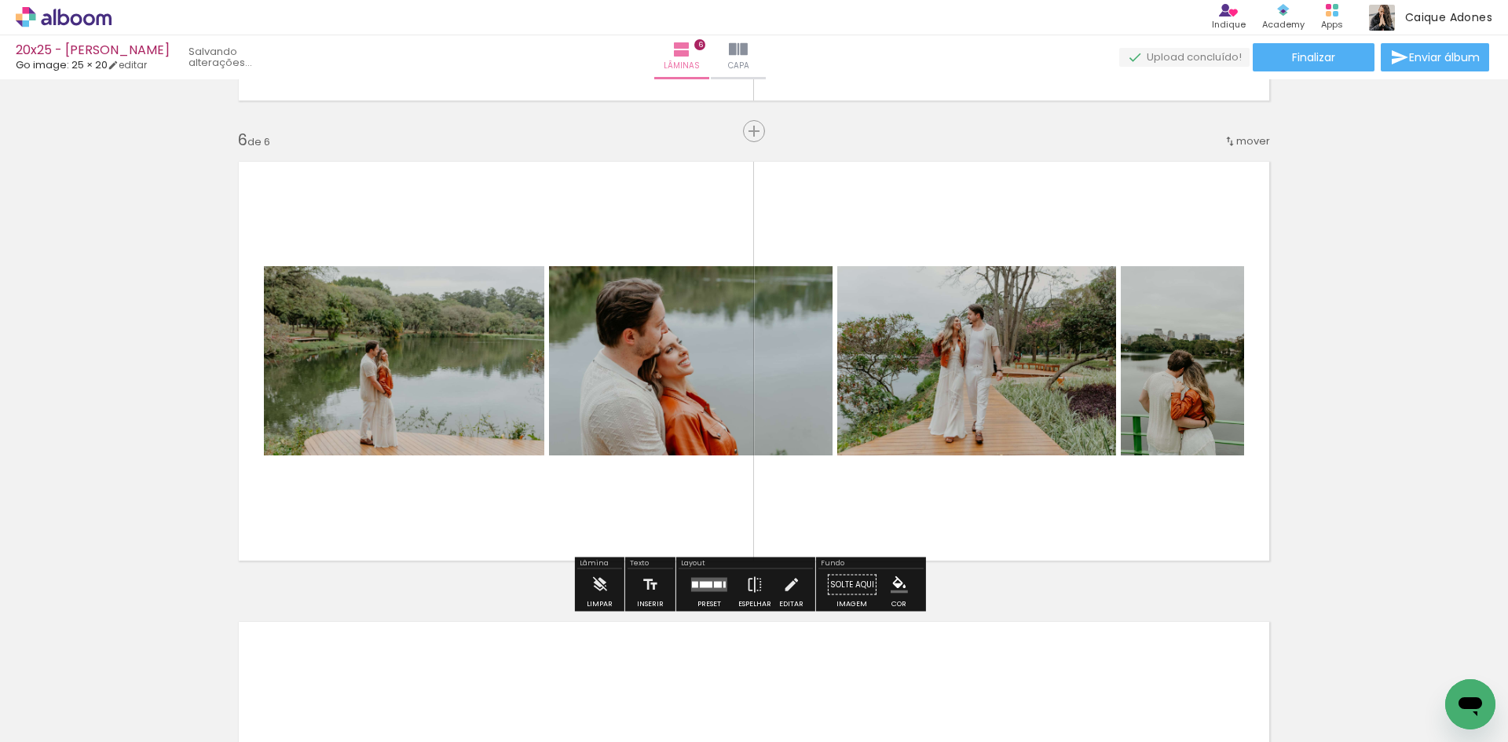
drag, startPoint x: 1194, startPoint y: 697, endPoint x: 1040, endPoint y: 425, distance: 313.3
click at [1040, 425] on quentale-workspace at bounding box center [754, 371] width 1508 height 742
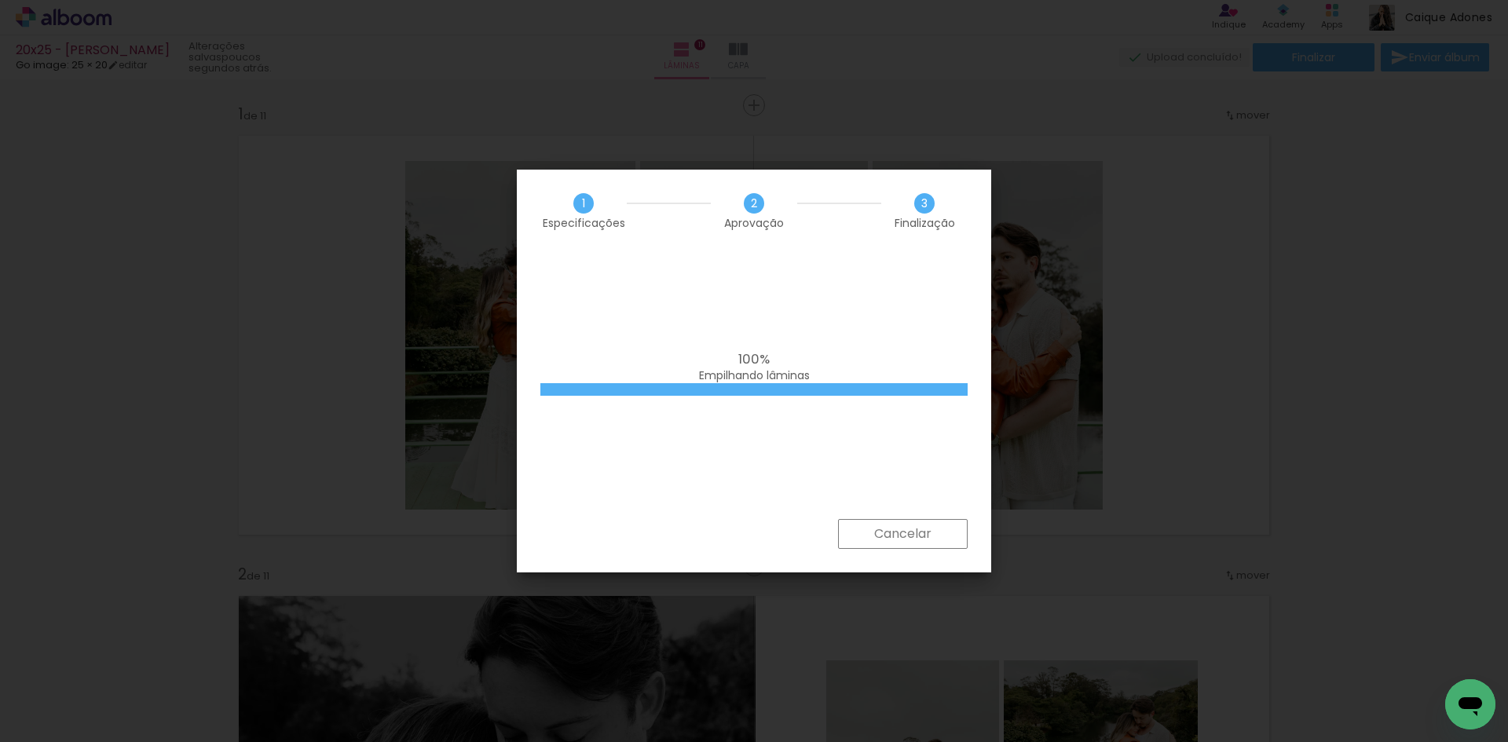
scroll to position [628, 0]
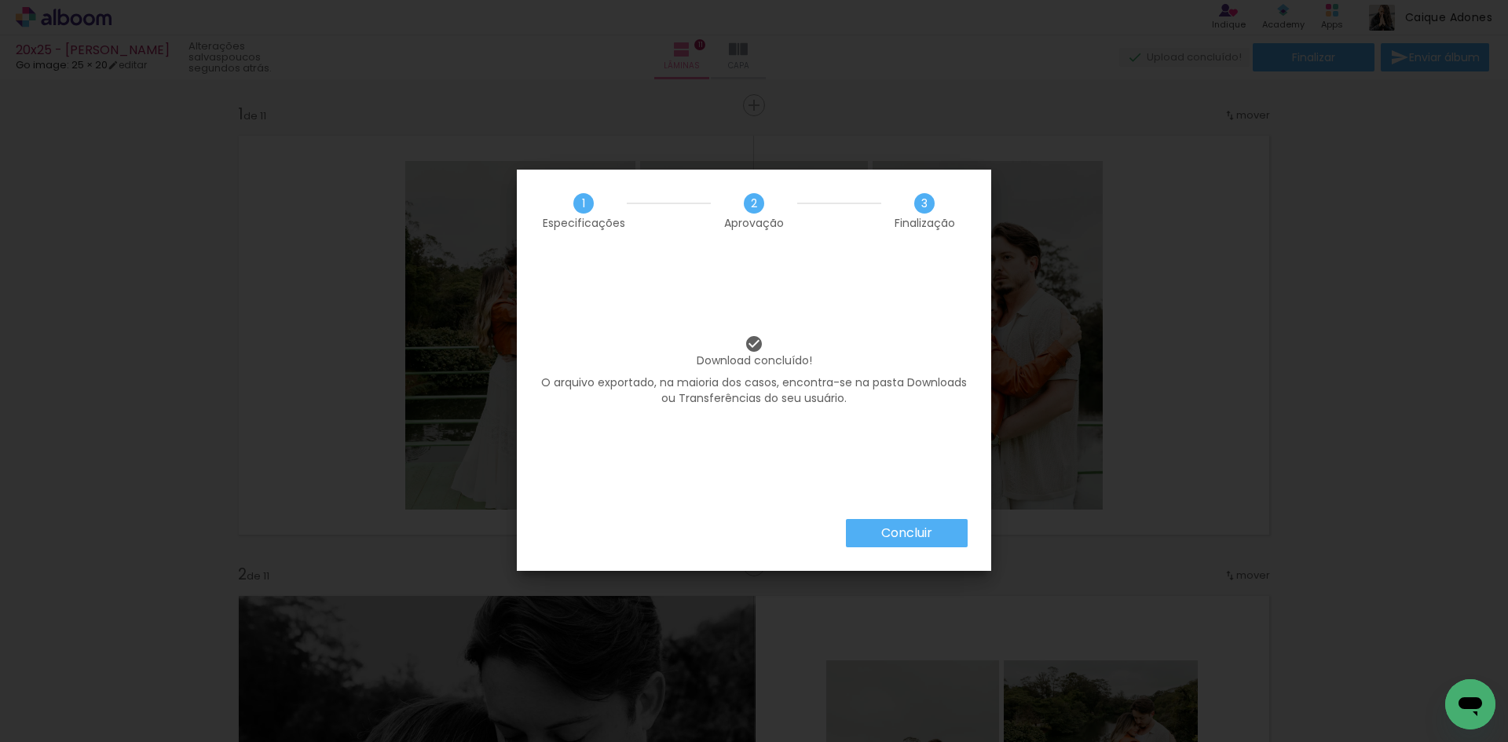
click at [902, 517] on div "Download concluído! O arquivo exportado, na maioria dos casos, encontra-se na p…" at bounding box center [754, 385] width 474 height 267
click at [932, 532] on paper-button "Concluir" at bounding box center [907, 533] width 122 height 28
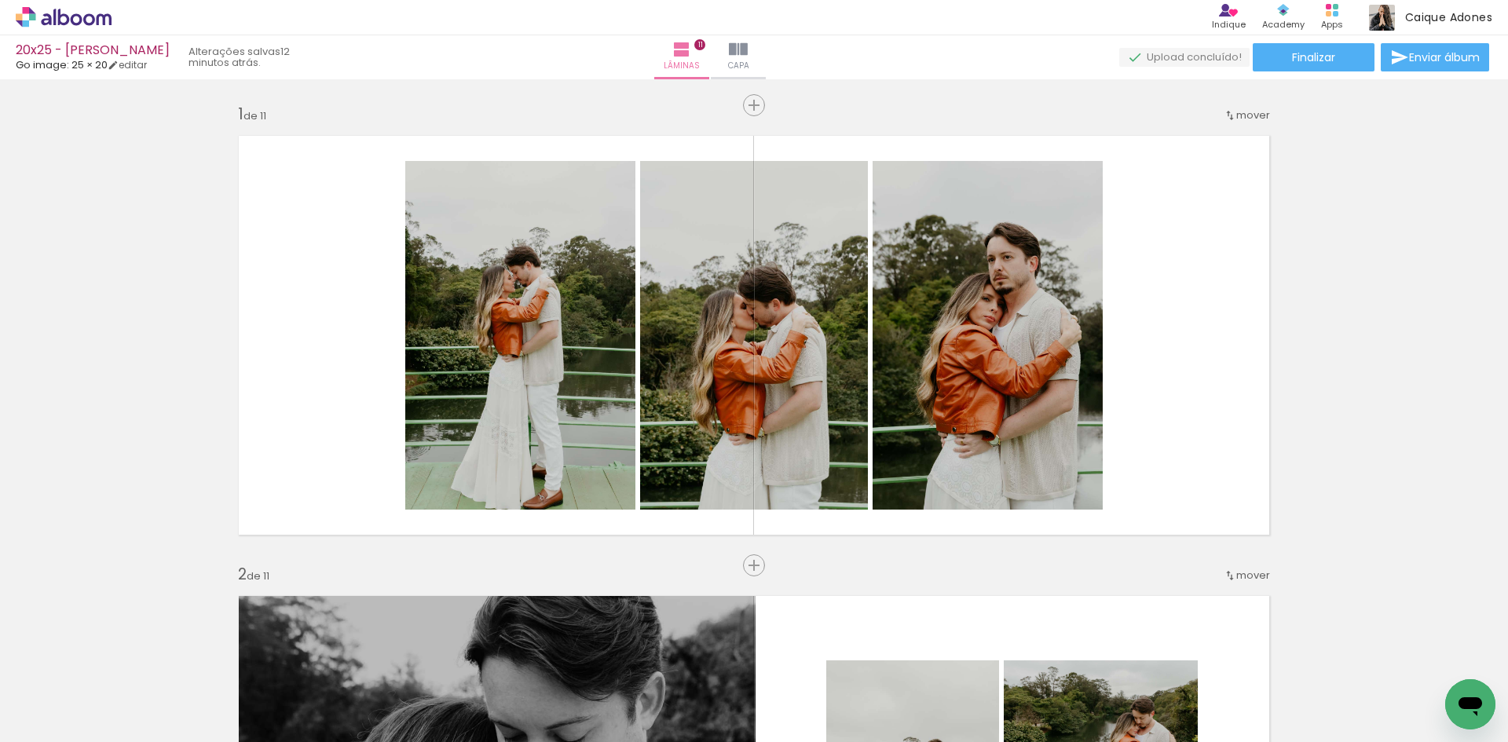
scroll to position [628, 0]
